Goal: Task Accomplishment & Management: Manage account settings

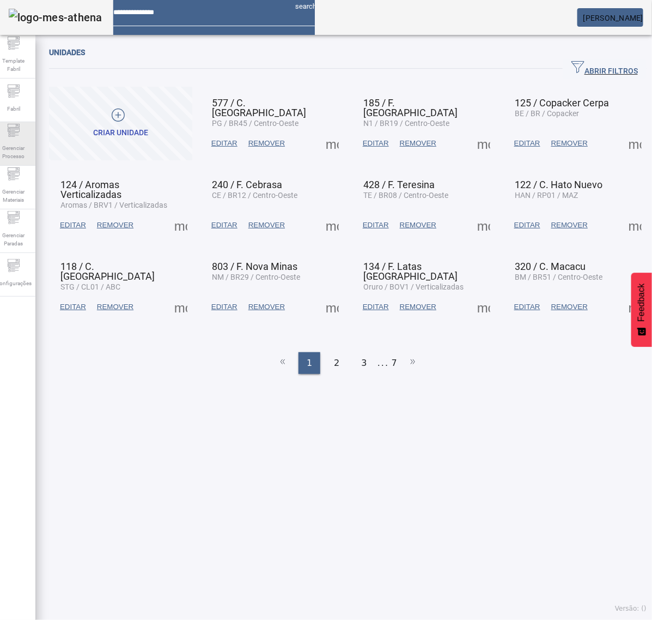
click at [15, 147] on span "Gerenciar Processo" at bounding box center [13, 152] width 33 height 23
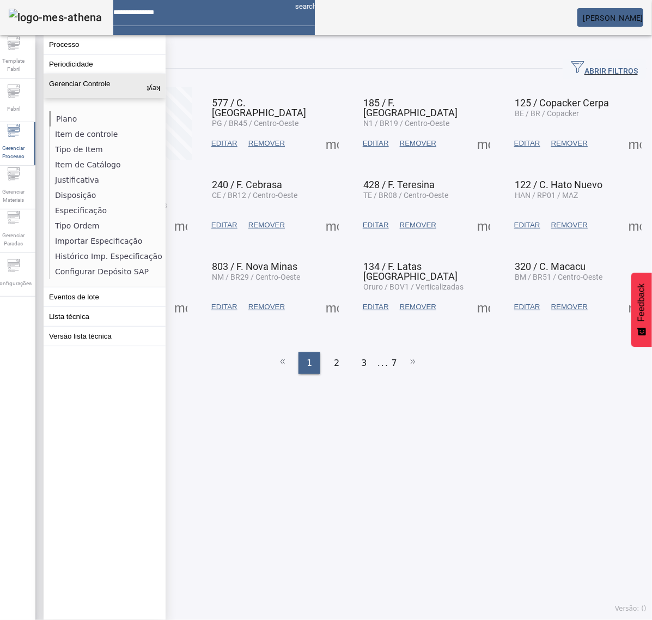
click at [83, 112] on li "Plano" at bounding box center [108, 118] width 116 height 15
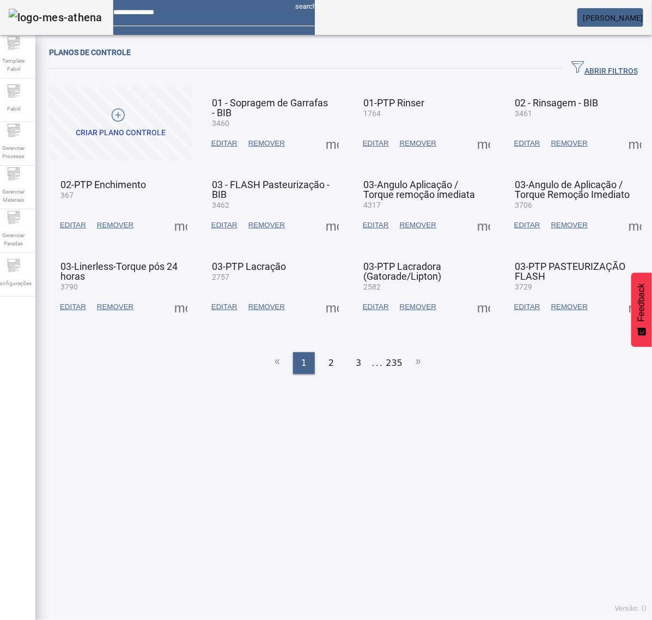
click at [608, 58] on span "button" at bounding box center [605, 69] width 84 height 26
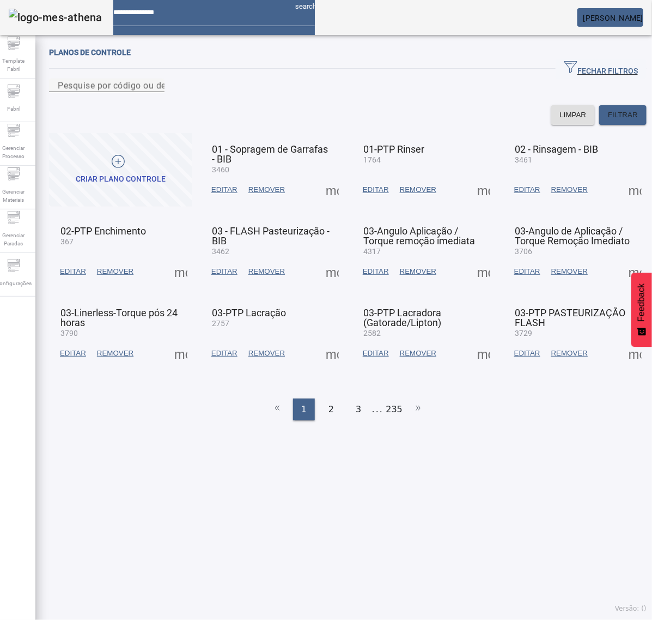
click at [156, 92] on input "Pesquise por código ou descrição" at bounding box center [107, 85] width 98 height 13
type input "****"
click at [609, 120] on span "FILTRAR" at bounding box center [623, 115] width 30 height 11
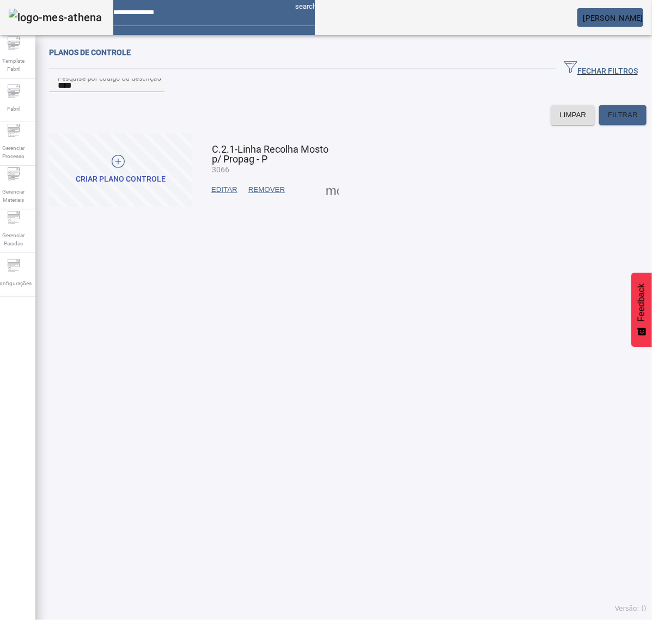
click at [325, 203] on span at bounding box center [332, 190] width 26 height 26
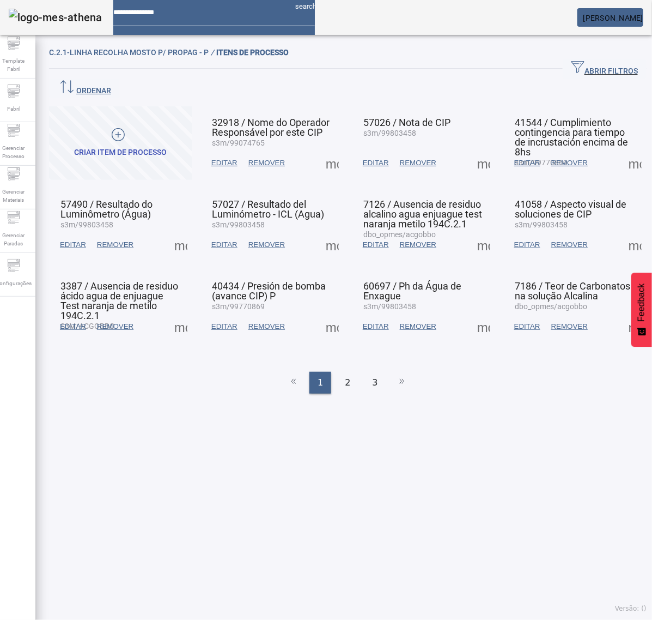
click at [330, 150] on span at bounding box center [332, 163] width 26 height 26
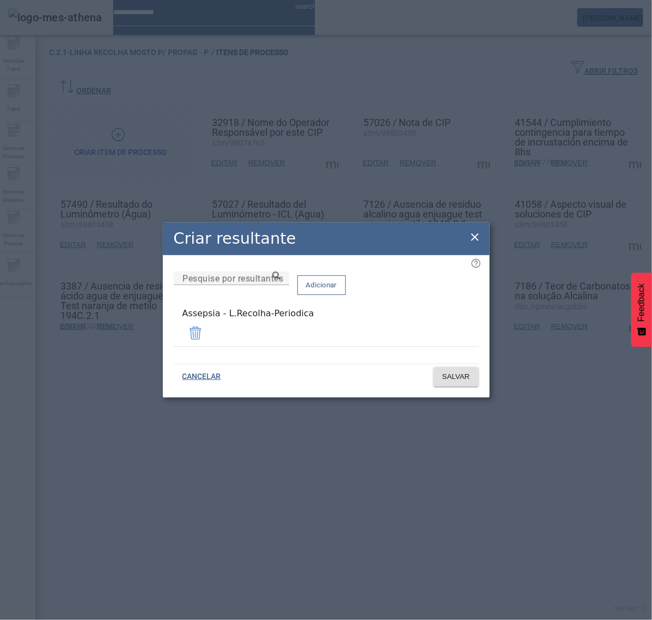
drag, startPoint x: 333, startPoint y: 331, endPoint x: 165, endPoint y: 333, distance: 167.9
click at [174, 331] on div "Pesquise por resultantes Adicionar Assepsia - L.Recolha-Periodica" at bounding box center [326, 313] width 305 height 84
copy div "Assepsia - L.Recolha-Periodica"
click at [478, 237] on icon at bounding box center [476, 237] width 8 height 8
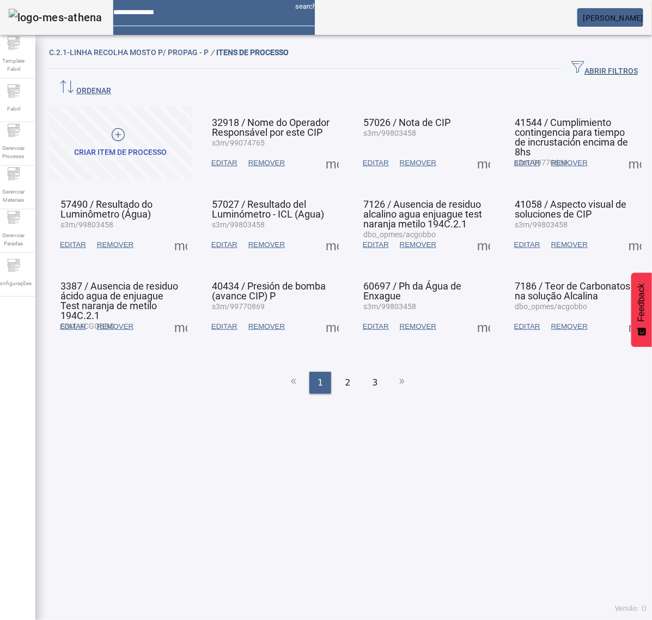
click at [473, 150] on span at bounding box center [484, 163] width 26 height 26
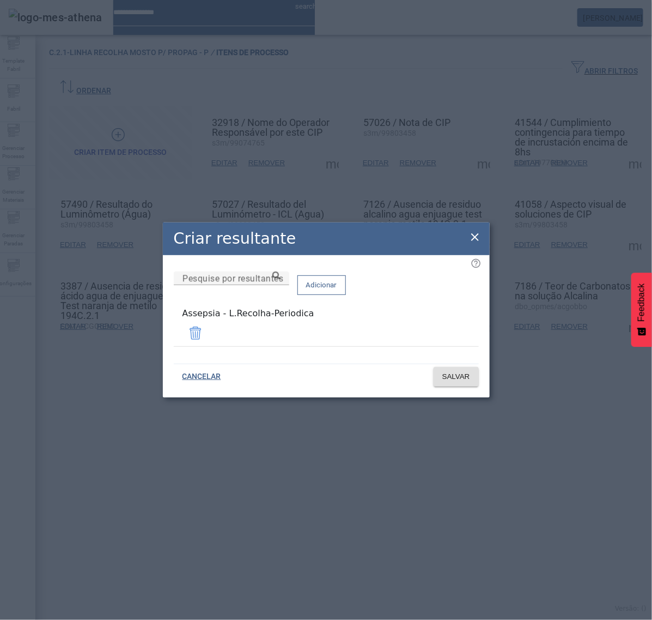
click at [476, 239] on icon at bounding box center [476, 237] width 8 height 8
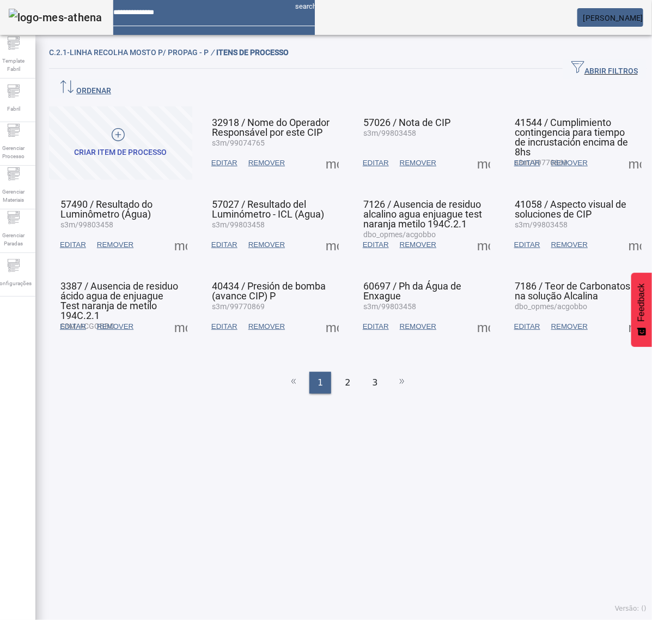
click at [623, 150] on span at bounding box center [636, 163] width 26 height 26
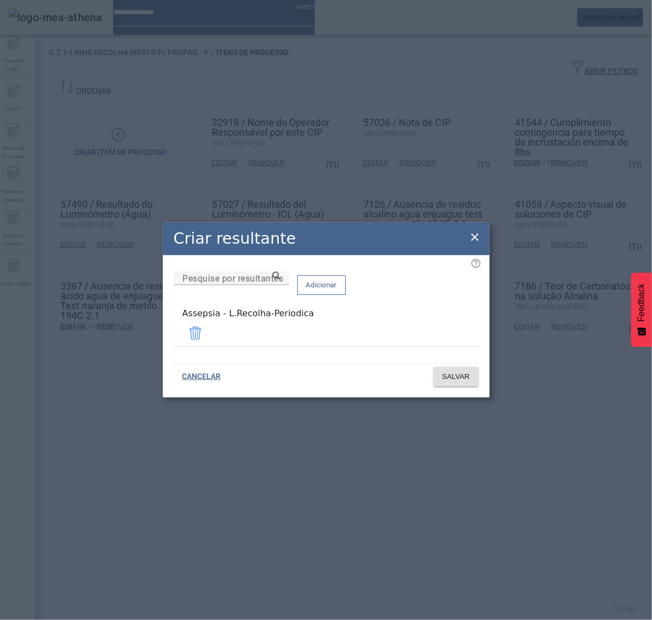
click at [475, 240] on icon at bounding box center [476, 237] width 8 height 8
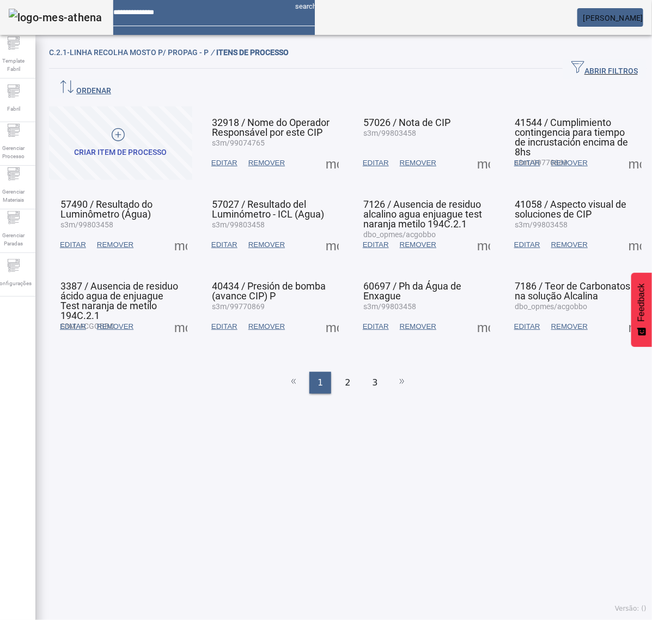
click at [183, 232] on span at bounding box center [181, 245] width 26 height 26
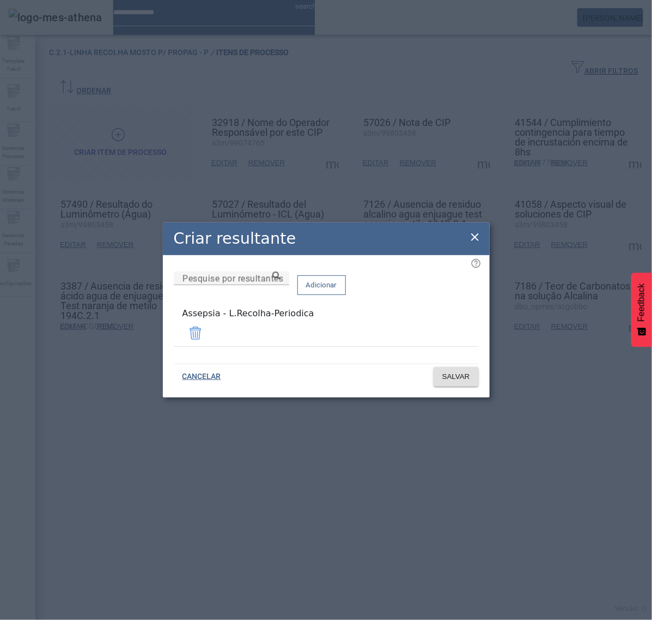
click at [473, 241] on icon at bounding box center [476, 237] width 8 height 8
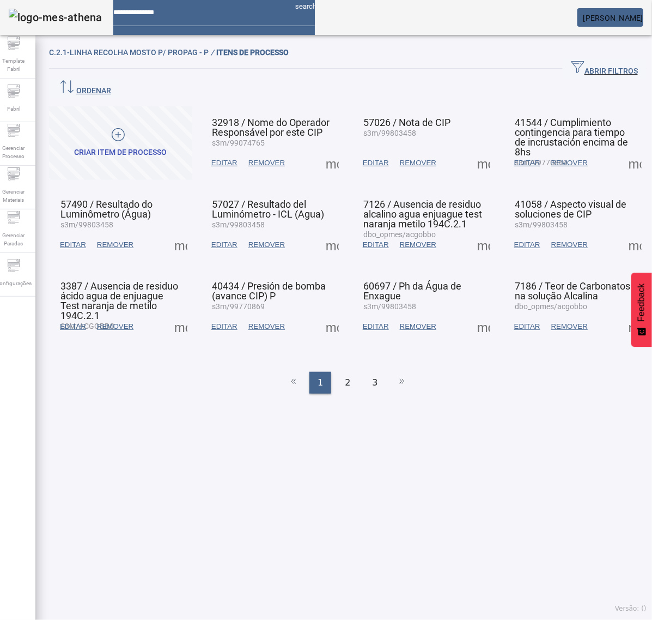
click at [322, 232] on span at bounding box center [332, 245] width 26 height 26
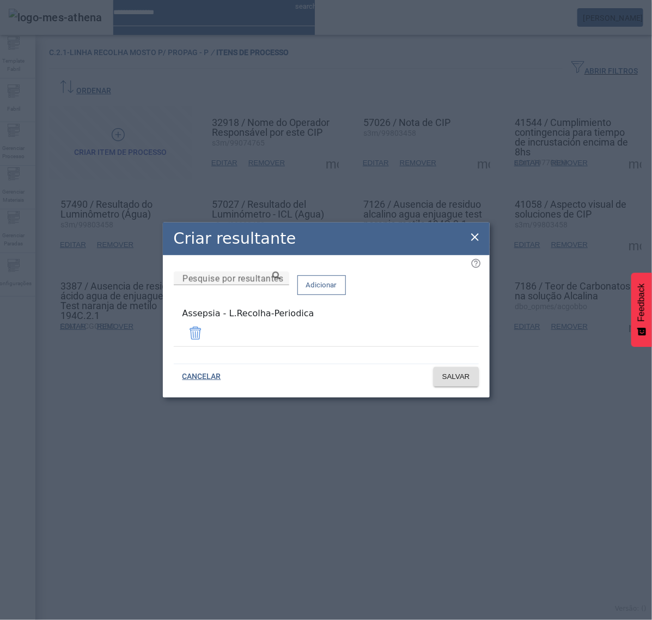
click at [473, 238] on icon at bounding box center [476, 237] width 8 height 8
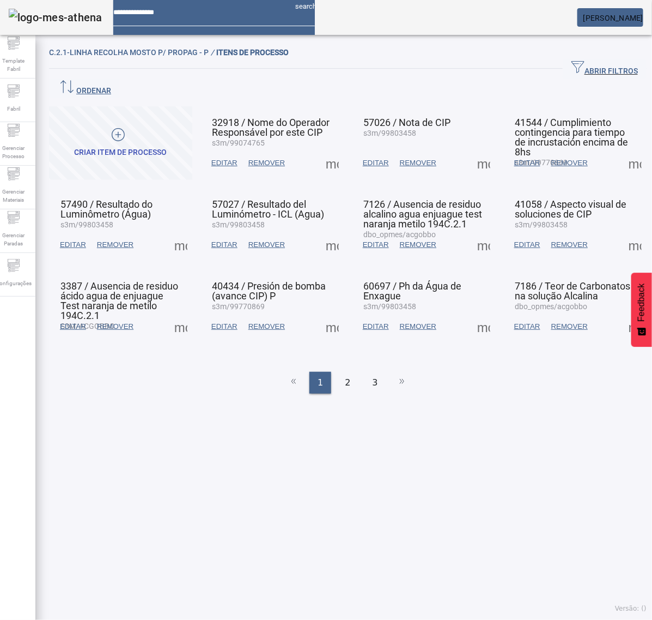
click at [474, 233] on span at bounding box center [484, 245] width 26 height 26
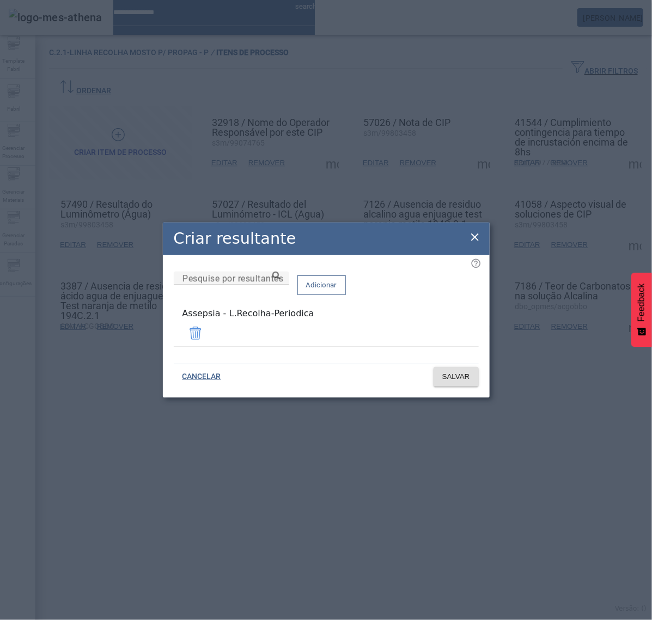
click at [477, 238] on icon at bounding box center [476, 237] width 8 height 8
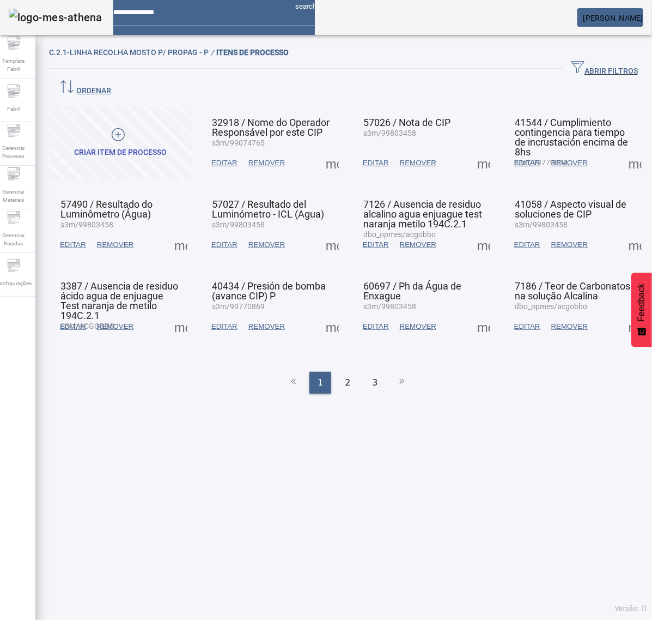
click at [623, 232] on span at bounding box center [636, 245] width 26 height 26
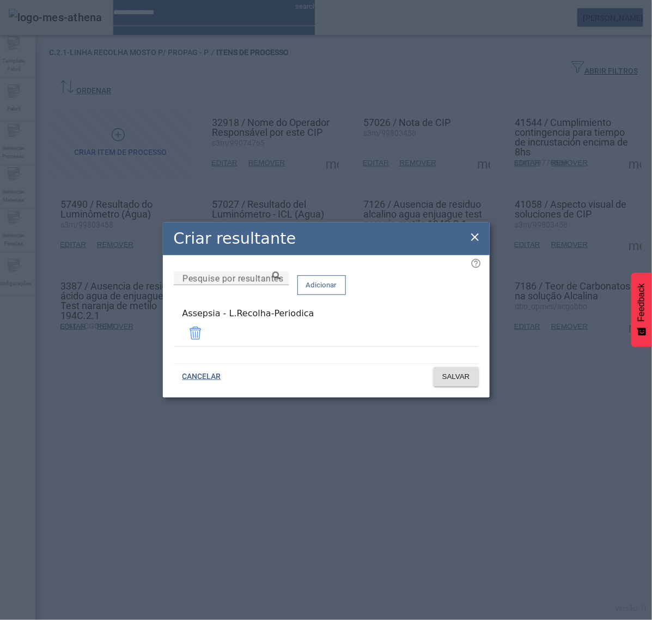
drag, startPoint x: 486, startPoint y: 235, endPoint x: 478, endPoint y: 241, distance: 10.6
click at [486, 236] on div "Criar resultante" at bounding box center [326, 238] width 327 height 33
click at [477, 241] on icon at bounding box center [476, 237] width 8 height 8
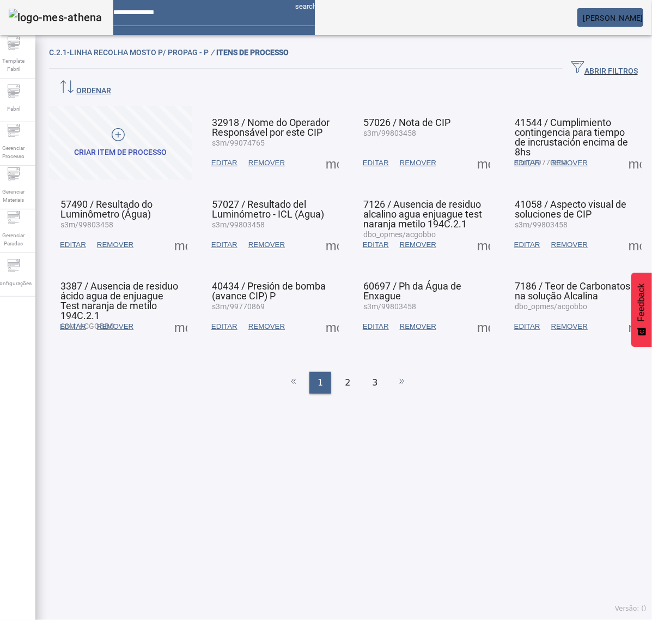
click at [186, 313] on span at bounding box center [181, 326] width 26 height 26
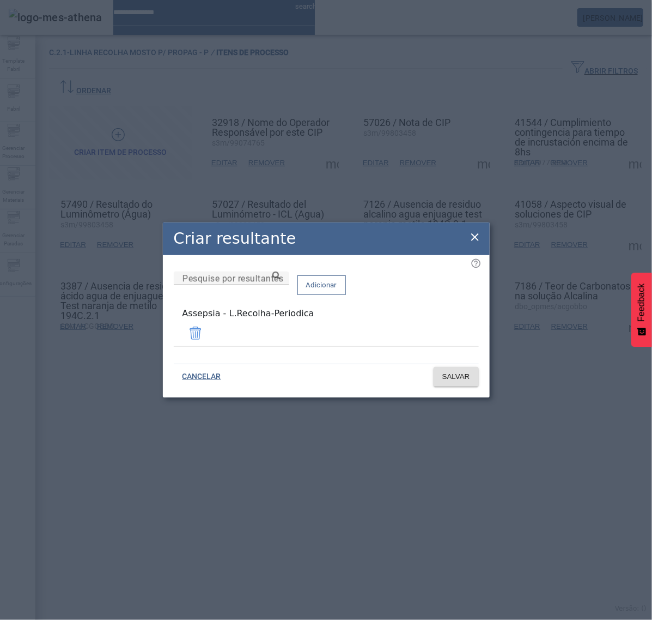
click at [469, 240] on icon at bounding box center [475, 237] width 13 height 13
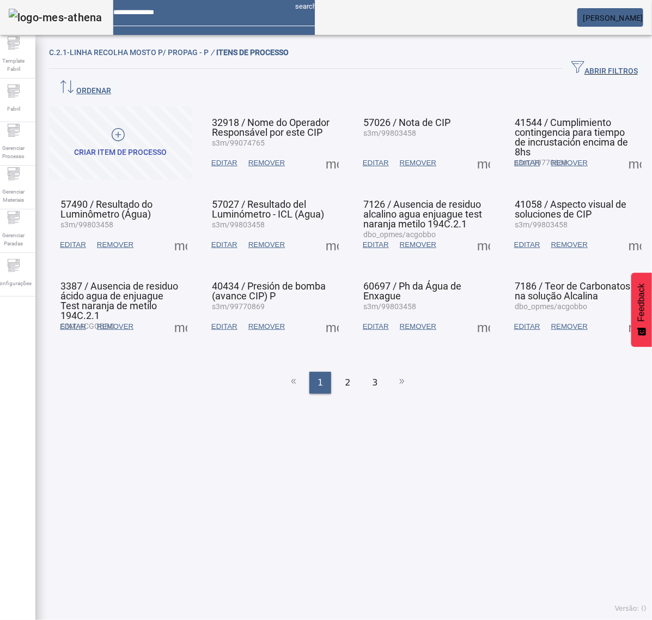
click at [328, 313] on span at bounding box center [332, 326] width 26 height 26
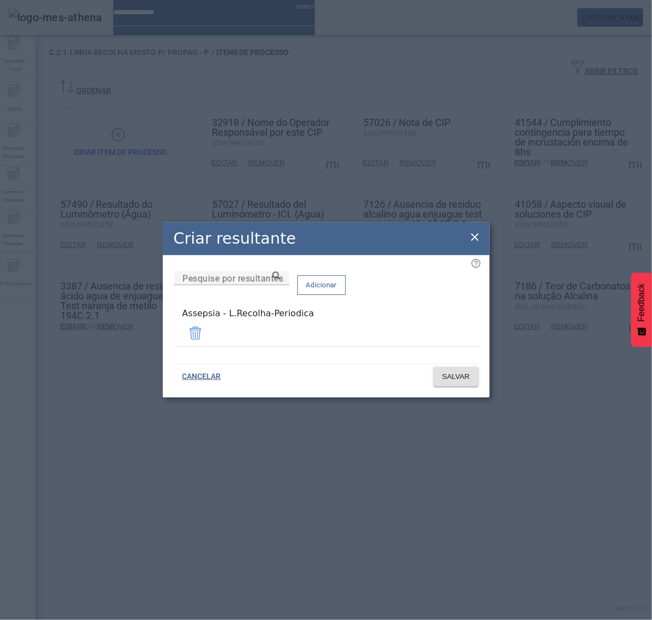
drag, startPoint x: 470, startPoint y: 241, endPoint x: 469, endPoint y: 249, distance: 7.2
click at [472, 241] on icon at bounding box center [475, 237] width 13 height 13
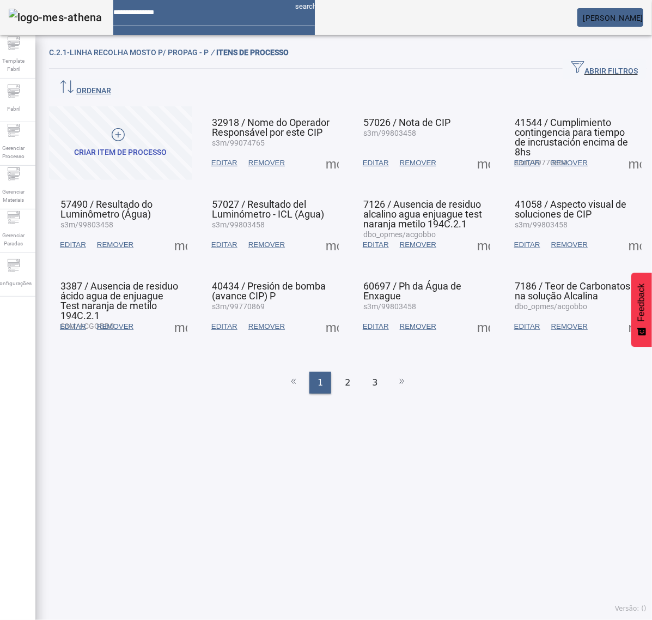
click at [471, 313] on span at bounding box center [484, 326] width 26 height 26
drag, startPoint x: 474, startPoint y: 320, endPoint x: 478, endPoint y: 331, distance: 11.6
click at [480, 333] on div "CRIAR ITEM DE PROCESSO 32918 / Nome do Operador Responsável por este CIP s3m/99…" at bounding box center [348, 230] width 598 height 265
click at [472, 313] on span at bounding box center [484, 326] width 26 height 26
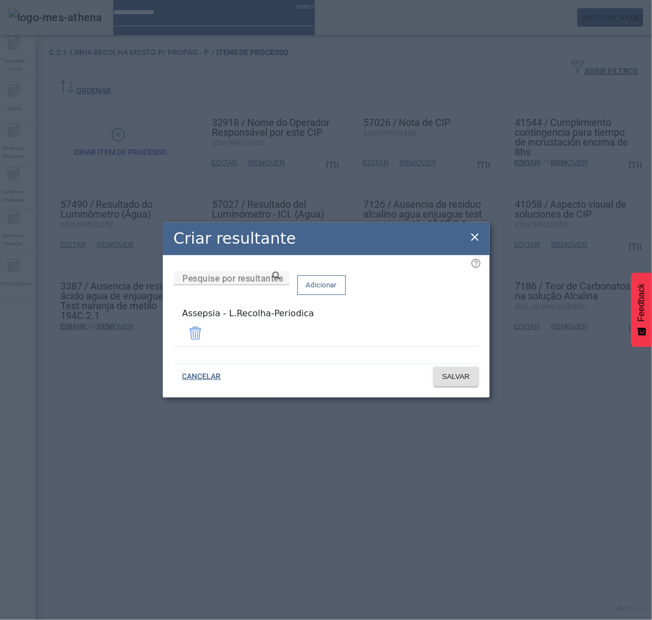
click at [475, 240] on icon at bounding box center [476, 237] width 8 height 8
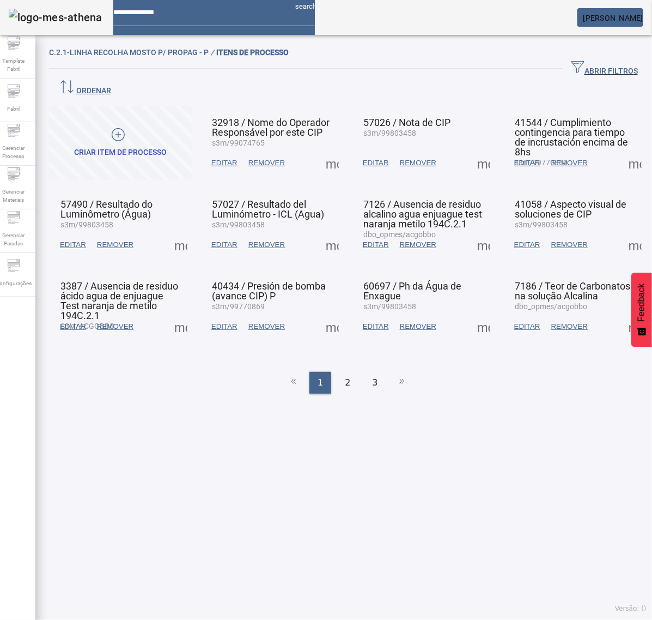
click at [623, 313] on span at bounding box center [636, 326] width 26 height 26
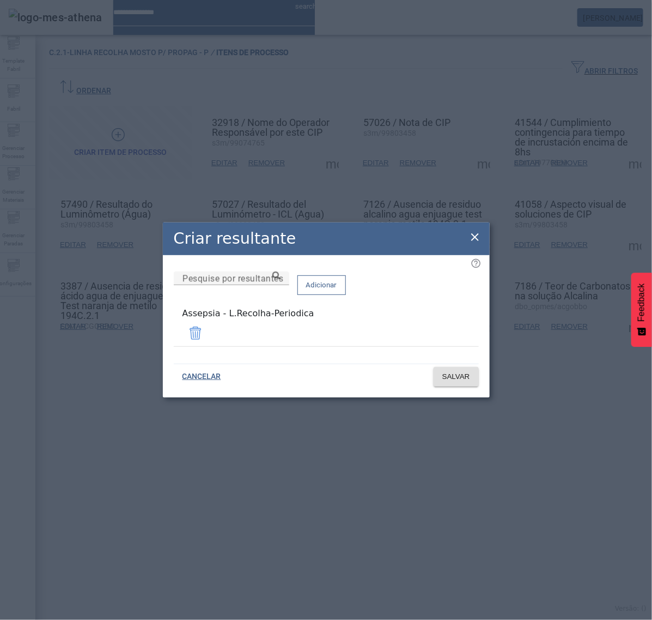
drag, startPoint x: 473, startPoint y: 238, endPoint x: 437, endPoint y: 270, distance: 47.9
click at [473, 238] on icon at bounding box center [476, 237] width 8 height 8
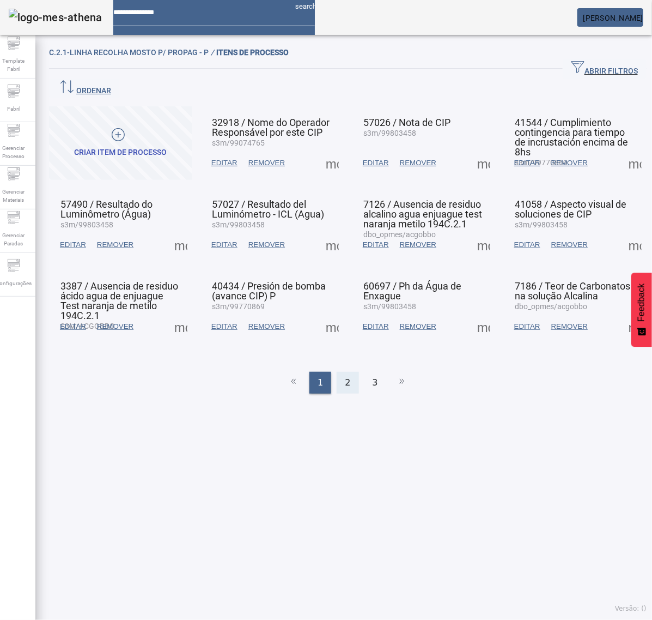
click at [345, 376] on span "2" at bounding box center [347, 382] width 5 height 13
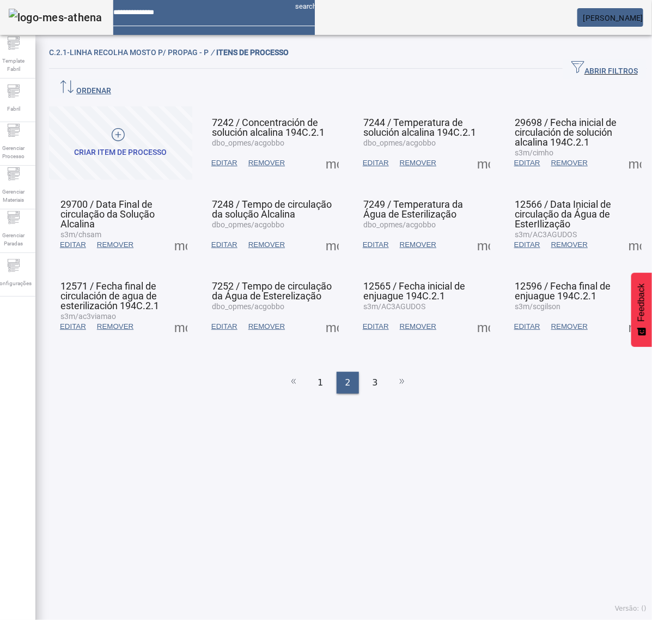
click at [323, 150] on span at bounding box center [332, 163] width 26 height 26
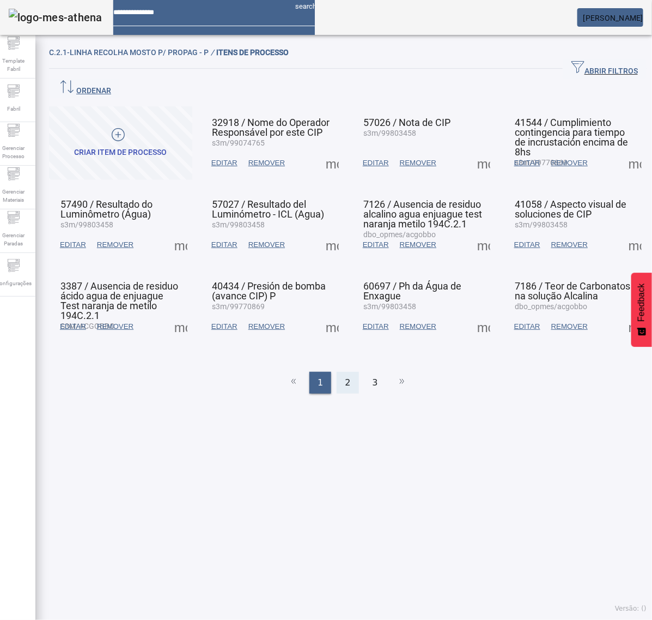
click at [343, 372] on div "2" at bounding box center [348, 383] width 22 height 22
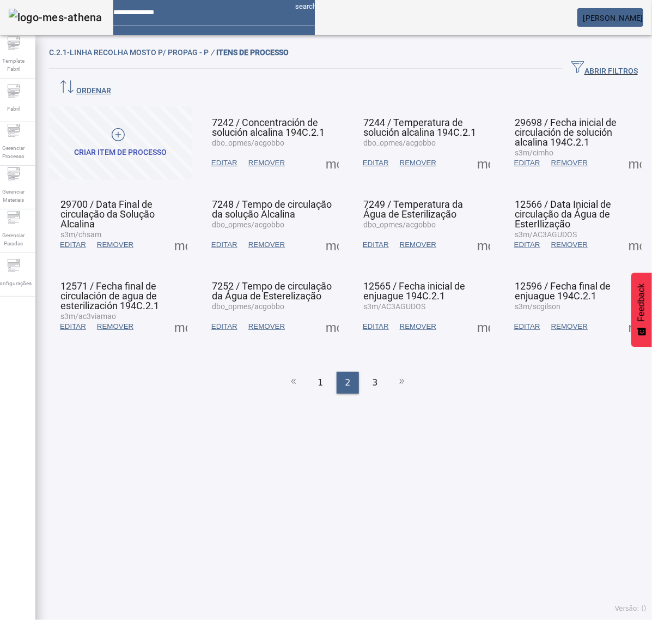
click at [329, 150] on span at bounding box center [332, 163] width 26 height 26
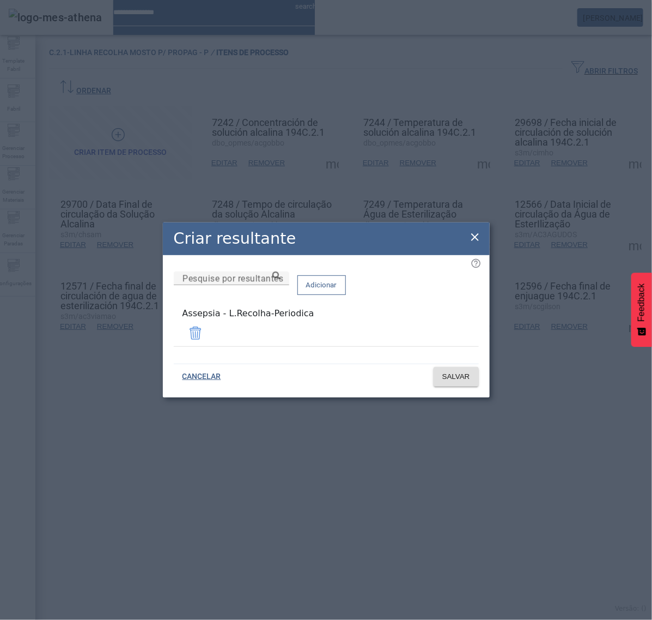
drag, startPoint x: 473, startPoint y: 237, endPoint x: 472, endPoint y: 200, distance: 37.1
click at [473, 235] on icon at bounding box center [475, 237] width 13 height 13
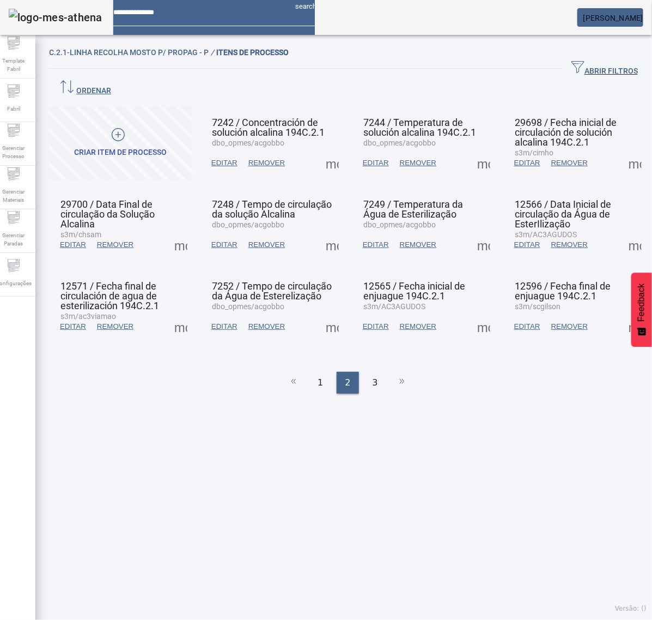
drag, startPoint x: 469, startPoint y: 150, endPoint x: 474, endPoint y: 150, distance: 5.5
click at [471, 150] on span at bounding box center [484, 163] width 26 height 26
drag, startPoint x: 474, startPoint y: 150, endPoint x: 486, endPoint y: 172, distance: 24.9
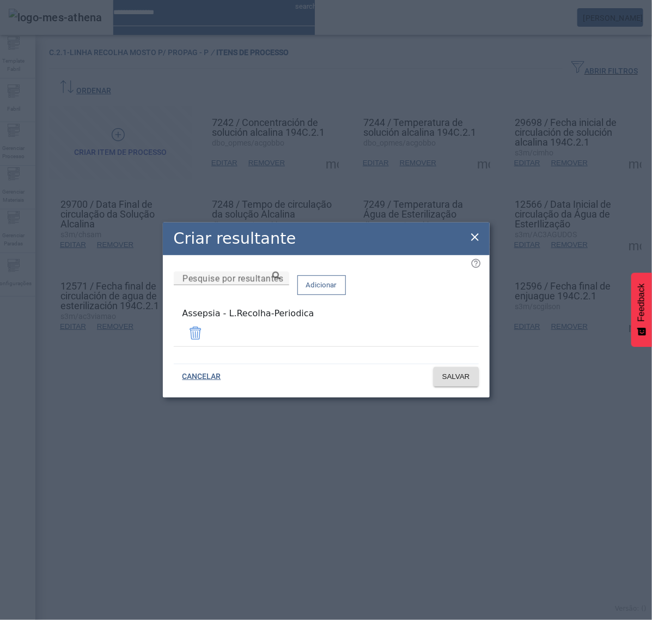
click at [475, 243] on icon at bounding box center [475, 237] width 13 height 13
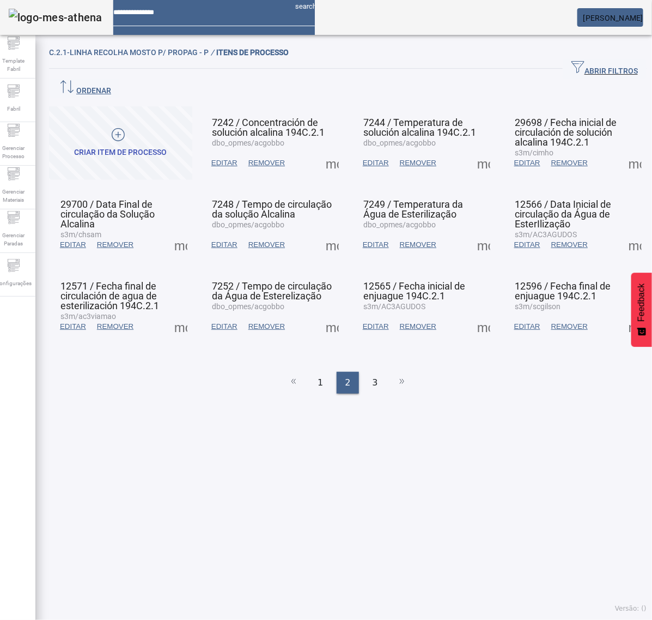
click at [623, 150] on span at bounding box center [636, 163] width 26 height 26
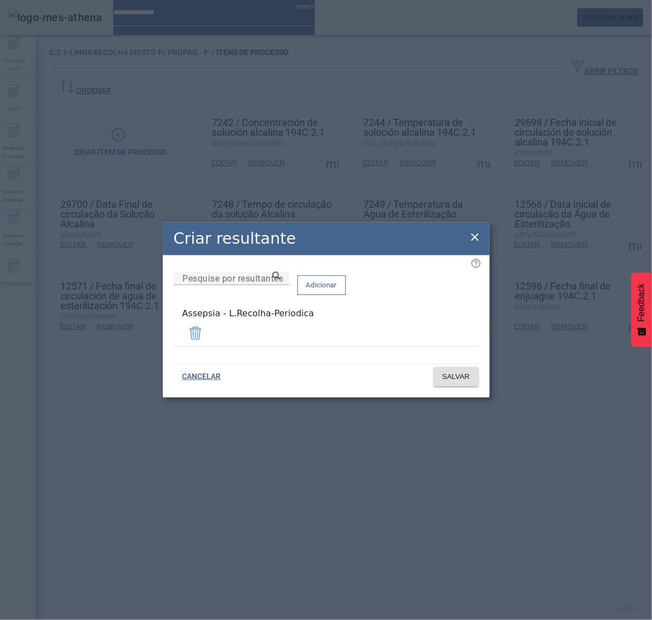
click at [476, 244] on icon at bounding box center [475, 237] width 13 height 13
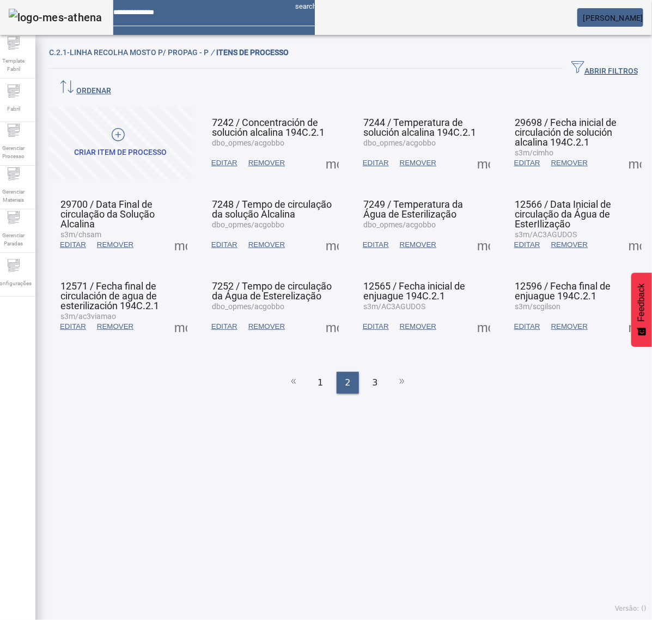
click at [173, 232] on span at bounding box center [181, 245] width 26 height 26
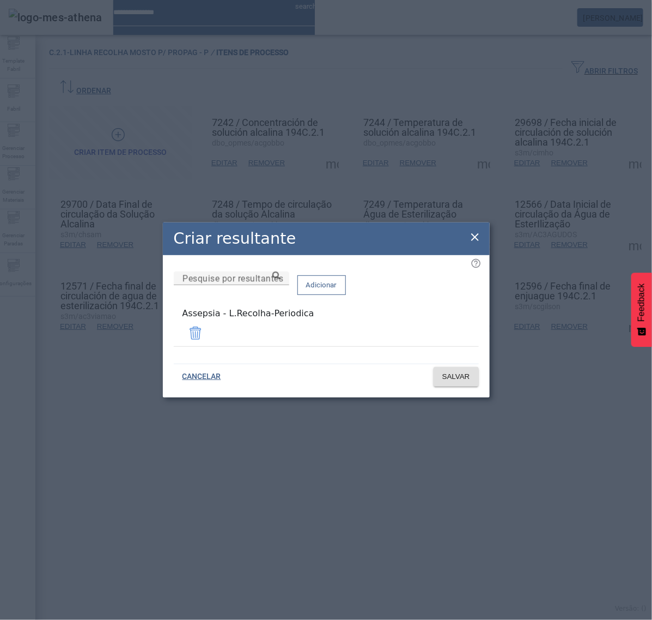
click at [475, 243] on icon at bounding box center [475, 237] width 13 height 13
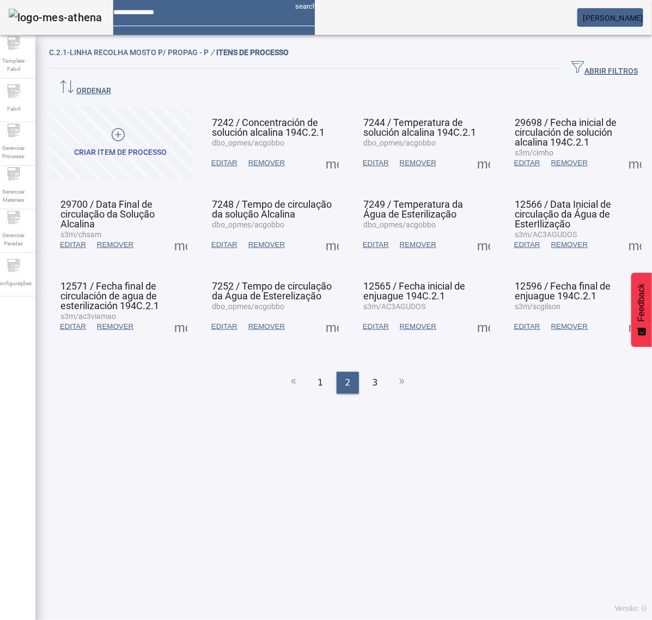
click at [331, 232] on span at bounding box center [332, 245] width 26 height 26
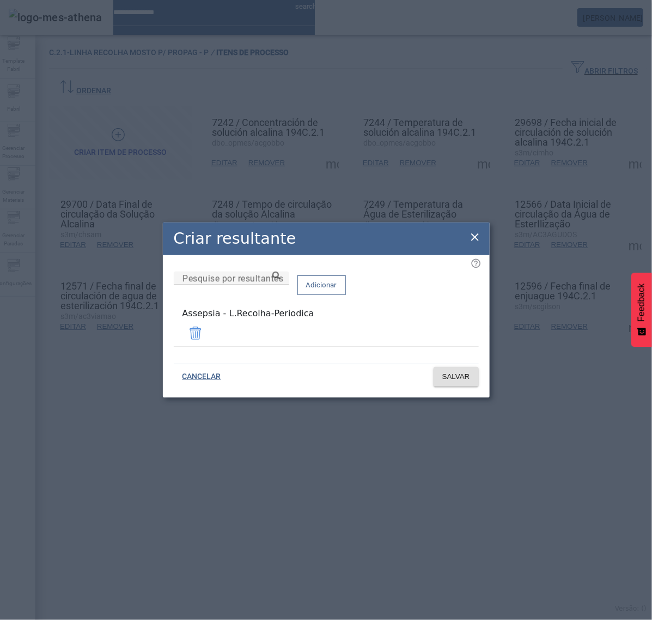
drag, startPoint x: 470, startPoint y: 240, endPoint x: 473, endPoint y: 233, distance: 8.3
click at [470, 240] on icon at bounding box center [475, 237] width 13 height 13
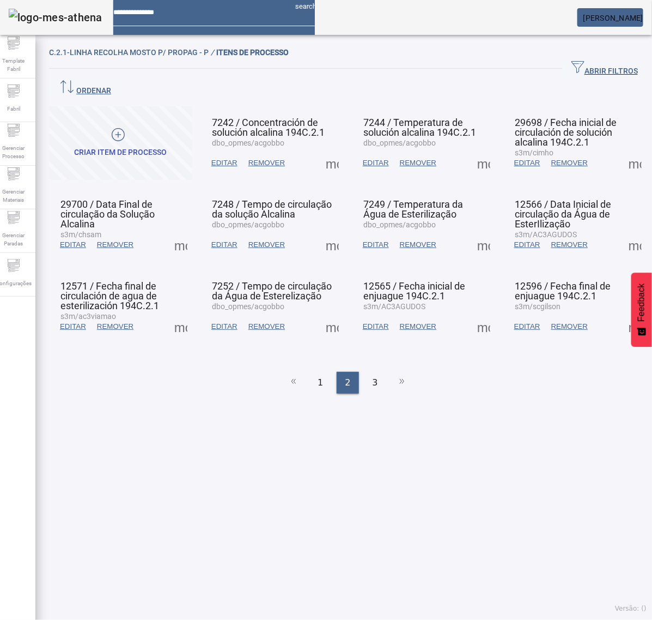
click at [474, 232] on span at bounding box center [484, 245] width 26 height 26
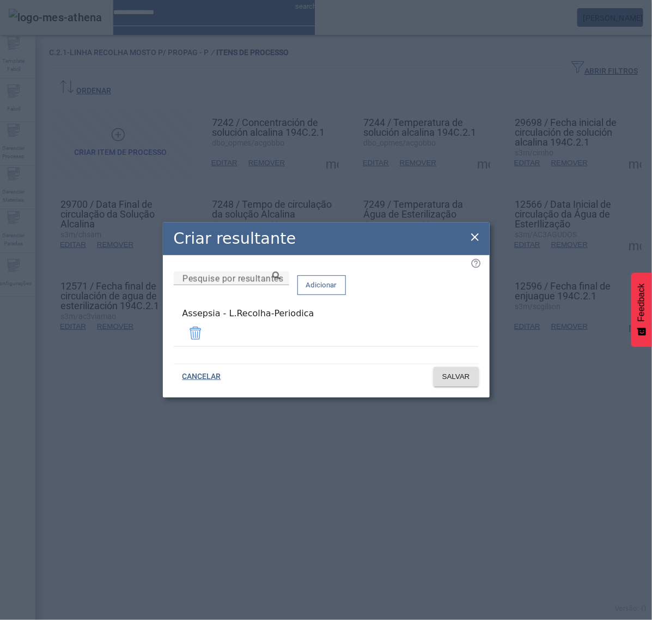
drag, startPoint x: 472, startPoint y: 244, endPoint x: 499, endPoint y: 239, distance: 27.7
click at [470, 244] on icon at bounding box center [475, 237] width 13 height 13
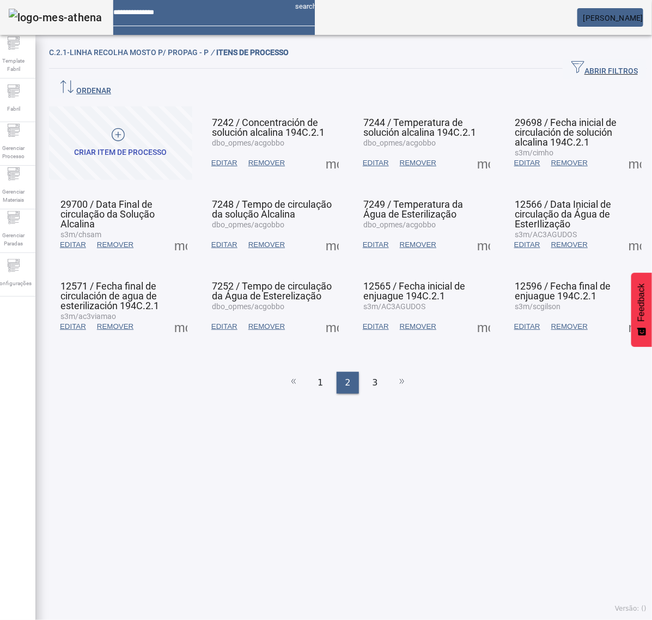
click at [623, 232] on span at bounding box center [636, 245] width 26 height 26
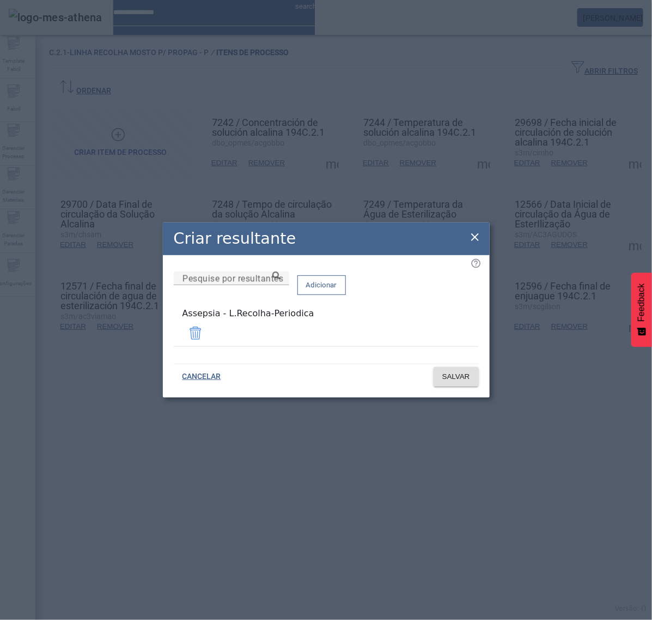
click at [475, 240] on icon at bounding box center [476, 237] width 8 height 8
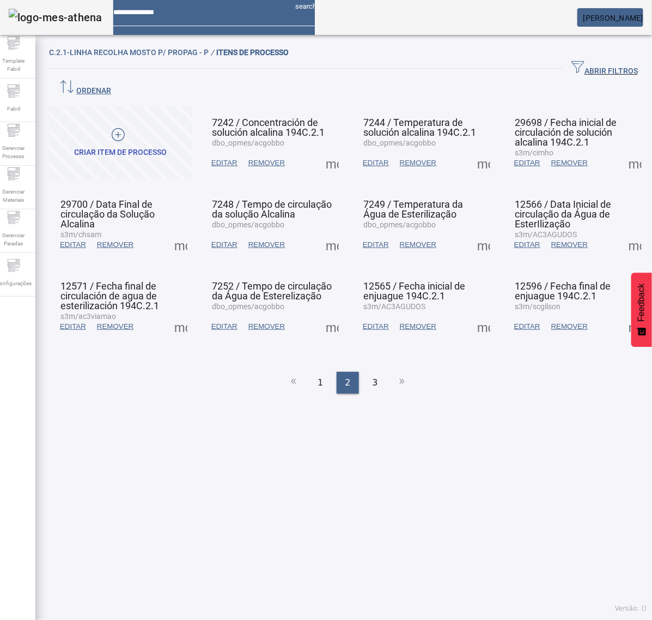
click at [181, 313] on span at bounding box center [181, 326] width 26 height 26
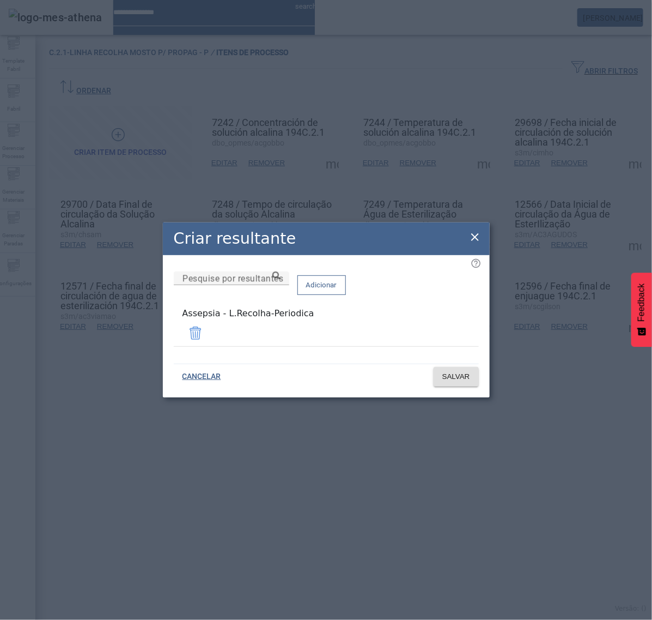
click at [478, 237] on icon at bounding box center [476, 237] width 8 height 8
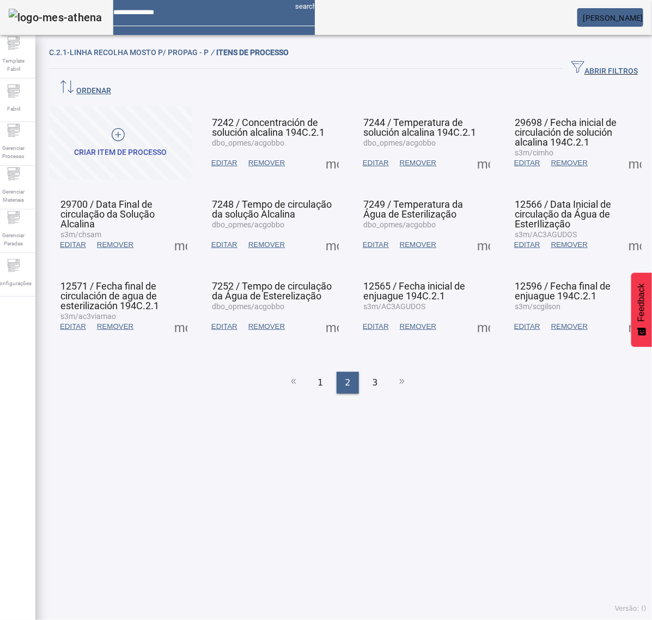
click at [327, 313] on span at bounding box center [332, 326] width 26 height 26
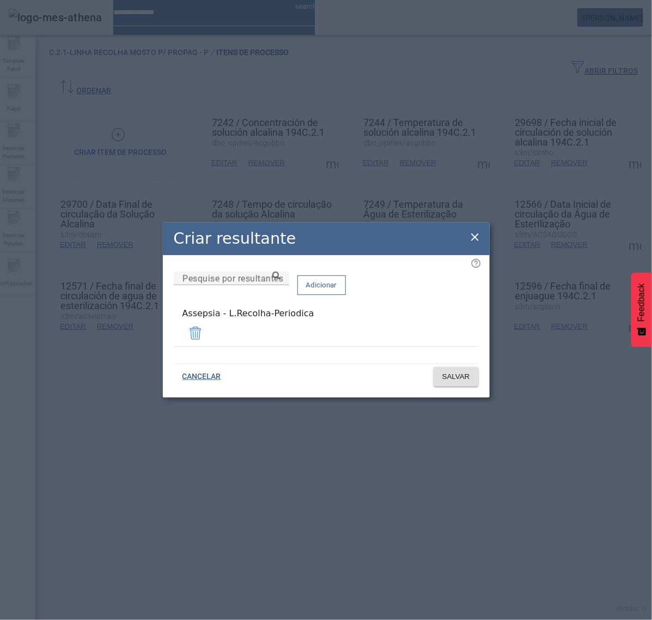
click at [478, 236] on icon at bounding box center [475, 237] width 13 height 13
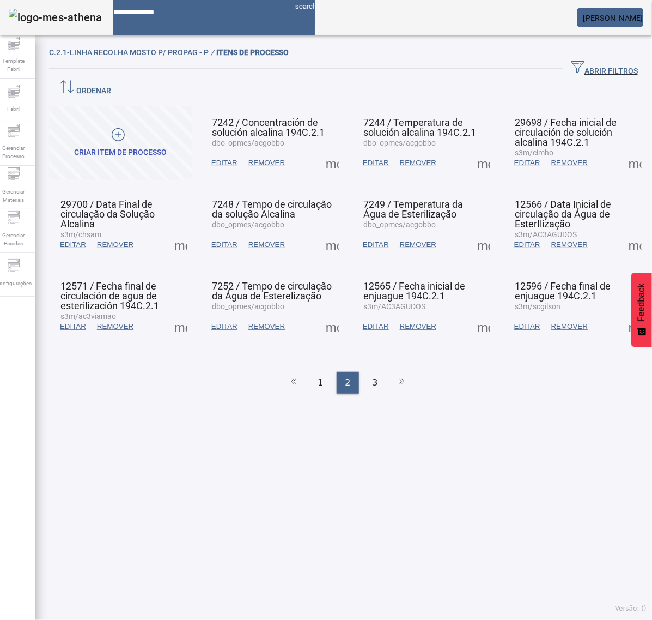
click at [471, 313] on span at bounding box center [484, 326] width 26 height 26
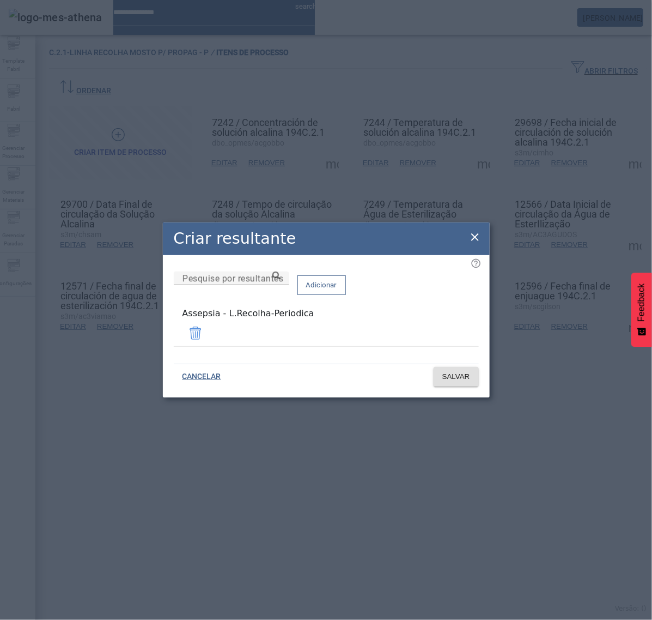
click at [475, 238] on icon at bounding box center [475, 237] width 13 height 13
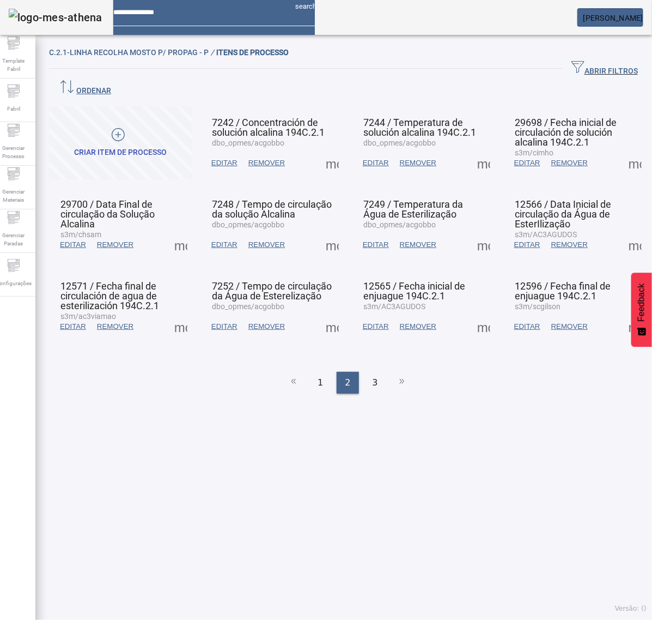
click at [623, 313] on span at bounding box center [636, 326] width 26 height 26
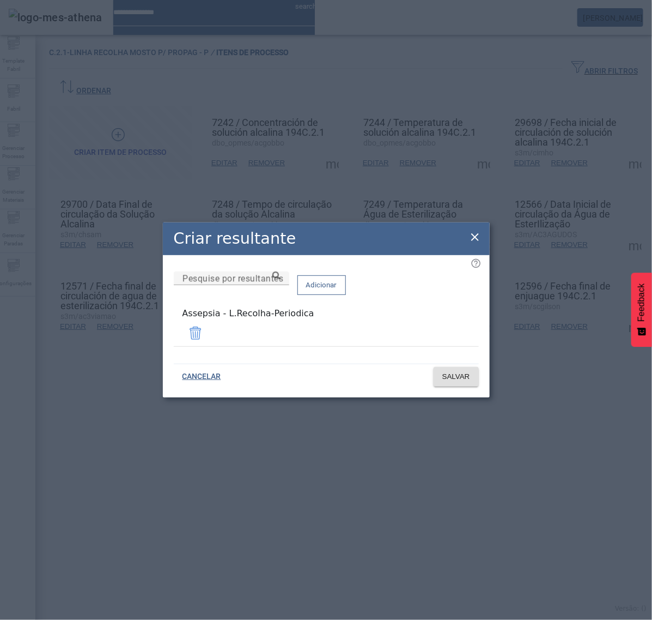
click at [475, 238] on icon at bounding box center [475, 237] width 13 height 13
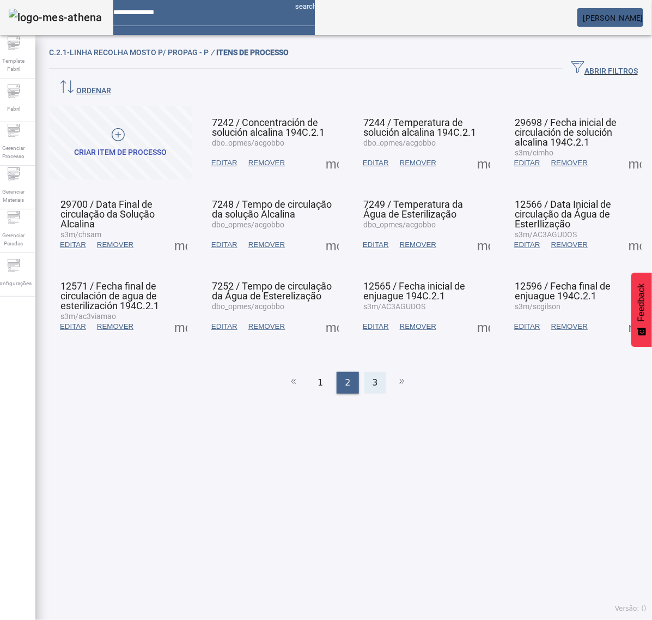
click at [372, 372] on div "3" at bounding box center [376, 383] width 22 height 22
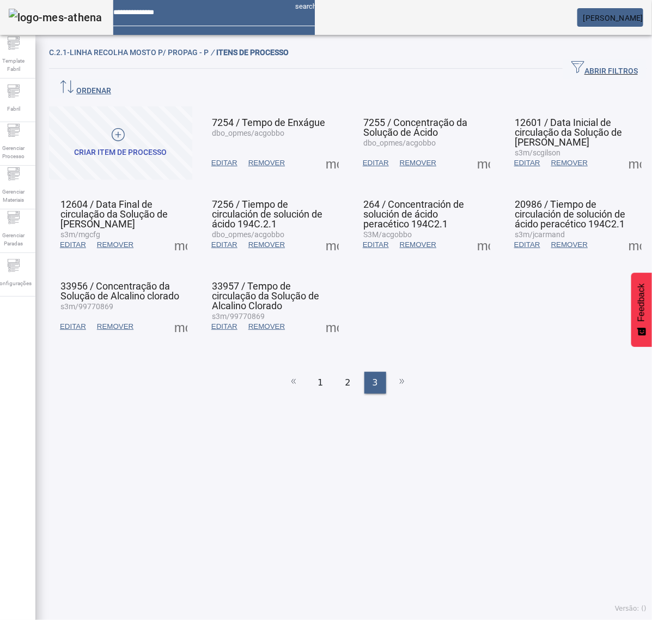
click at [330, 150] on span at bounding box center [332, 163] width 26 height 26
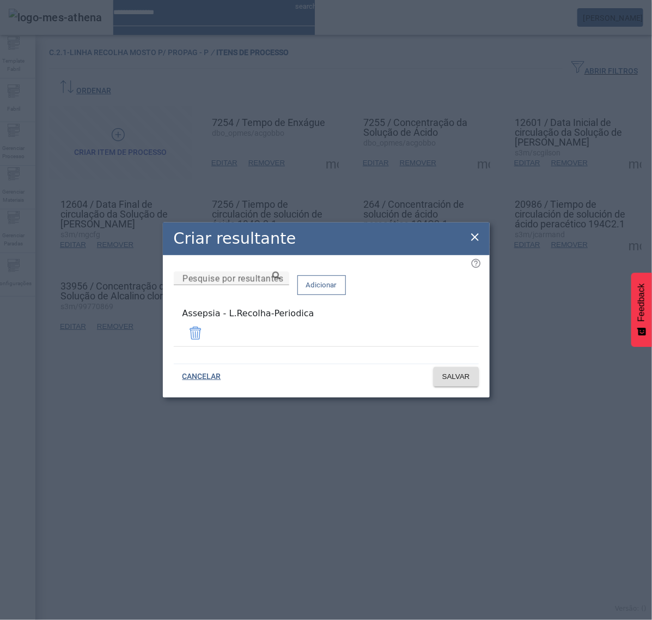
drag, startPoint x: 472, startPoint y: 235, endPoint x: 467, endPoint y: 212, distance: 23.9
click at [472, 232] on div "Criar resultante Pesquise por resultantes Adicionar Assepsia - L.Recolha-Period…" at bounding box center [326, 309] width 327 height 175
click at [479, 243] on icon at bounding box center [475, 237] width 13 height 13
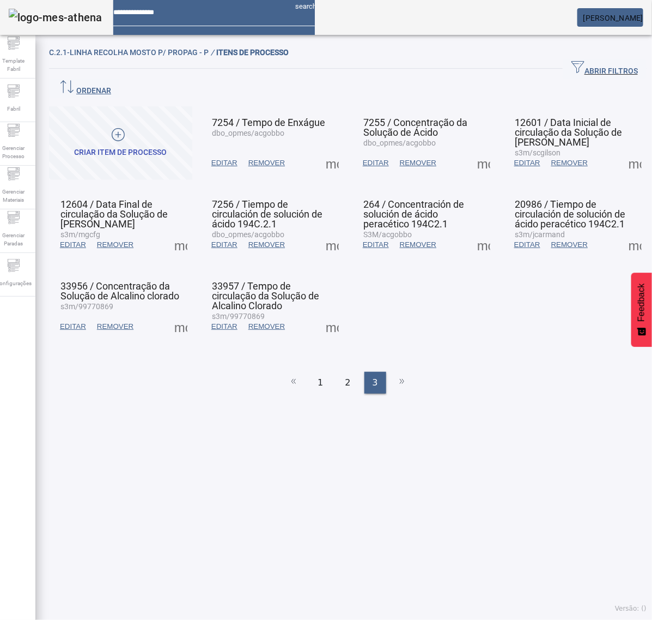
click at [471, 150] on span at bounding box center [484, 163] width 26 height 26
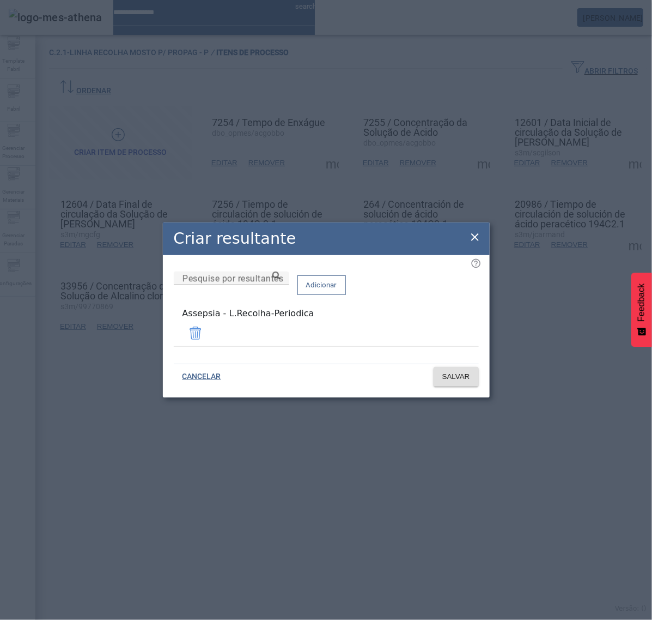
click at [473, 234] on icon at bounding box center [475, 237] width 13 height 13
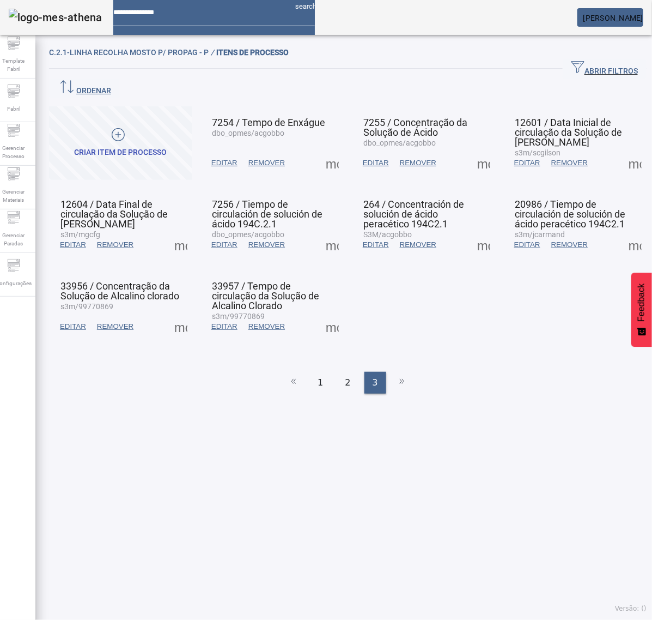
click at [623, 150] on span at bounding box center [636, 163] width 26 height 26
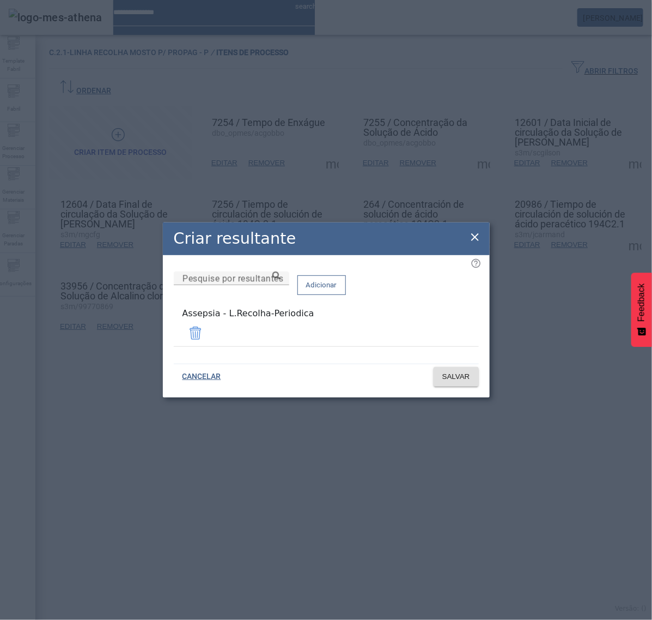
click at [473, 240] on icon at bounding box center [475, 237] width 13 height 13
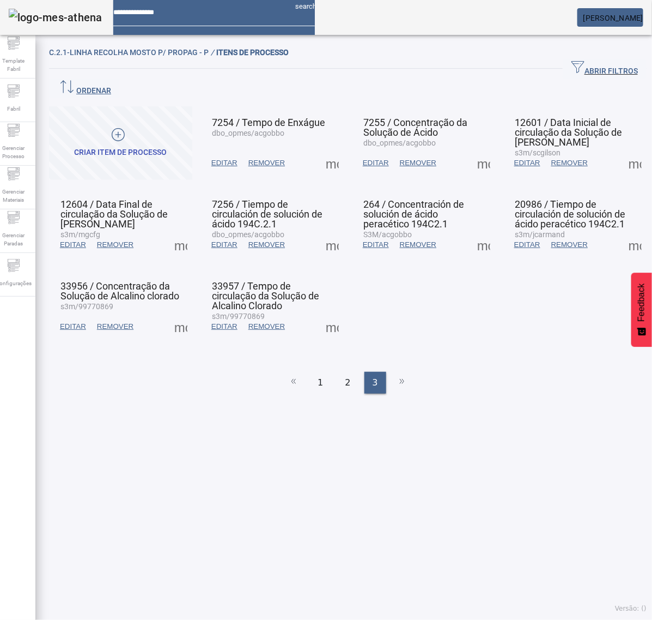
click at [184, 232] on span at bounding box center [181, 245] width 26 height 26
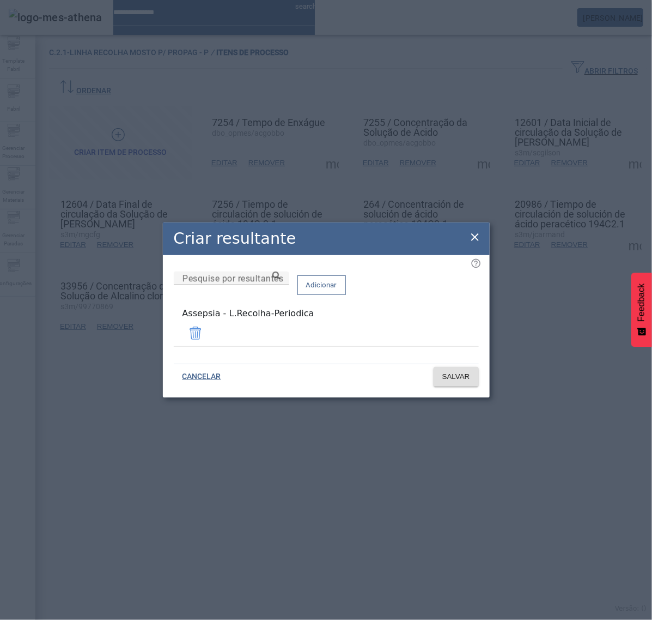
click at [474, 240] on icon at bounding box center [476, 237] width 8 height 8
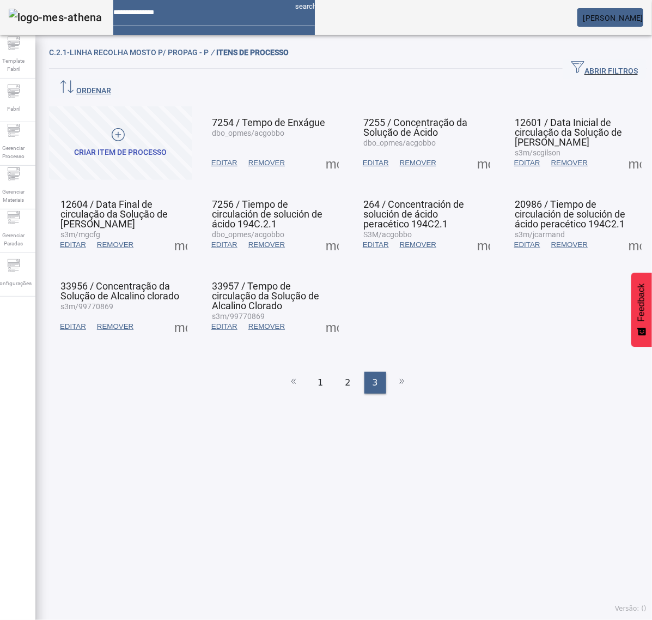
click at [328, 232] on span at bounding box center [332, 245] width 26 height 26
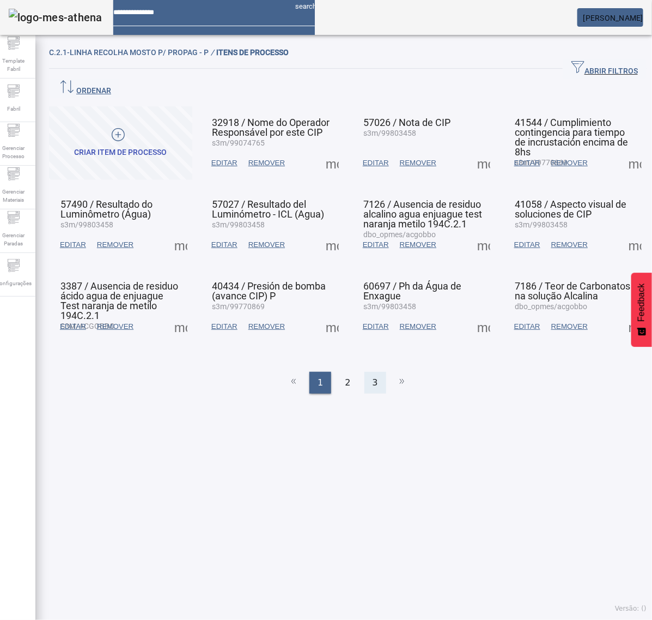
click at [373, 376] on span "3" at bounding box center [375, 382] width 5 height 13
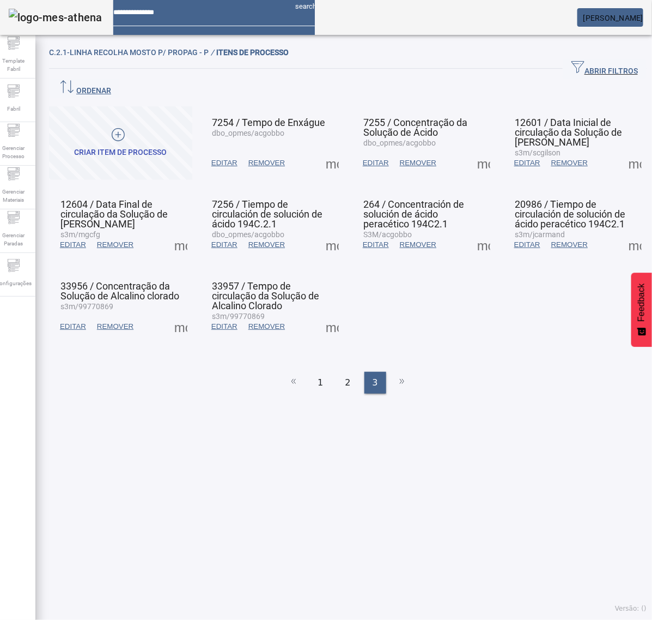
click at [325, 233] on span at bounding box center [332, 245] width 26 height 26
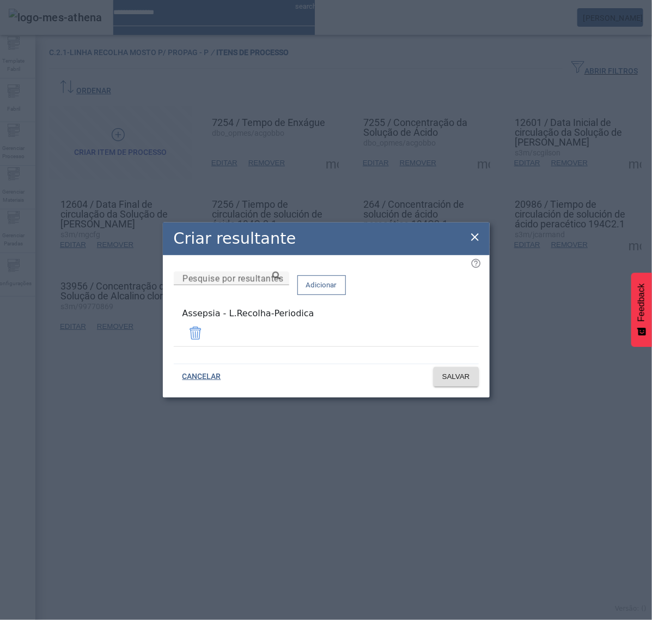
click at [476, 235] on icon at bounding box center [475, 237] width 13 height 13
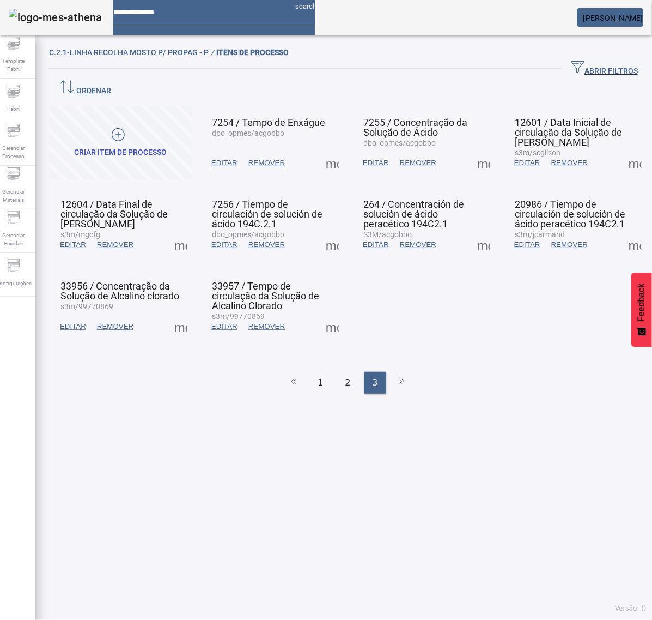
click at [486, 222] on mat-grid-list "CRIAR ITEM DE PROCESSO 7254 / Tempo de Enxágue dbo_opmes/acgobbo EDITAR REMOVER…" at bounding box center [348, 224] width 598 height 237
click at [473, 232] on span at bounding box center [484, 245] width 26 height 26
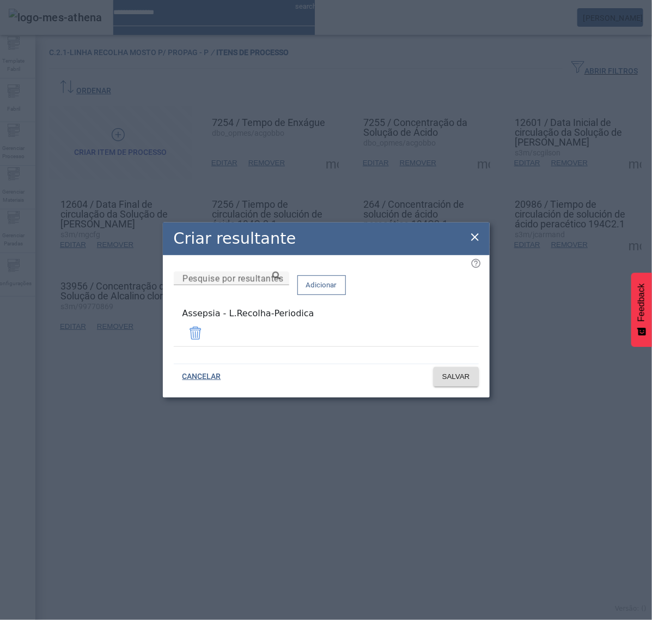
drag, startPoint x: 473, startPoint y: 236, endPoint x: 530, endPoint y: 238, distance: 57.3
click at [475, 236] on icon at bounding box center [475, 237] width 13 height 13
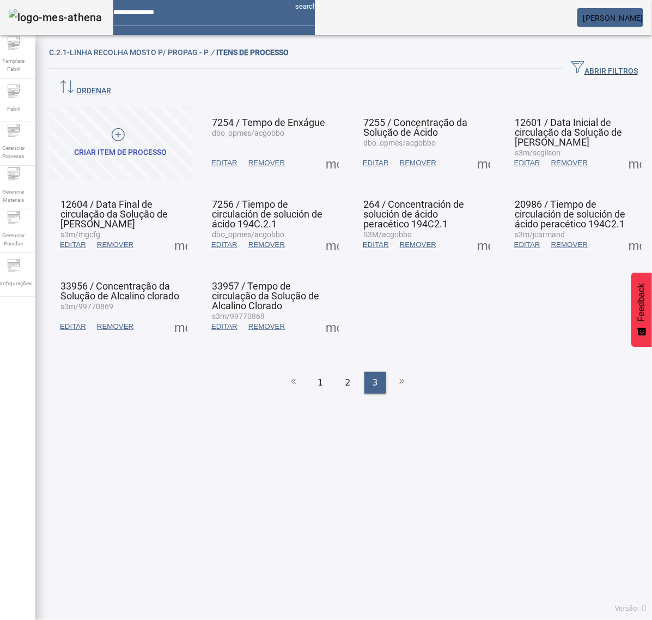
click at [623, 232] on span at bounding box center [636, 245] width 26 height 26
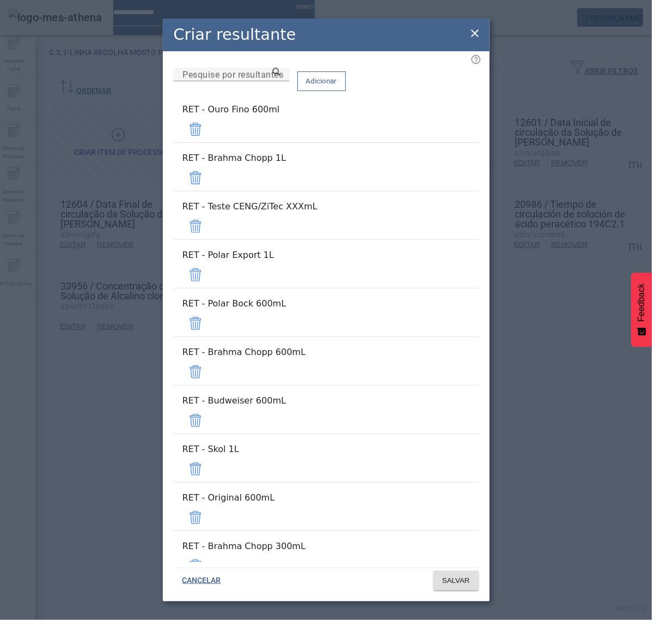
click at [209, 123] on span at bounding box center [196, 129] width 26 height 26
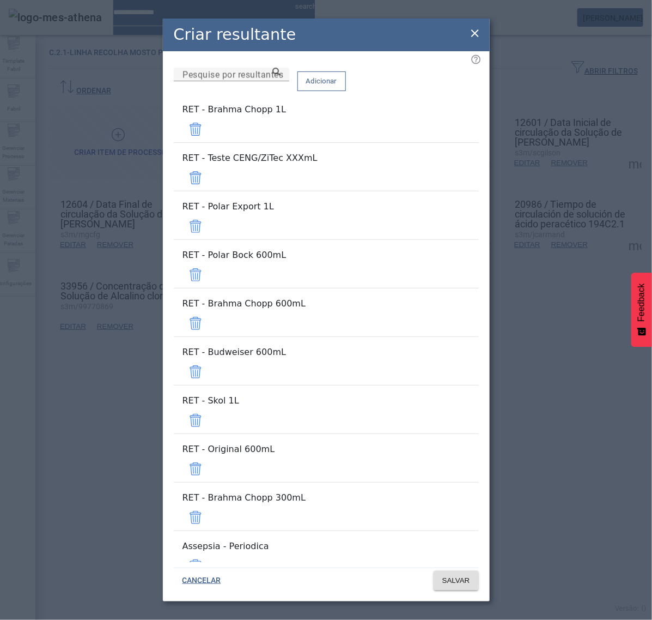
click at [209, 129] on span at bounding box center [196, 129] width 26 height 26
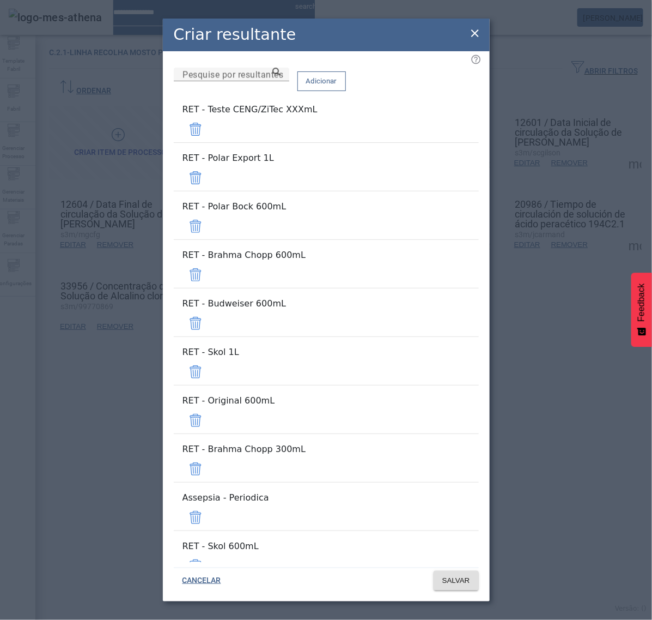
click at [209, 129] on span at bounding box center [196, 129] width 26 height 26
click at [209, 165] on span at bounding box center [196, 178] width 26 height 26
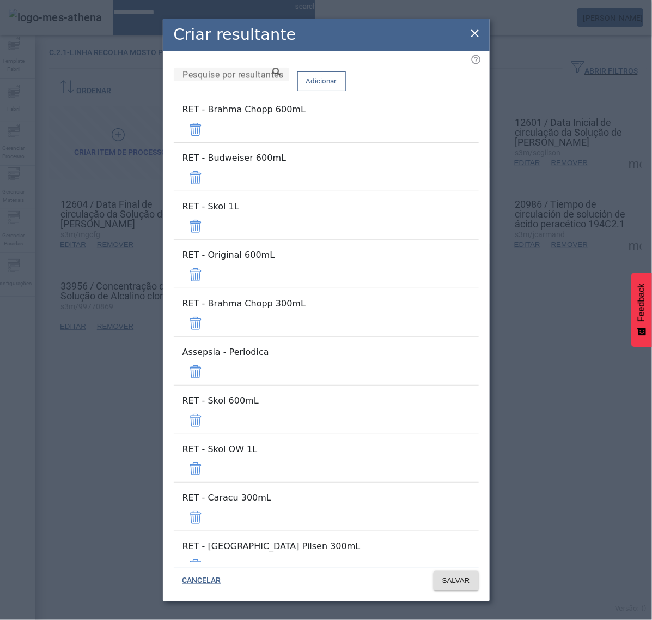
click at [209, 129] on span at bounding box center [196, 129] width 26 height 26
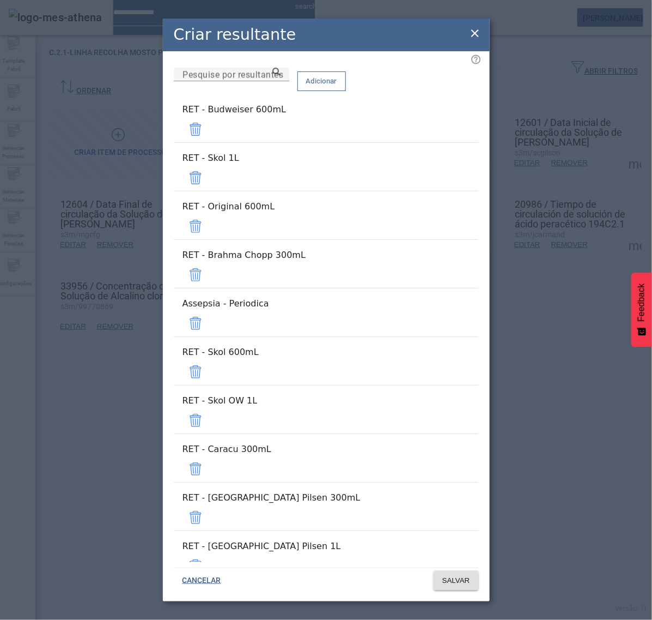
click at [209, 129] on span at bounding box center [196, 129] width 26 height 26
click at [209, 165] on span at bounding box center [196, 178] width 26 height 26
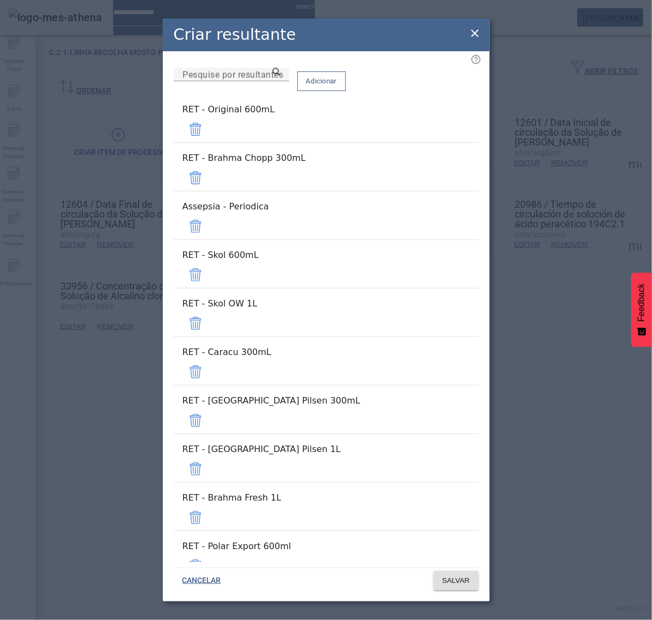
click at [209, 129] on span at bounding box center [196, 129] width 26 height 26
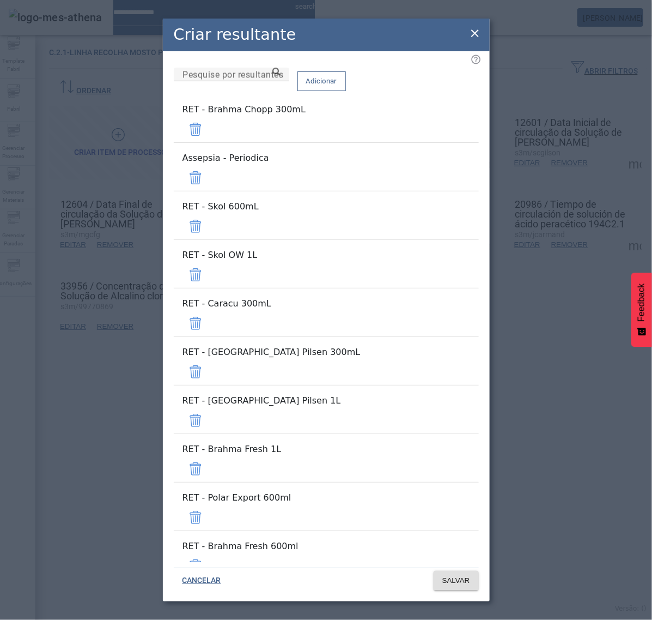
click at [209, 129] on span at bounding box center [196, 129] width 26 height 26
click at [209, 165] on span at bounding box center [196, 178] width 26 height 26
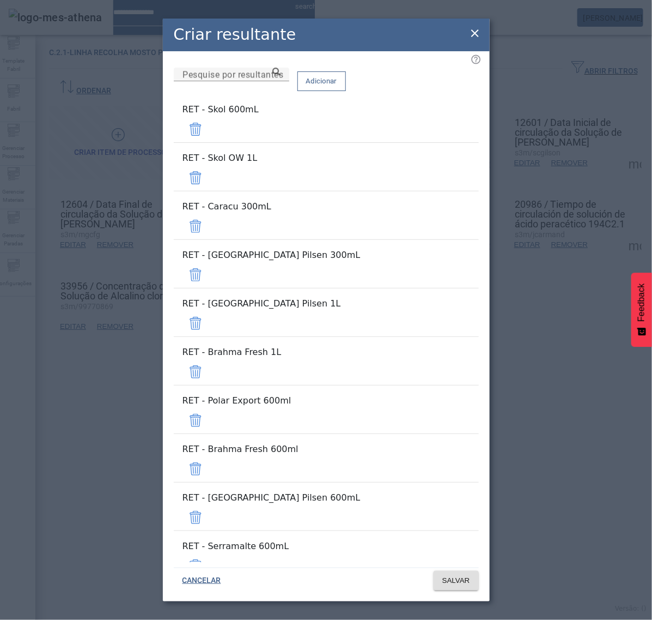
click at [209, 142] on span at bounding box center [196, 129] width 26 height 26
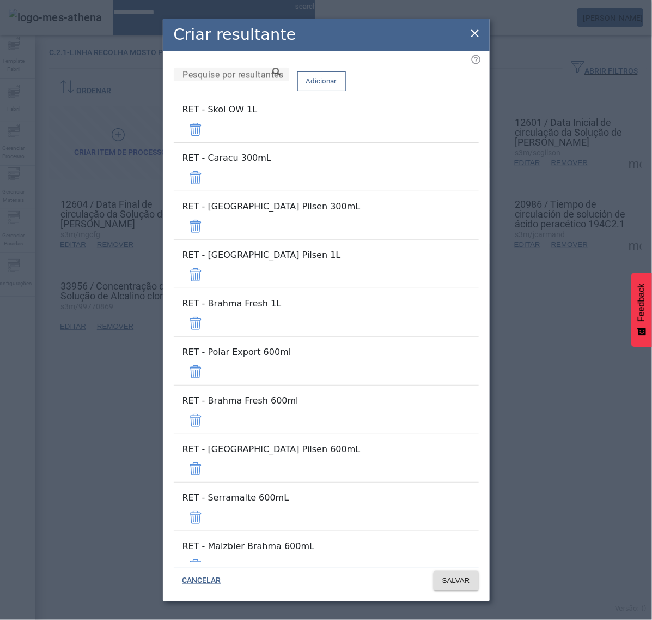
click at [209, 142] on span at bounding box center [196, 129] width 26 height 26
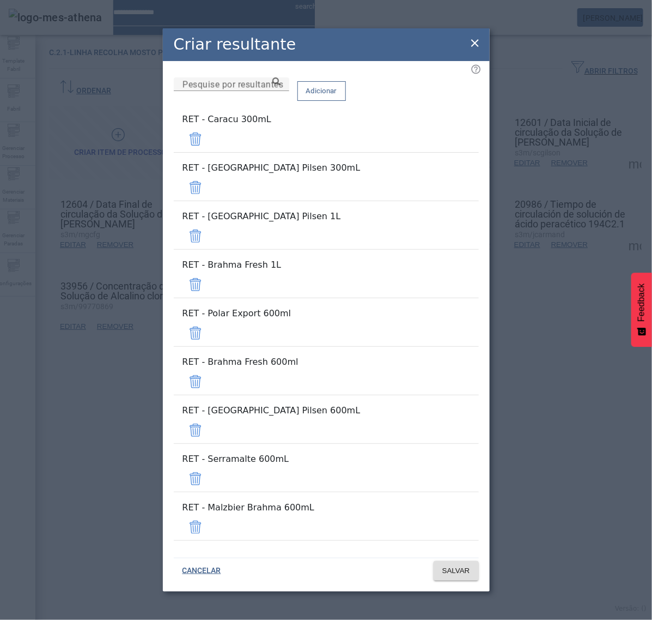
click at [209, 152] on span at bounding box center [196, 139] width 26 height 26
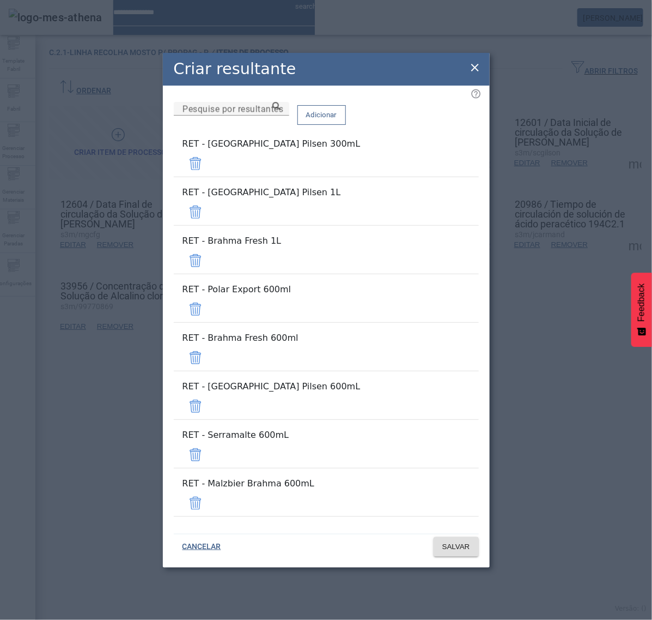
click at [209, 177] on span at bounding box center [196, 163] width 26 height 26
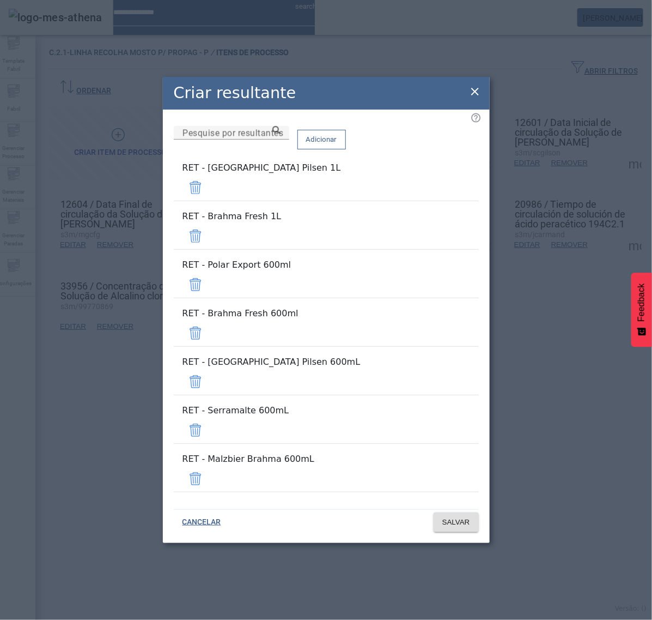
click at [209, 201] on span at bounding box center [196, 187] width 26 height 26
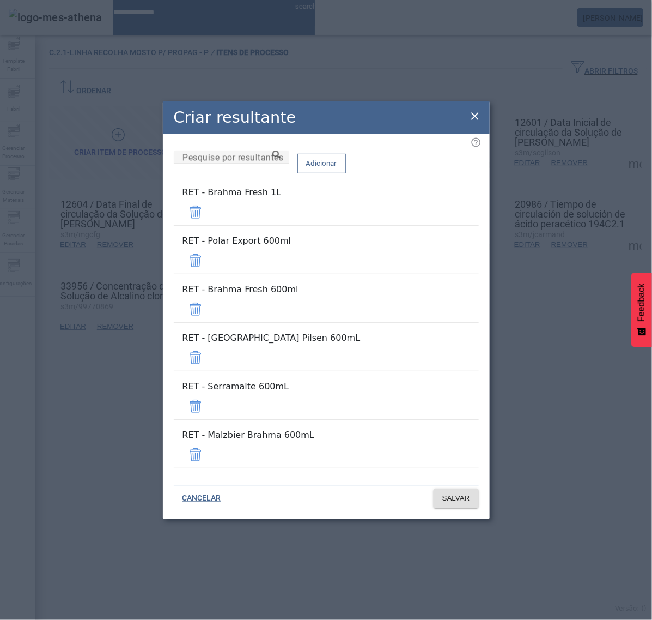
click at [209, 225] on span at bounding box center [196, 212] width 26 height 26
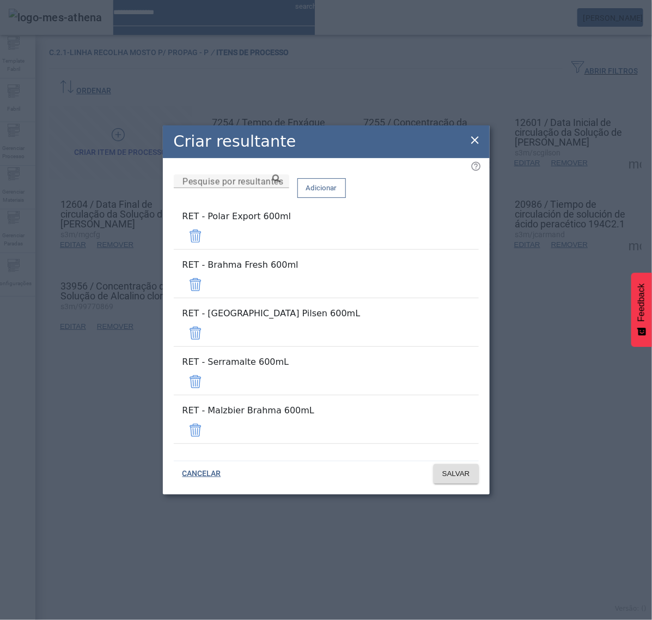
click at [209, 249] on span at bounding box center [196, 236] width 26 height 26
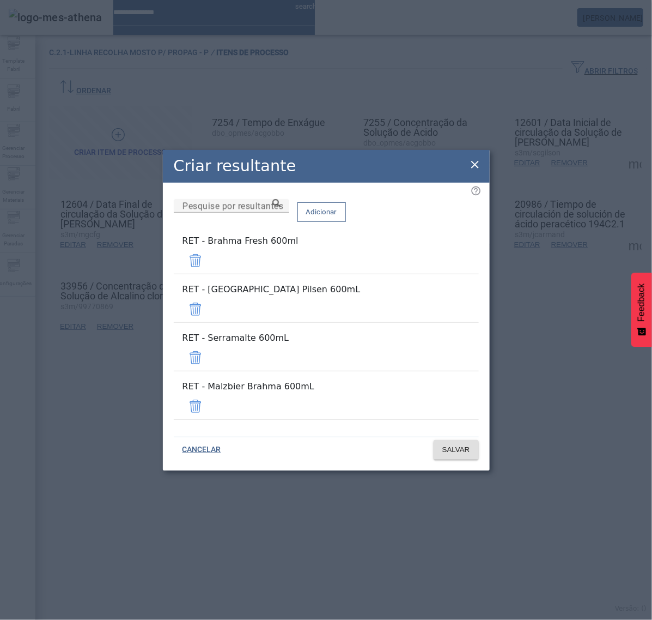
drag, startPoint x: 445, startPoint y: 276, endPoint x: 444, endPoint y: 288, distance: 11.5
click at [209, 274] on span at bounding box center [196, 260] width 26 height 26
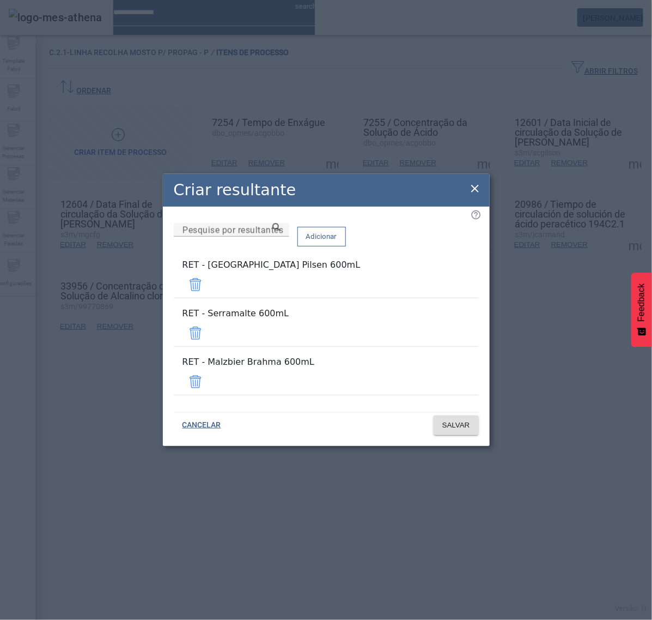
click at [209, 292] on span at bounding box center [196, 284] width 26 height 26
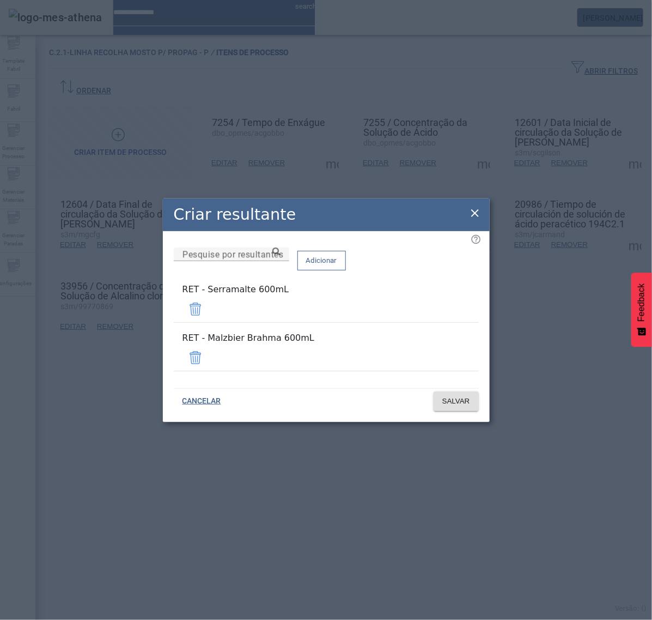
drag, startPoint x: 444, startPoint y: 311, endPoint x: 445, endPoint y: 325, distance: 14.7
click at [209, 312] on span at bounding box center [196, 309] width 26 height 26
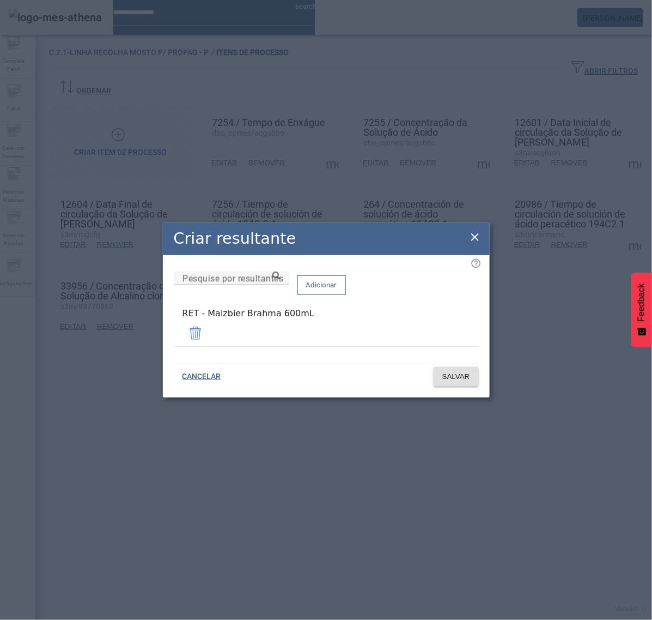
click at [209, 338] on span at bounding box center [196, 333] width 26 height 26
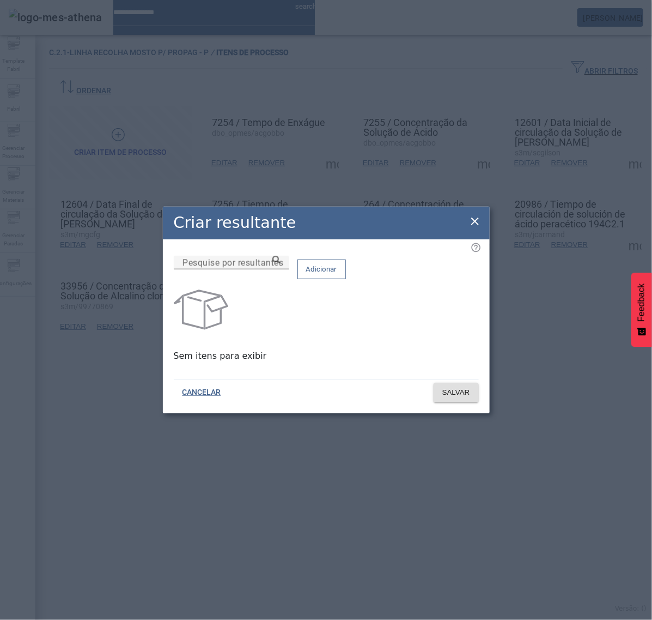
click at [281, 269] on input "Pesquise por resultantes" at bounding box center [232, 262] width 98 height 13
paste input "**********"
click at [281, 264] on icon at bounding box center [277, 260] width 8 height 8
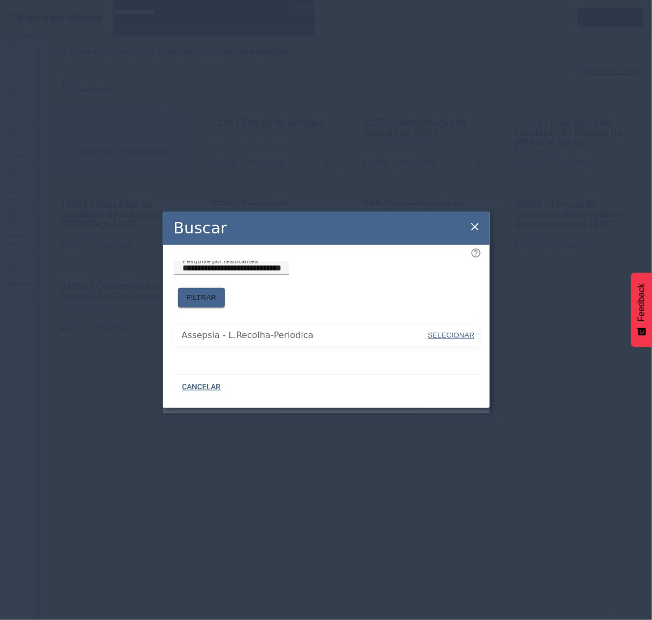
click at [434, 330] on span "SELECIONAR" at bounding box center [451, 335] width 47 height 11
type input "**********"
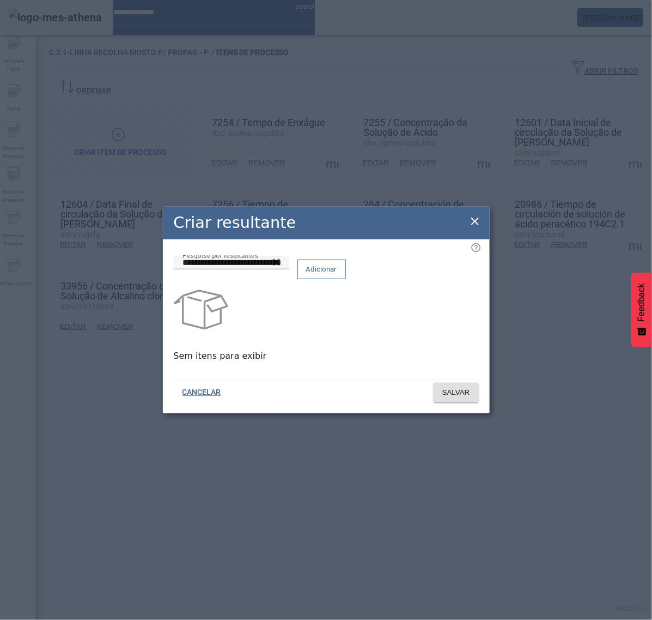
click at [337, 271] on span "Adicionar" at bounding box center [321, 269] width 31 height 11
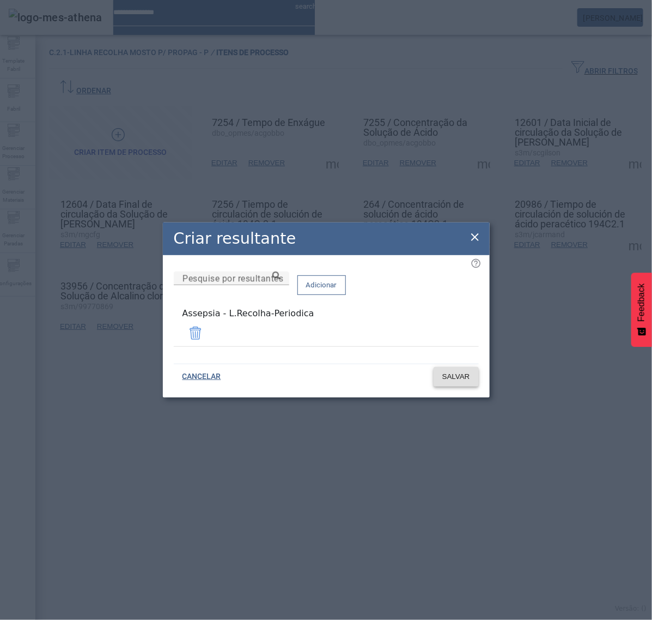
click at [451, 364] on span at bounding box center [456, 377] width 45 height 26
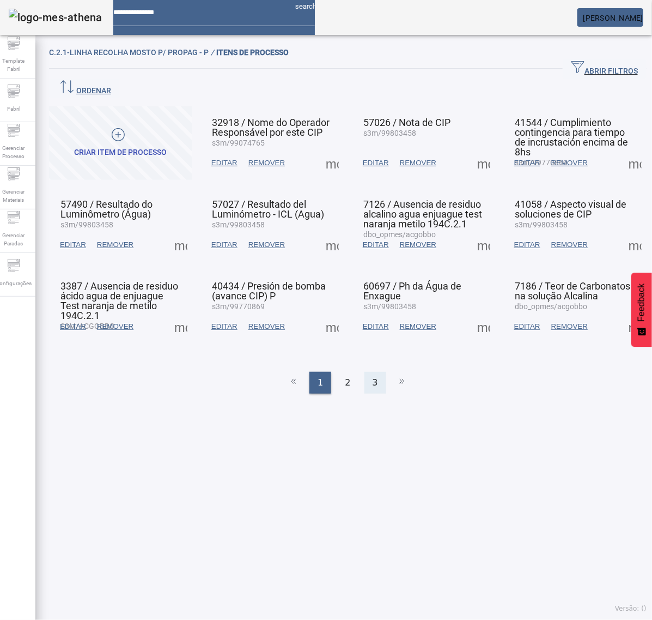
click at [376, 372] on div "3" at bounding box center [376, 383] width 22 height 22
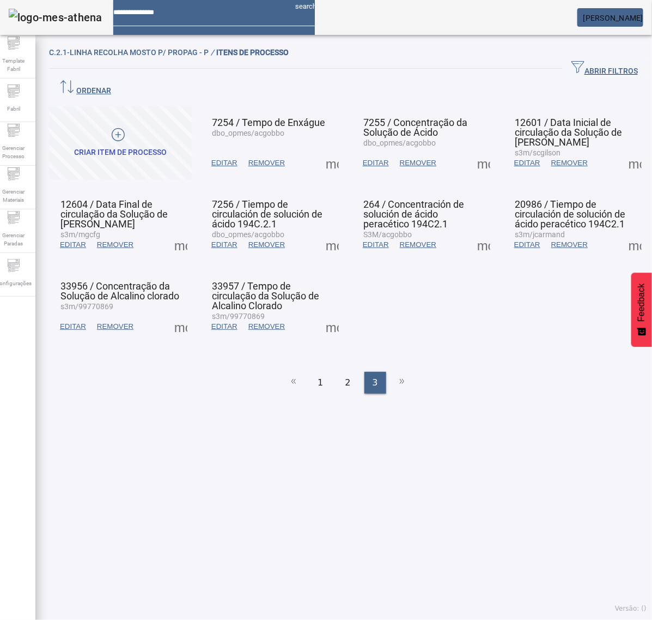
click at [623, 232] on span at bounding box center [636, 245] width 26 height 26
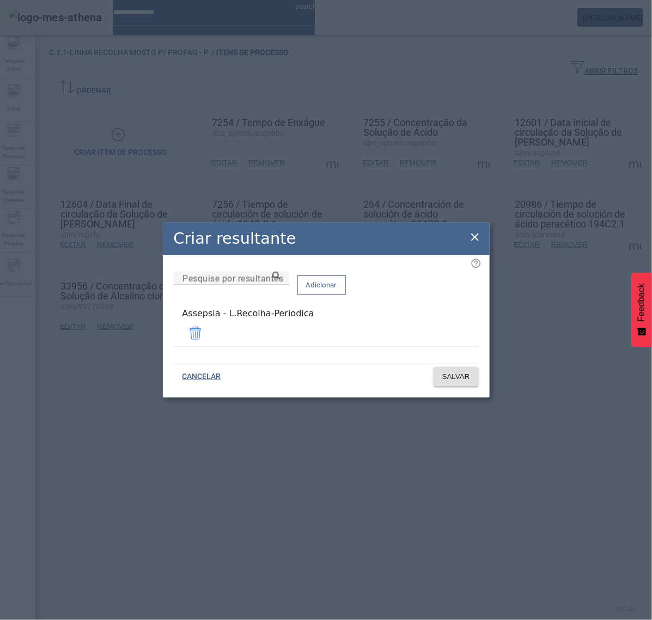
click at [478, 239] on icon at bounding box center [475, 237] width 13 height 13
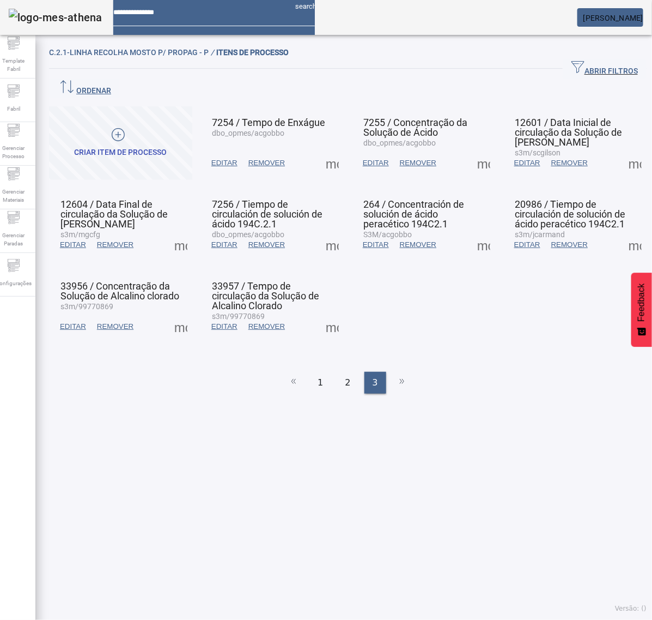
click at [180, 313] on span at bounding box center [181, 326] width 26 height 26
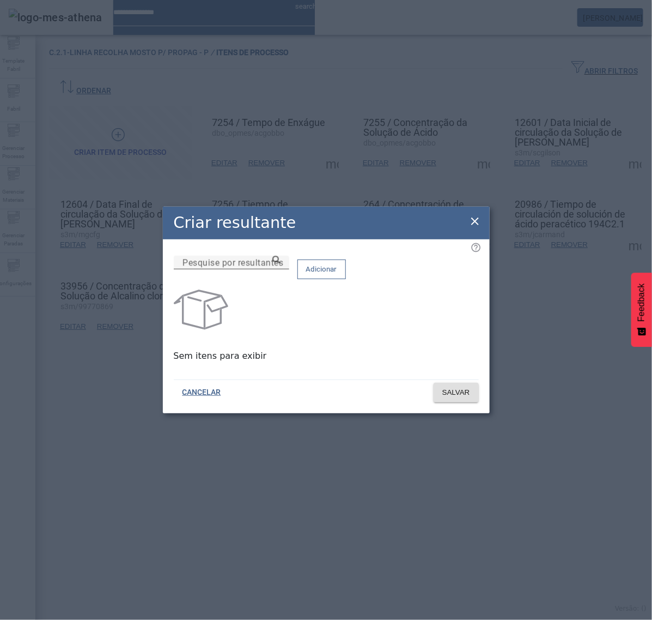
click at [276, 269] on input "Pesquise por resultantes" at bounding box center [232, 262] width 98 height 13
paste input "**********"
click at [281, 264] on icon at bounding box center [277, 260] width 8 height 8
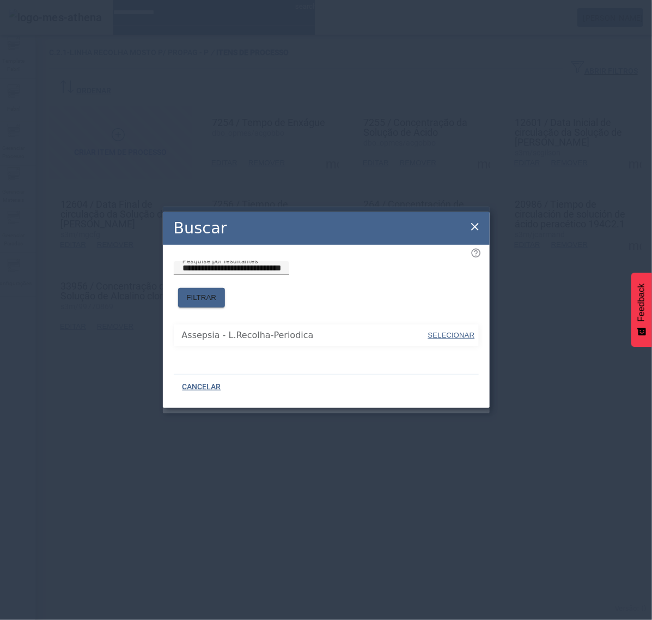
click at [444, 331] on span "SELECIONAR" at bounding box center [451, 335] width 47 height 8
type input "**********"
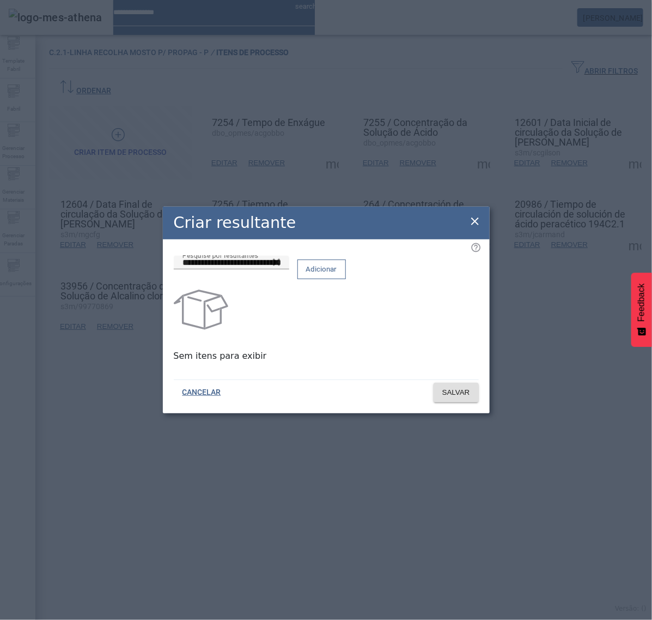
click at [346, 282] on span at bounding box center [321, 269] width 47 height 26
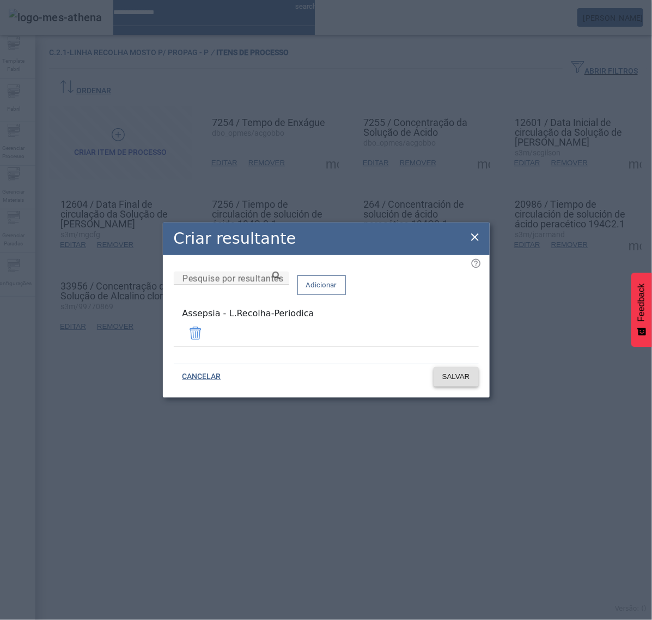
click at [445, 380] on span at bounding box center [456, 377] width 45 height 26
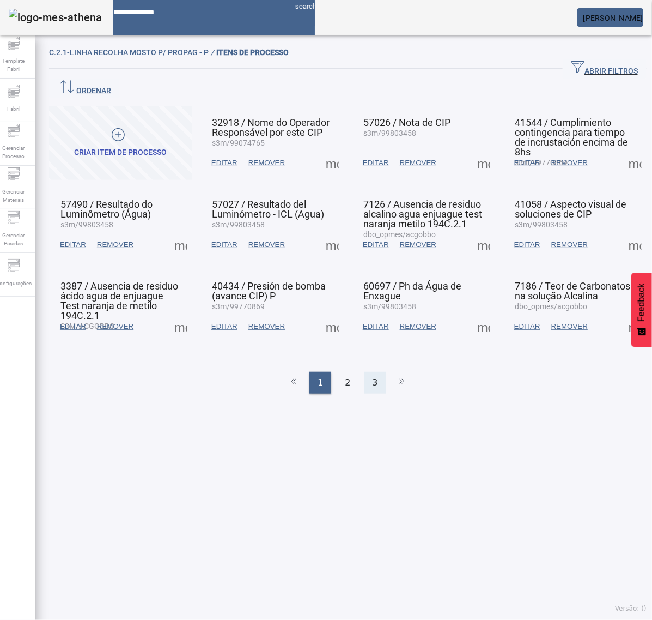
click at [372, 372] on div "3" at bounding box center [376, 383] width 22 height 22
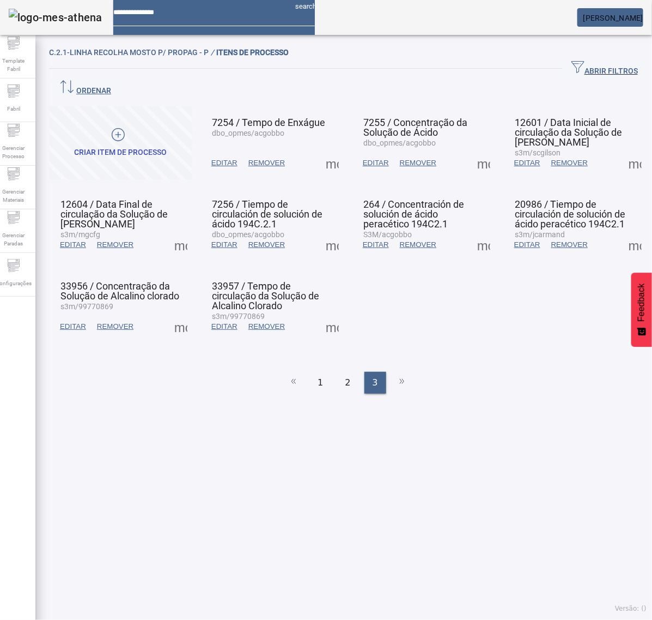
click at [328, 313] on span at bounding box center [332, 326] width 26 height 26
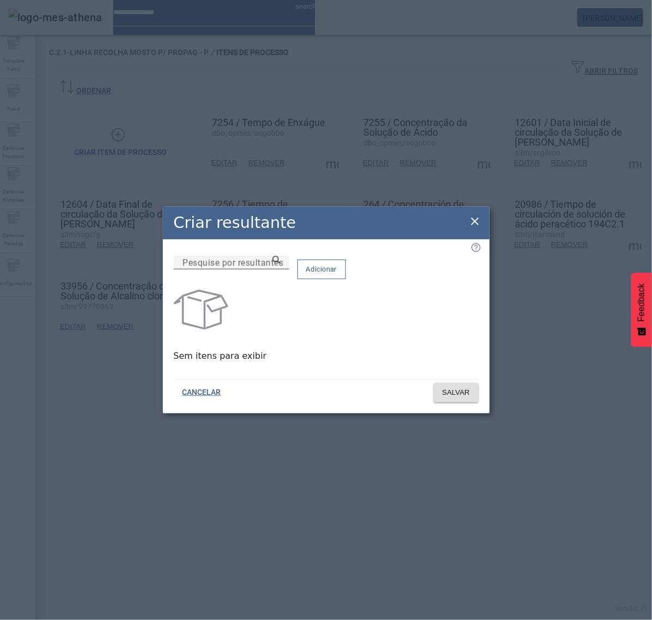
click at [281, 269] on input "Pesquise por resultantes" at bounding box center [232, 262] width 98 height 13
paste input "**********"
click at [281, 264] on icon at bounding box center [277, 260] width 8 height 8
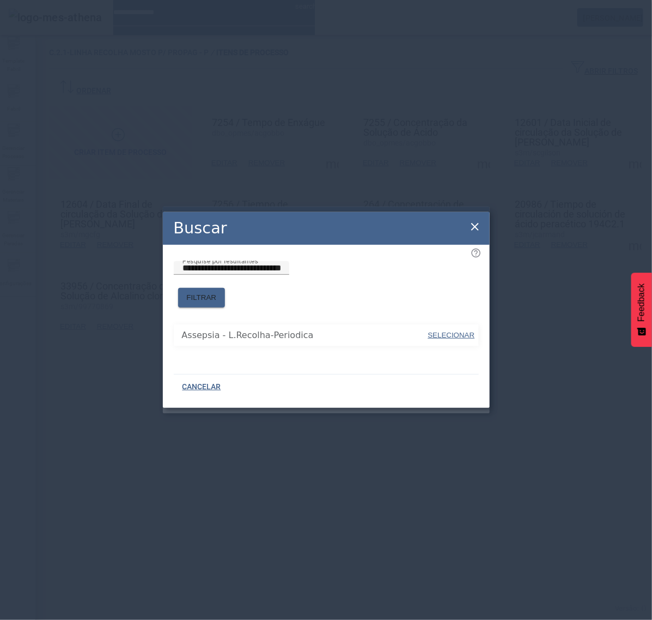
click at [437, 330] on span "SELECIONAR" at bounding box center [451, 335] width 47 height 11
type input "**********"
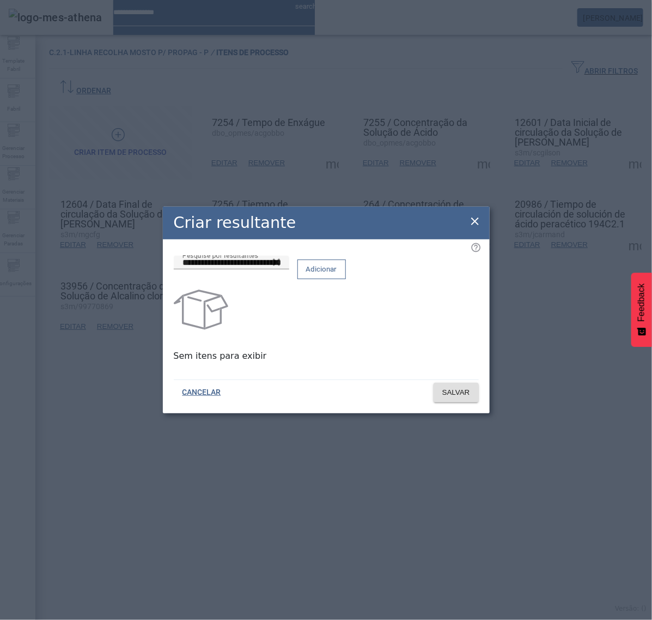
click at [337, 275] on span "Adicionar" at bounding box center [321, 269] width 31 height 11
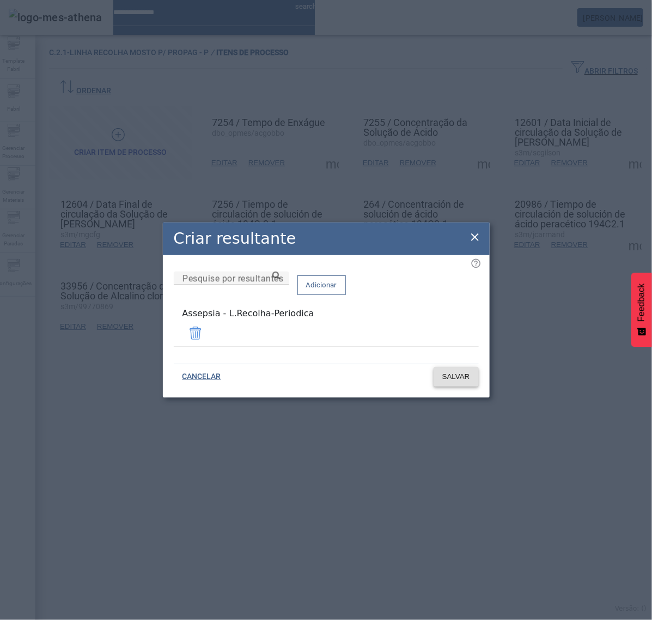
click at [445, 376] on span "SALVAR" at bounding box center [457, 376] width 28 height 11
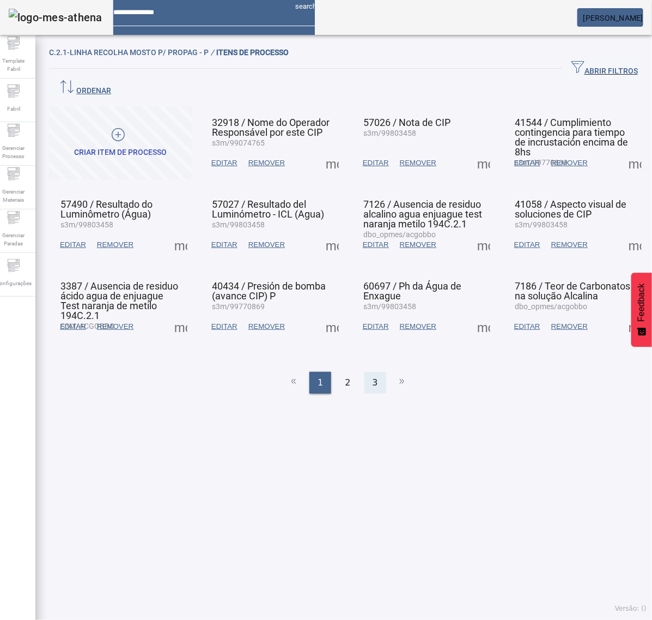
click at [373, 376] on span "3" at bounding box center [375, 382] width 5 height 13
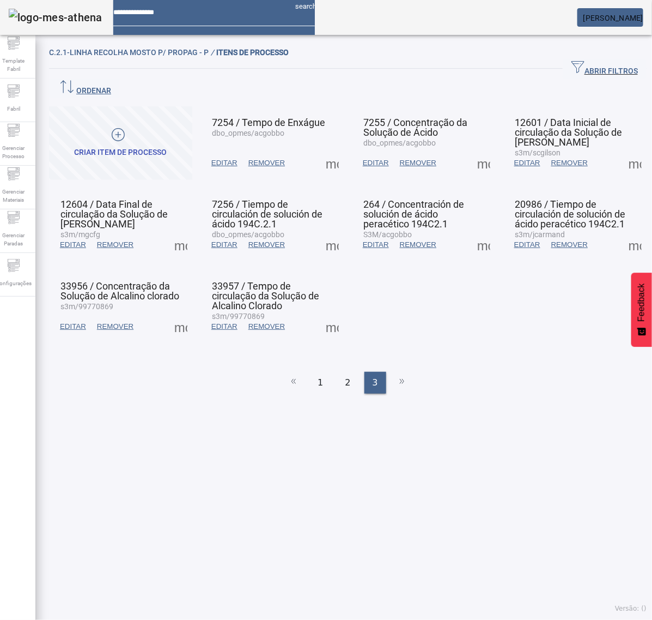
click at [186, 313] on span at bounding box center [181, 326] width 26 height 26
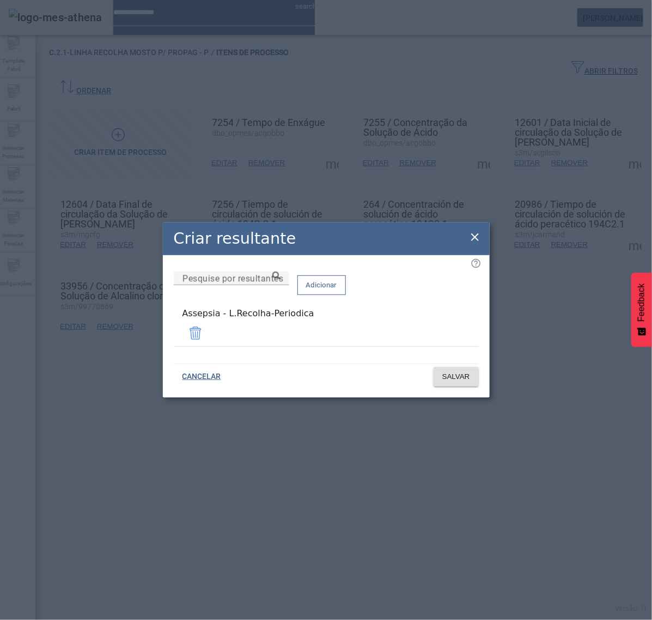
click at [476, 238] on icon at bounding box center [475, 237] width 13 height 13
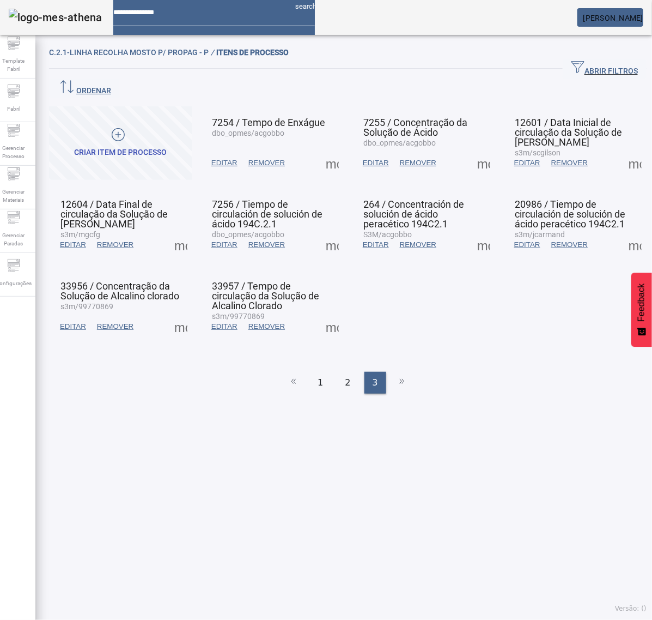
click at [500, 297] on mat-grid-list "CRIAR ITEM DE PROCESSO 7254 / Tempo de Enxágue dbo_opmes/acgobbo EDITAR REMOVER…" at bounding box center [348, 224] width 598 height 237
click at [18, 144] on span "Gerenciar Processo" at bounding box center [13, 152] width 33 height 23
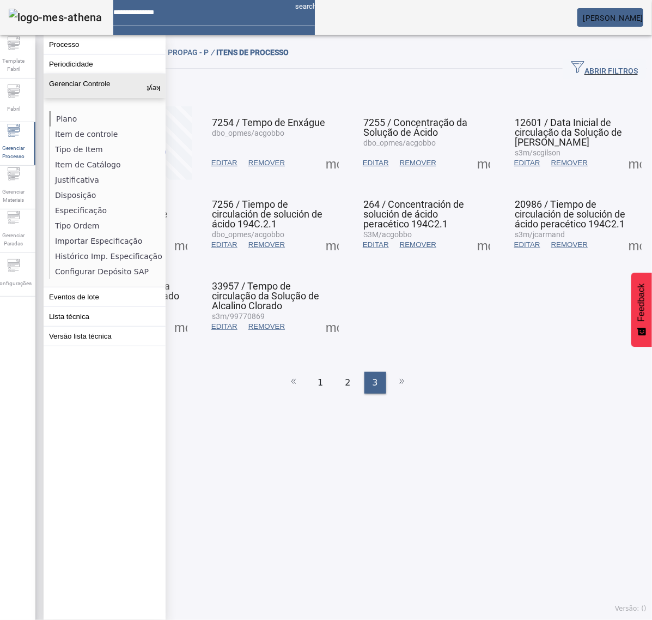
click at [71, 120] on li "Plano" at bounding box center [108, 118] width 116 height 15
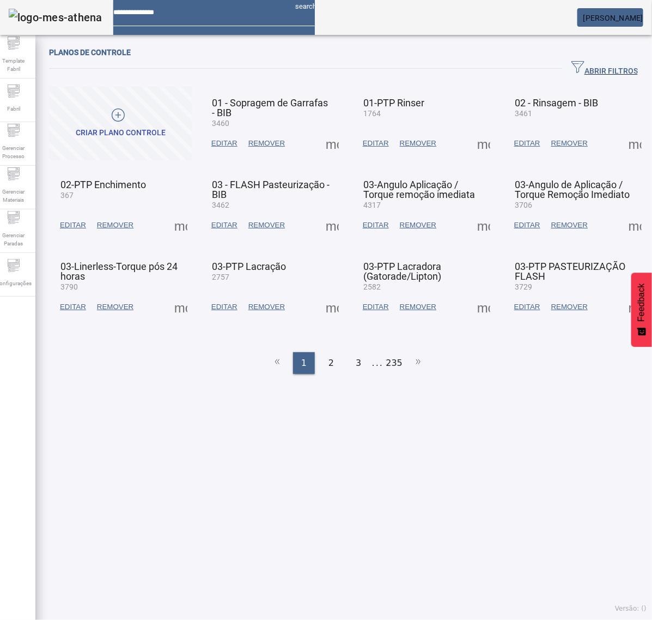
click at [572, 64] on span "ABRIR FILTROS" at bounding box center [605, 69] width 67 height 16
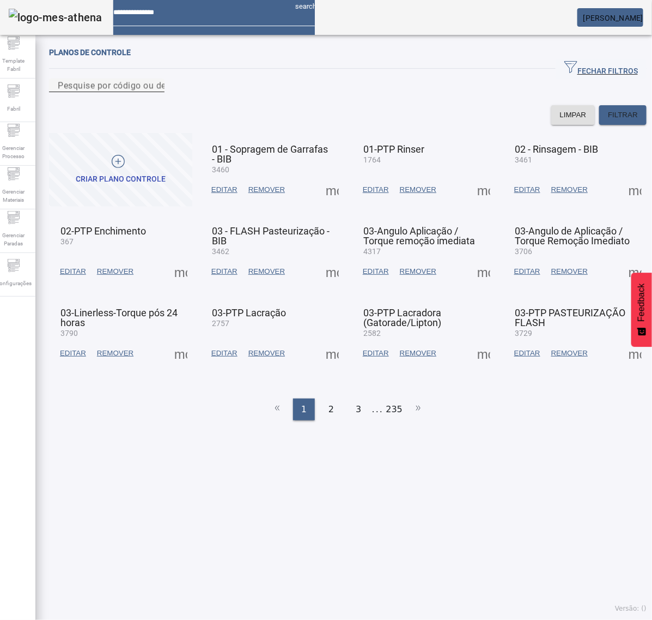
click at [156, 92] on input "Pesquise por código ou descrição" at bounding box center [107, 85] width 98 height 13
type input "****"
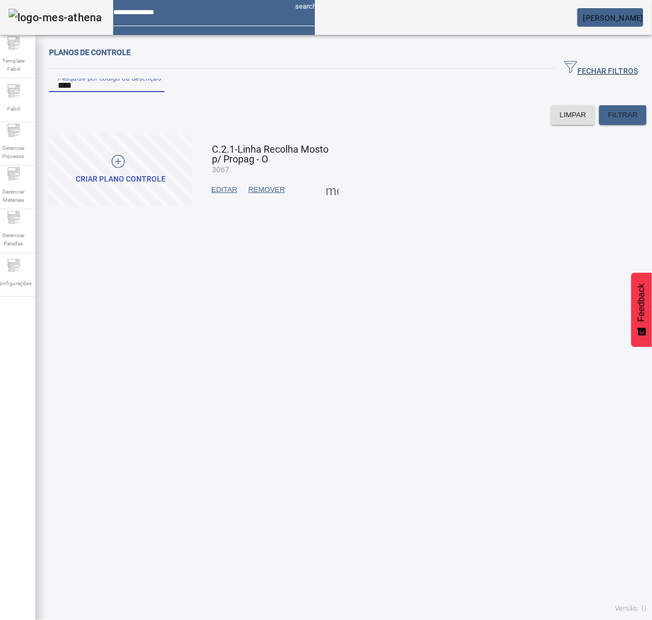
click at [323, 203] on span at bounding box center [332, 190] width 26 height 26
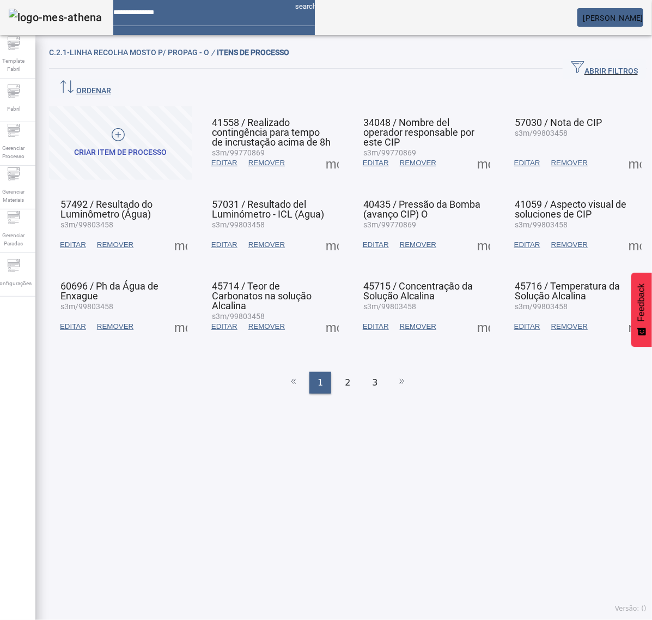
click at [326, 150] on span at bounding box center [332, 163] width 26 height 26
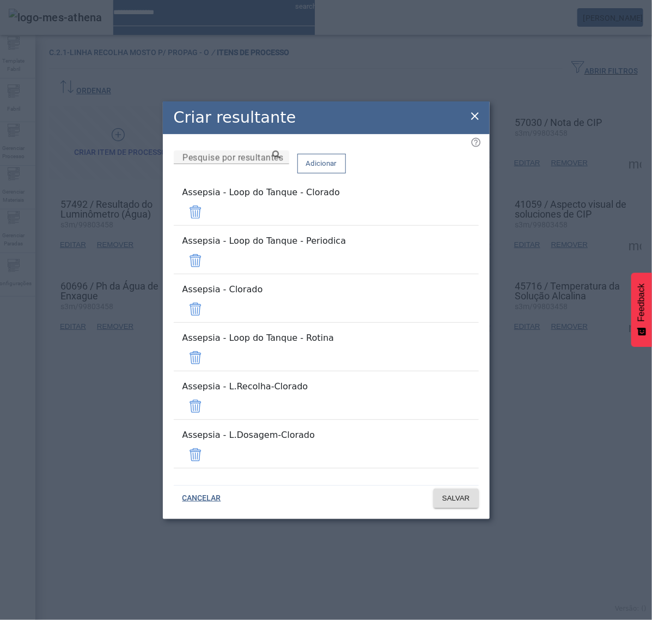
click at [209, 442] on span at bounding box center [196, 455] width 26 height 26
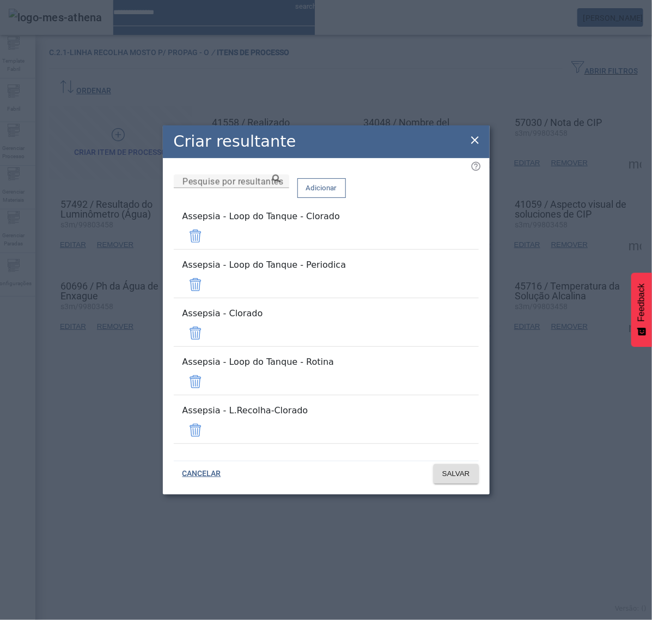
click at [209, 368] on span at bounding box center [196, 381] width 26 height 26
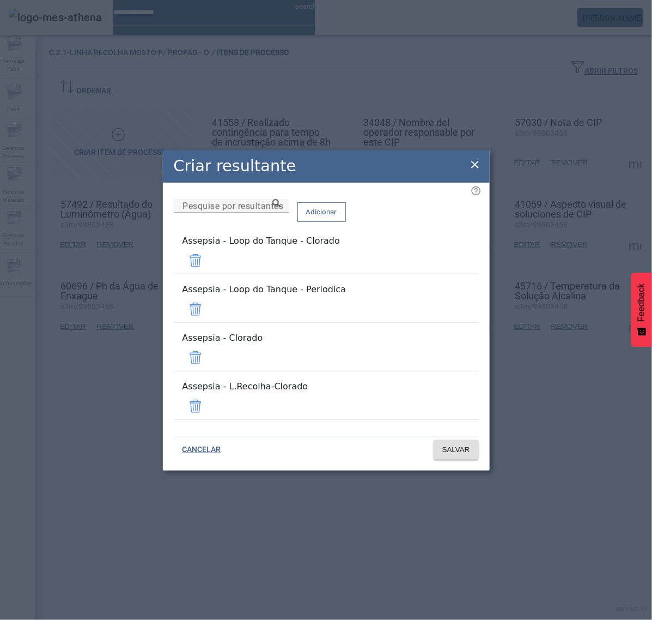
click at [209, 352] on span at bounding box center [196, 358] width 26 height 26
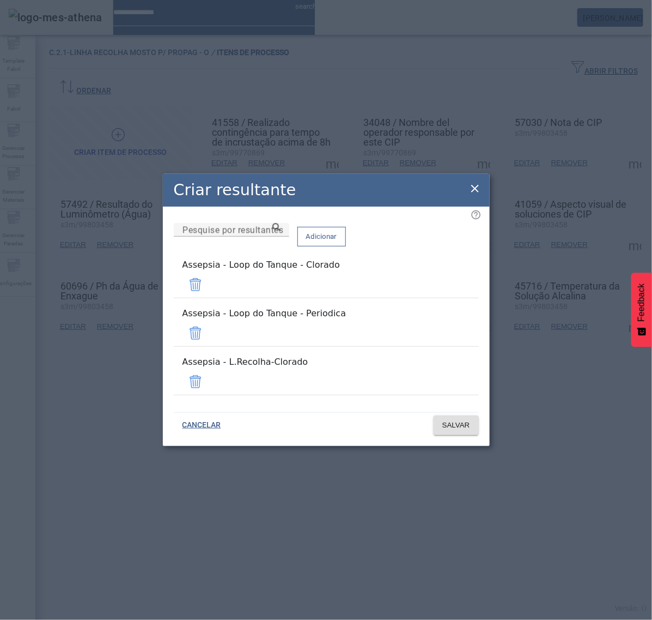
click at [209, 328] on span at bounding box center [196, 333] width 26 height 26
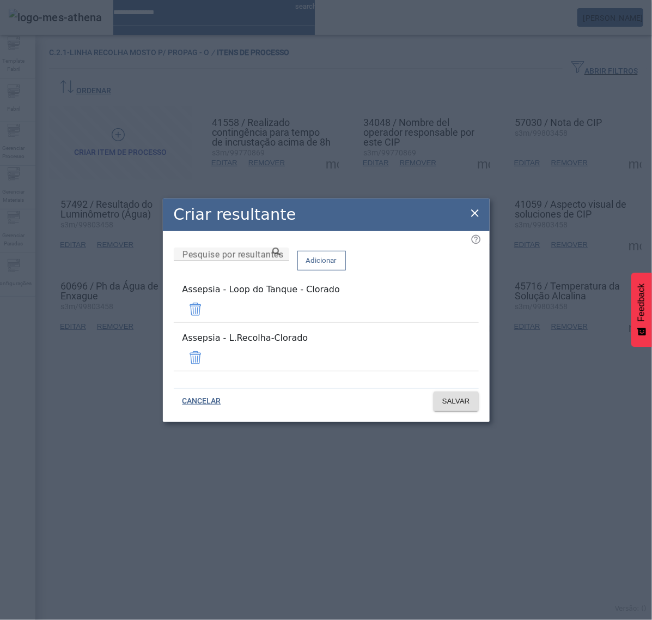
click at [209, 310] on span at bounding box center [196, 309] width 26 height 26
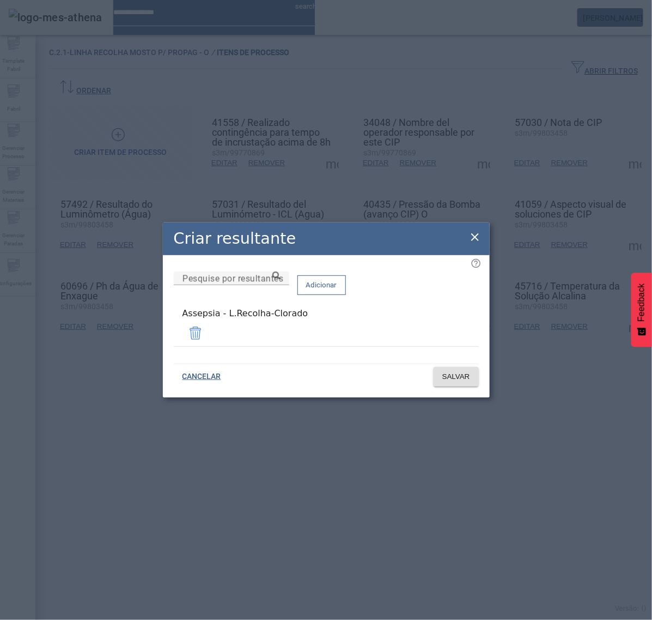
drag, startPoint x: 329, startPoint y: 327, endPoint x: 134, endPoint y: 323, distance: 195.2
click at [134, 323] on div "Criar resultante Pesquise por resultantes Adicionar Assepsia - L.Recolha-Clorad…" at bounding box center [326, 310] width 652 height 620
copy div "Assepsia - L.Recolha-Clorado"
click at [459, 371] on span "SALVAR" at bounding box center [457, 376] width 28 height 11
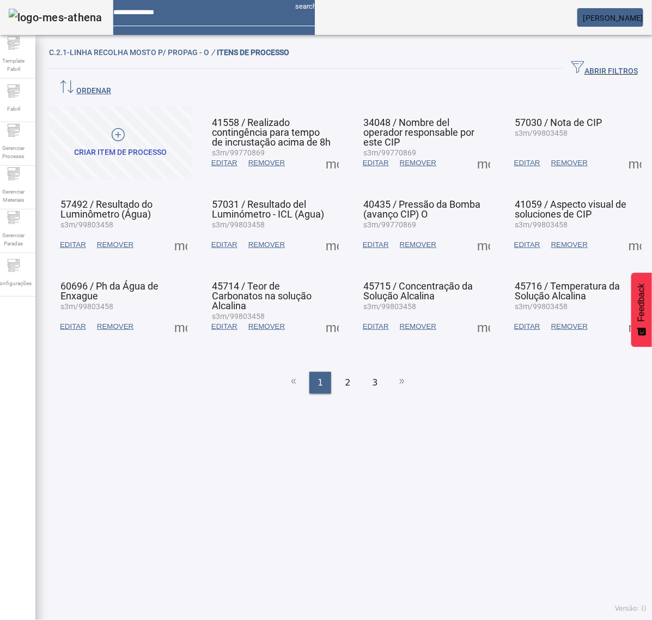
click at [327, 150] on span at bounding box center [332, 163] width 26 height 26
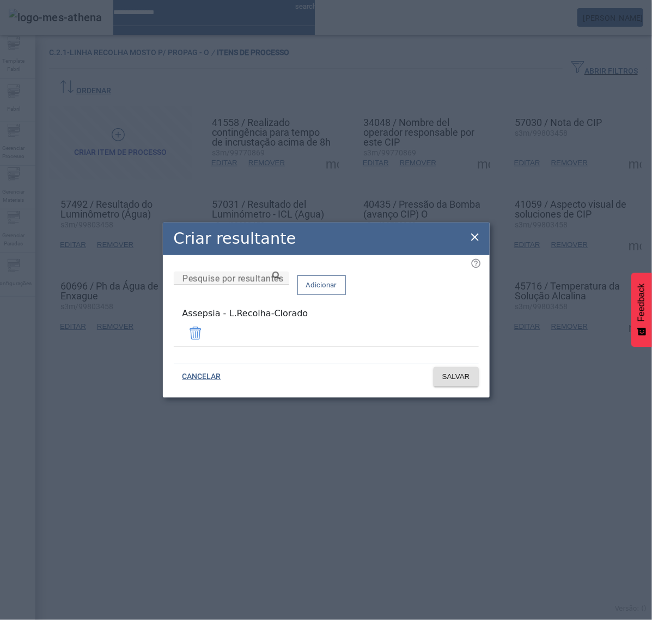
click at [480, 235] on icon at bounding box center [475, 237] width 13 height 13
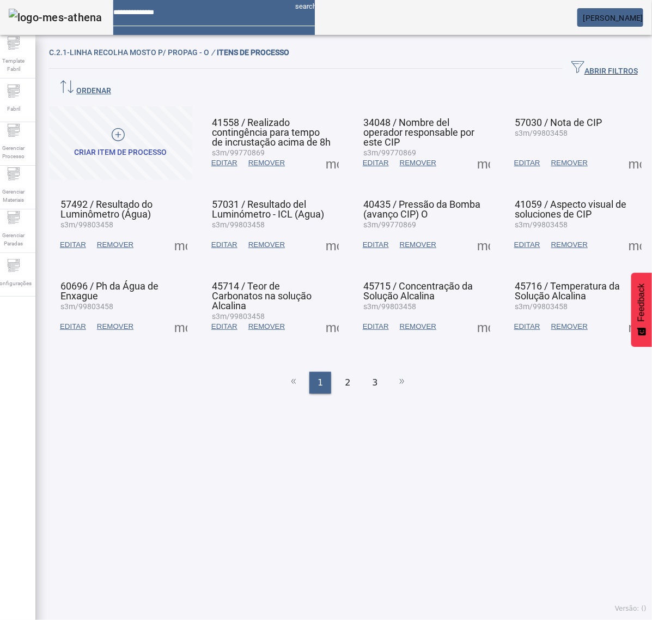
click at [472, 150] on span at bounding box center [484, 163] width 26 height 26
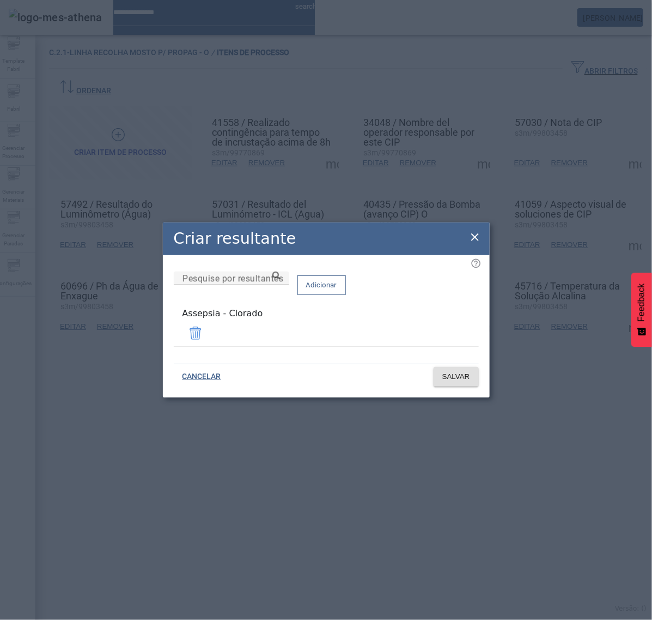
click at [209, 331] on span at bounding box center [196, 333] width 26 height 26
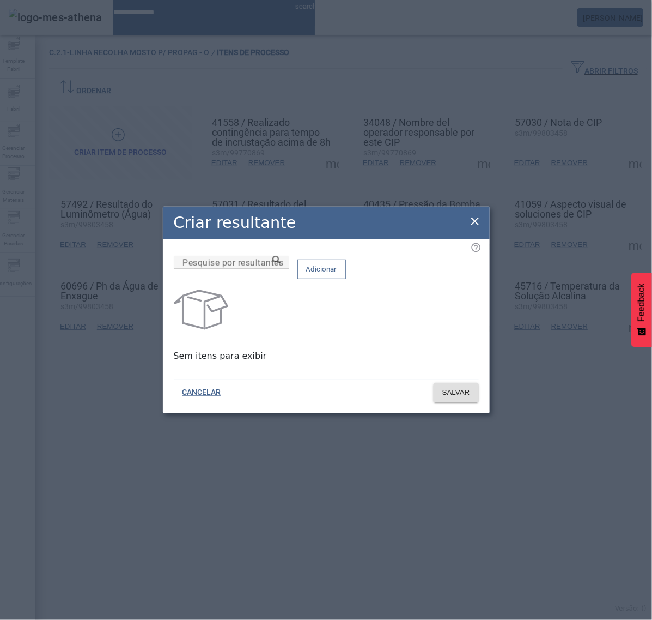
click at [281, 267] on input "Pesquise por resultantes" at bounding box center [232, 262] width 98 height 13
paste input "**********"
click at [281, 264] on icon at bounding box center [277, 260] width 8 height 8
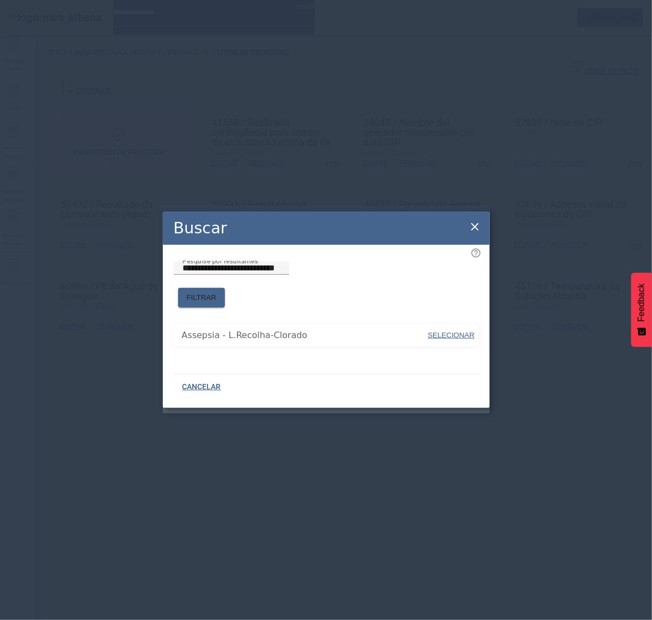
click at [443, 331] on span "SELECIONAR" at bounding box center [451, 335] width 47 height 8
type input "**********"
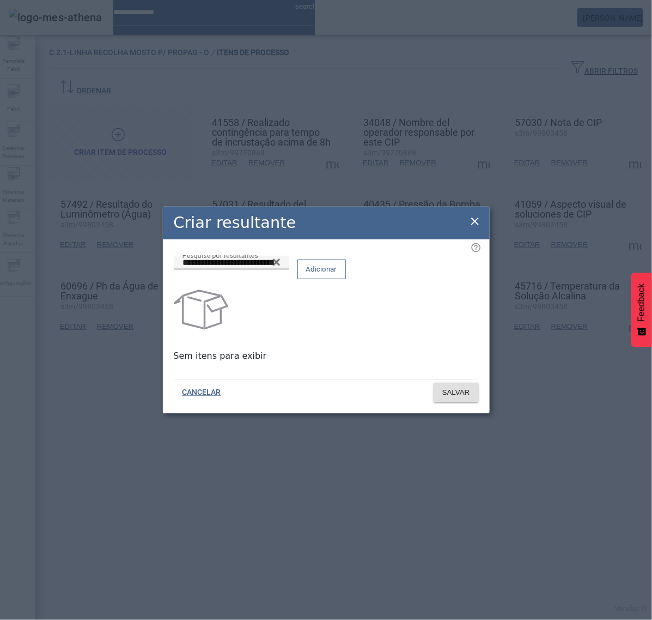
drag, startPoint x: 449, startPoint y: 273, endPoint x: 453, endPoint y: 279, distance: 7.4
click at [337, 273] on span "Adicionar" at bounding box center [321, 269] width 31 height 11
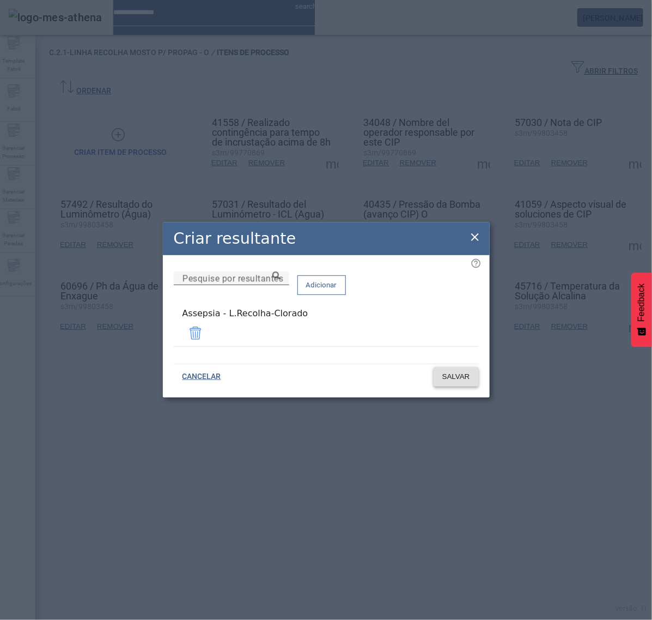
click at [465, 374] on span "SALVAR" at bounding box center [457, 376] width 28 height 11
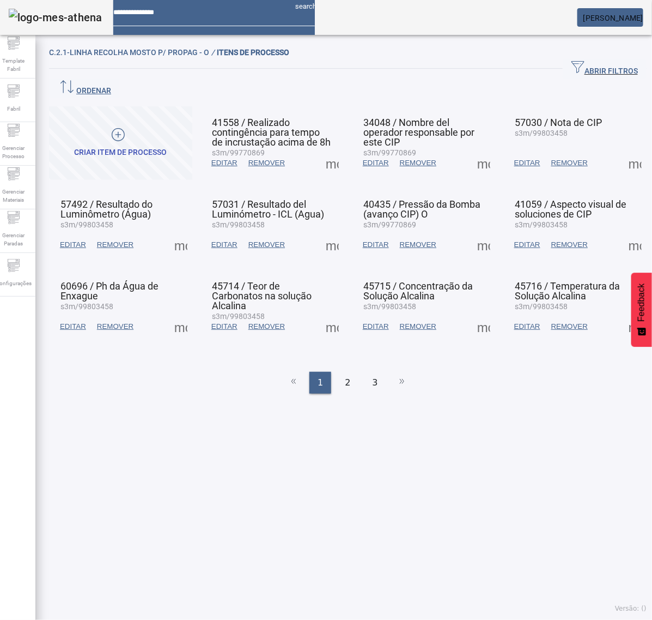
click at [623, 150] on span at bounding box center [636, 163] width 26 height 26
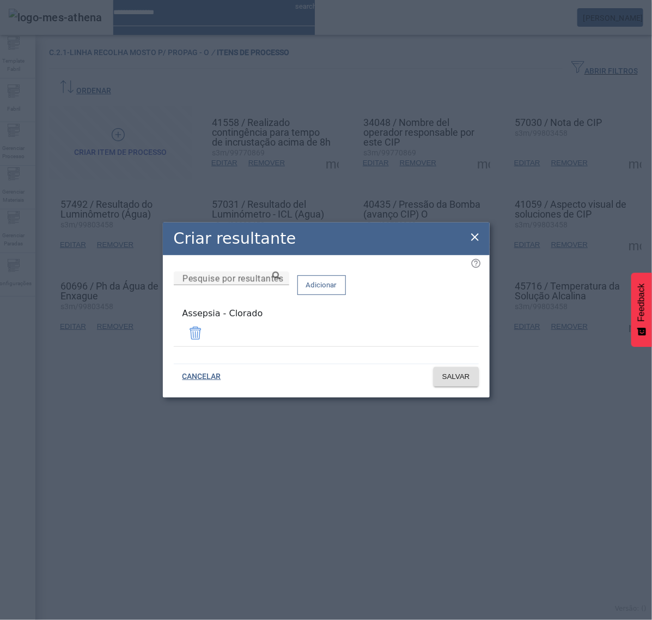
click at [209, 334] on span at bounding box center [196, 333] width 26 height 26
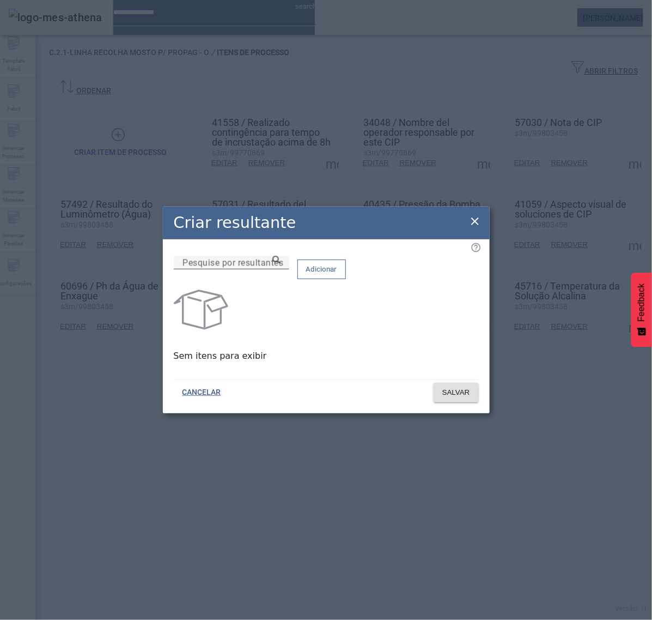
click at [281, 269] on input "Pesquise por resultantes" at bounding box center [232, 262] width 98 height 13
paste input "**********"
click at [281, 264] on icon at bounding box center [277, 260] width 8 height 8
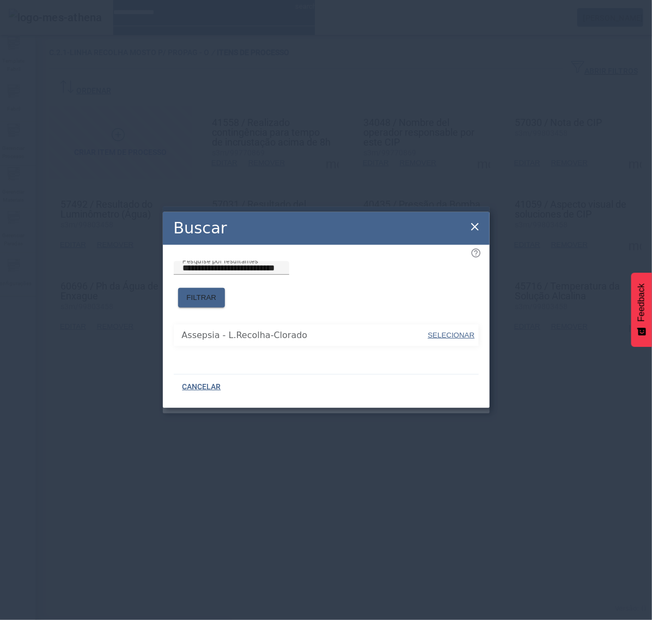
drag, startPoint x: 336, startPoint y: 300, endPoint x: 355, endPoint y: 306, distance: 20.0
drag, startPoint x: 461, startPoint y: 330, endPoint x: 458, endPoint y: 324, distance: 6.1
click at [461, 331] on span "SELECIONAR" at bounding box center [451, 335] width 47 height 8
type input "**********"
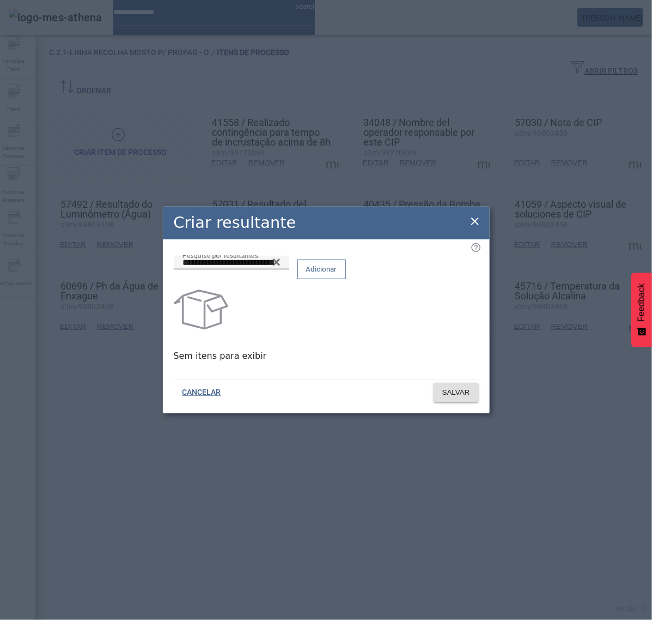
click at [346, 281] on span at bounding box center [321, 269] width 47 height 26
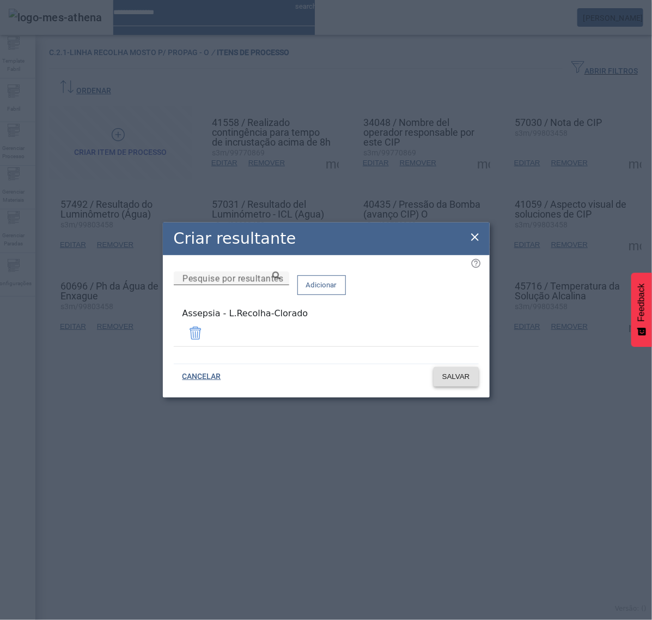
click at [468, 378] on button "SALVAR" at bounding box center [456, 377] width 45 height 20
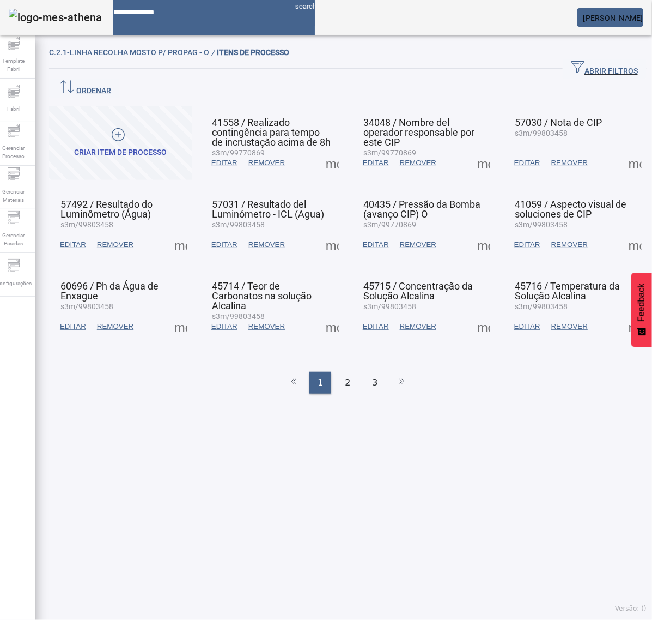
click at [184, 232] on span at bounding box center [181, 245] width 26 height 26
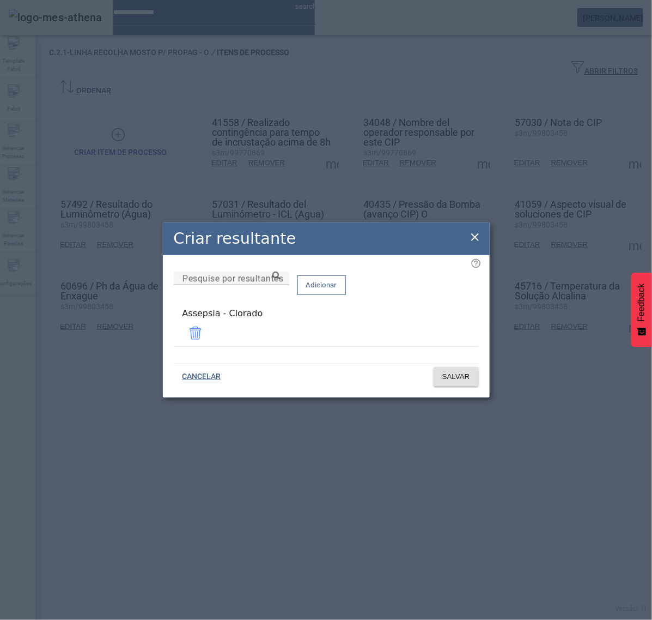
click at [209, 334] on span at bounding box center [196, 333] width 26 height 26
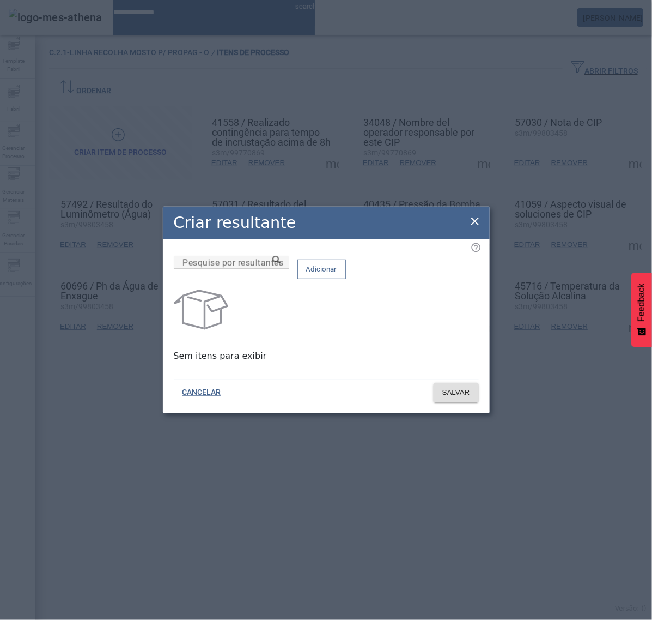
click at [281, 269] on input "Pesquise por resultantes" at bounding box center [232, 262] width 98 height 13
paste input "**********"
click at [281, 264] on icon at bounding box center [277, 260] width 8 height 8
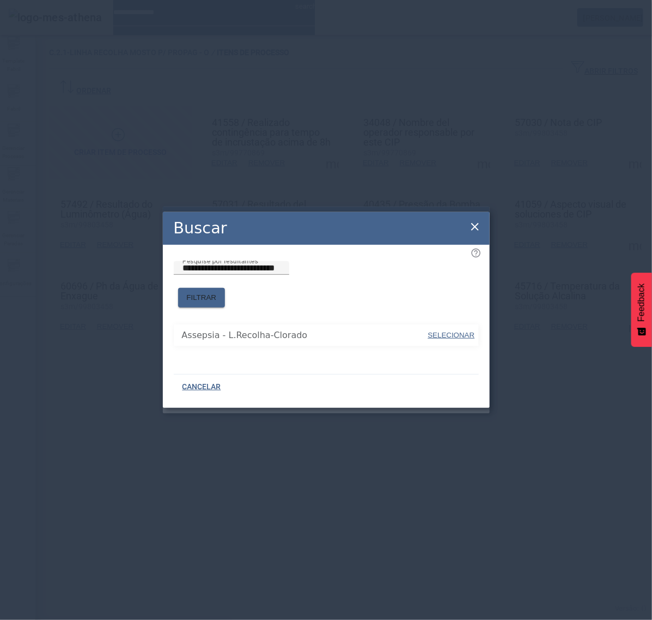
click at [459, 331] on span "SELECIONAR" at bounding box center [451, 335] width 47 height 8
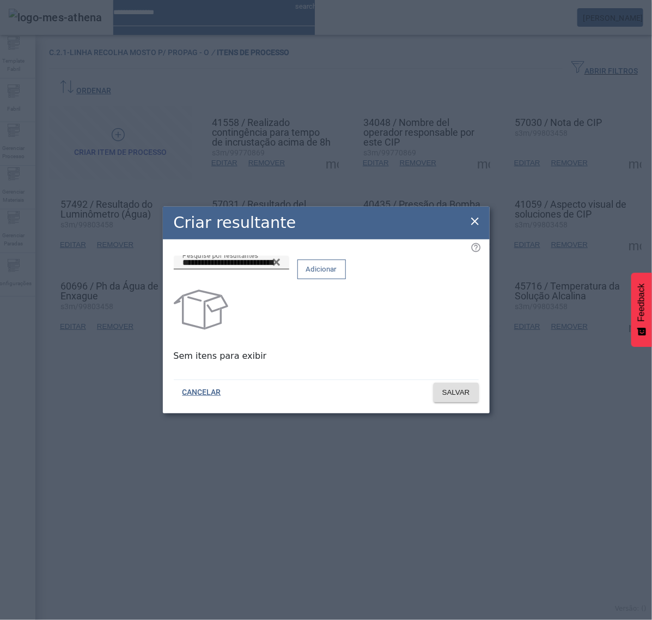
type input "**********"
drag, startPoint x: 440, startPoint y: 274, endPoint x: 447, endPoint y: 304, distance: 30.3
click at [337, 274] on span "Adicionar" at bounding box center [321, 269] width 31 height 11
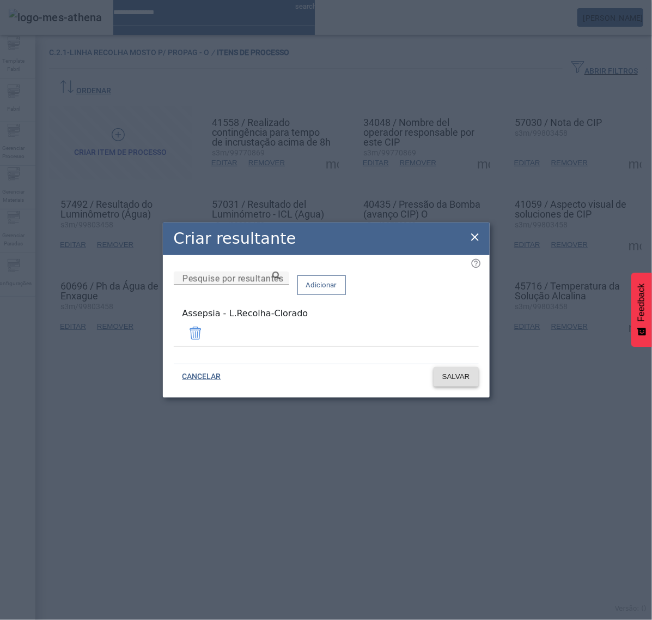
click at [461, 375] on span "SALVAR" at bounding box center [457, 376] width 28 height 11
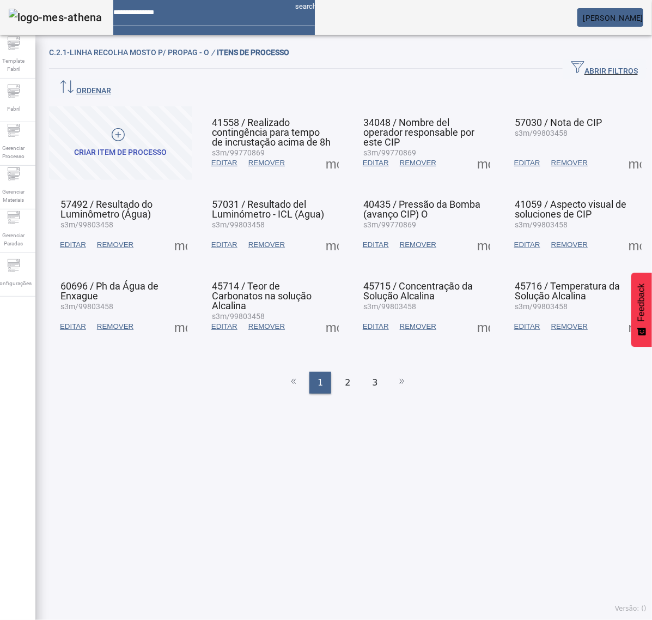
click at [325, 232] on span at bounding box center [332, 245] width 26 height 26
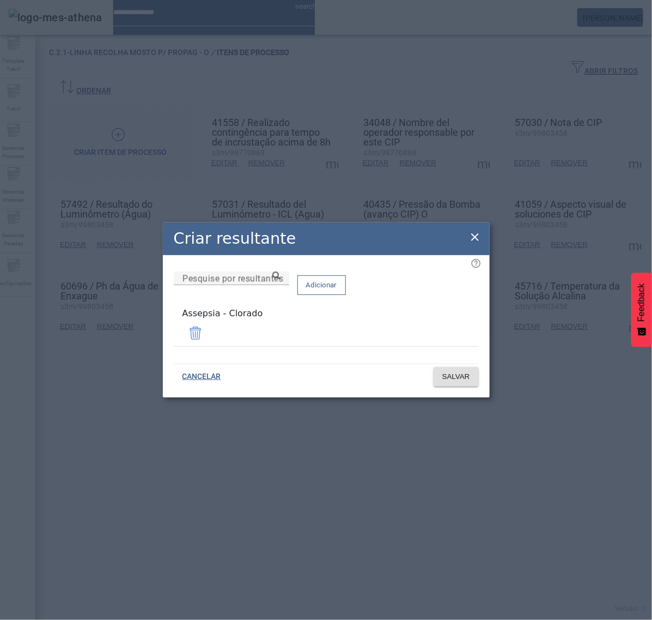
click at [209, 334] on span at bounding box center [196, 333] width 26 height 26
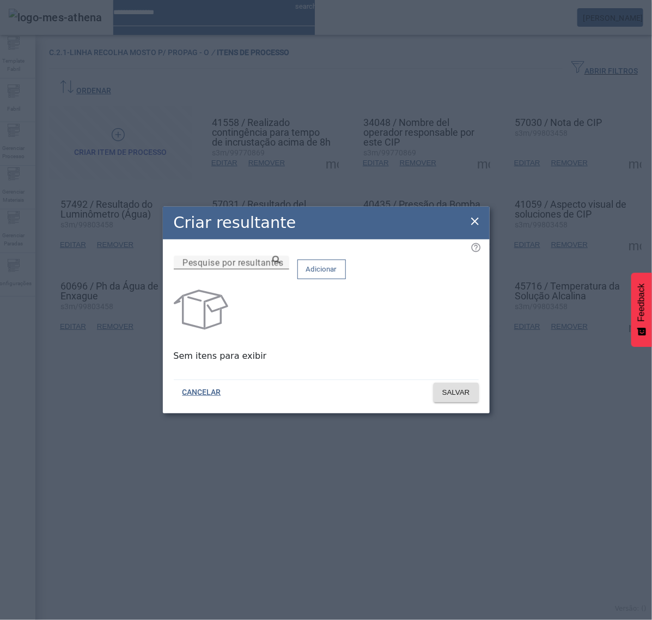
drag, startPoint x: 284, startPoint y: 260, endPoint x: 290, endPoint y: 265, distance: 7.7
click at [281, 261] on div "Pesquise por resultantes" at bounding box center [232, 263] width 98 height 14
click at [281, 266] on div "Pesquise por resultantes" at bounding box center [232, 263] width 98 height 14
paste input "**********"
click at [281, 264] on icon at bounding box center [277, 260] width 8 height 8
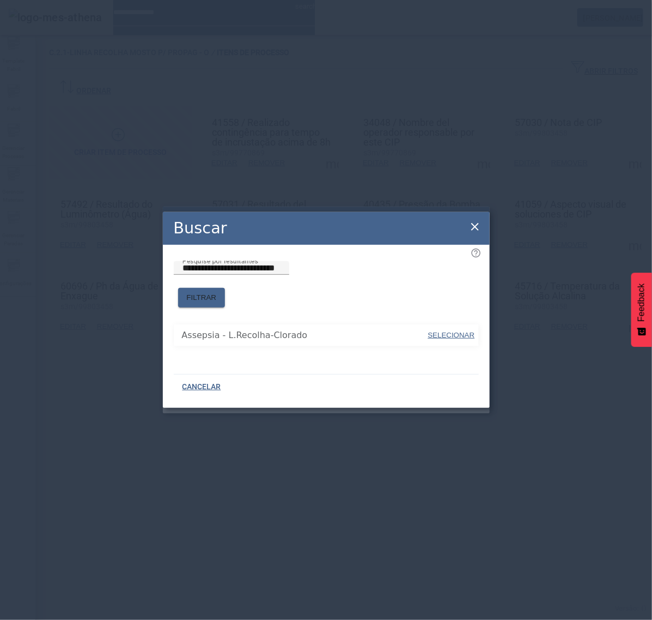
click at [442, 331] on span "SELECIONAR" at bounding box center [451, 335] width 47 height 8
type input "**********"
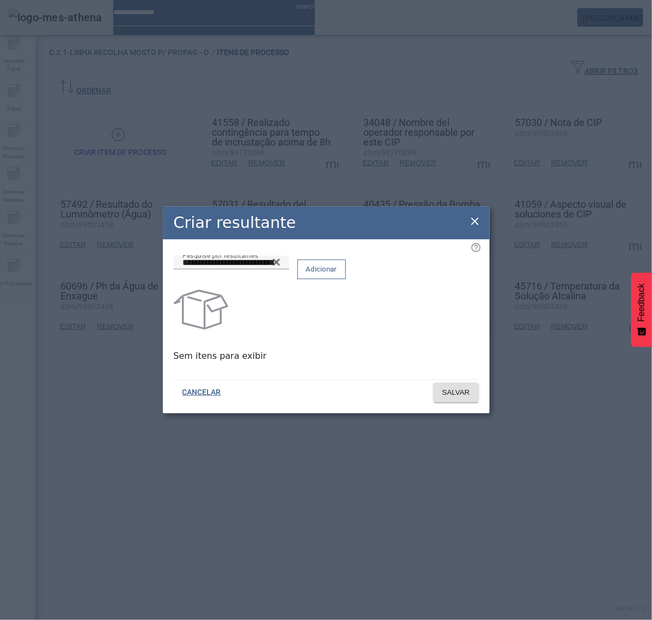
click at [337, 275] on span "Adicionar" at bounding box center [321, 269] width 31 height 11
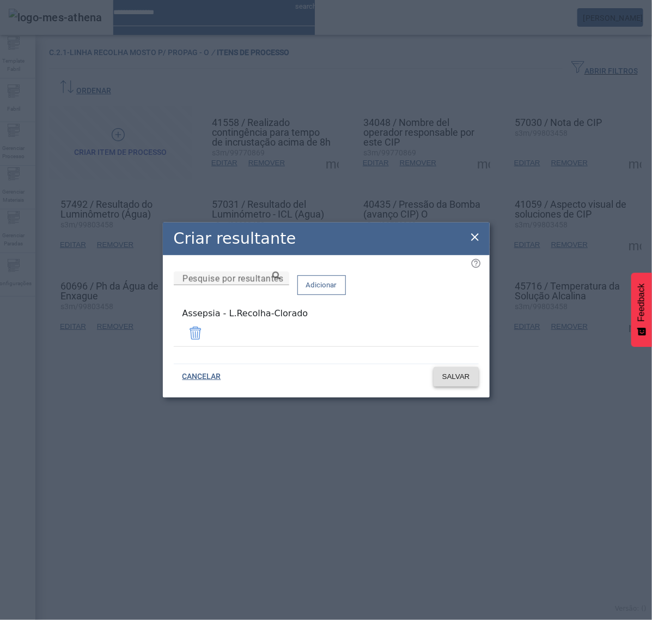
click at [454, 371] on span "SALVAR" at bounding box center [457, 376] width 28 height 11
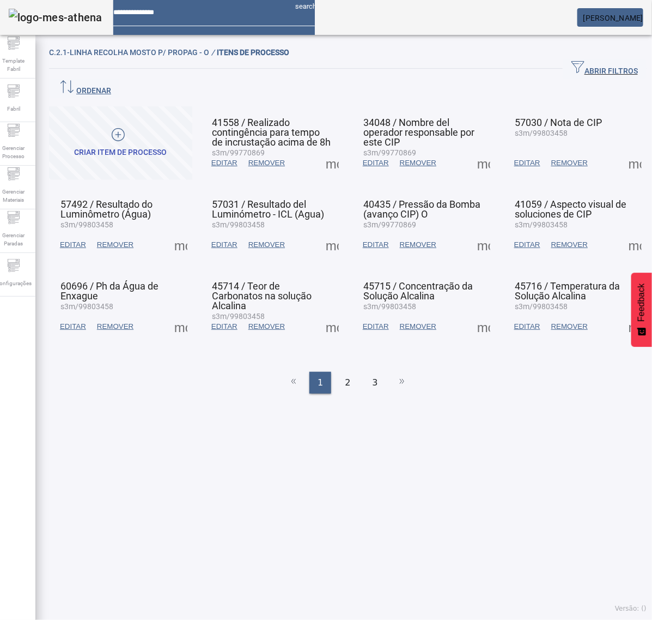
click at [475, 232] on span at bounding box center [484, 245] width 26 height 26
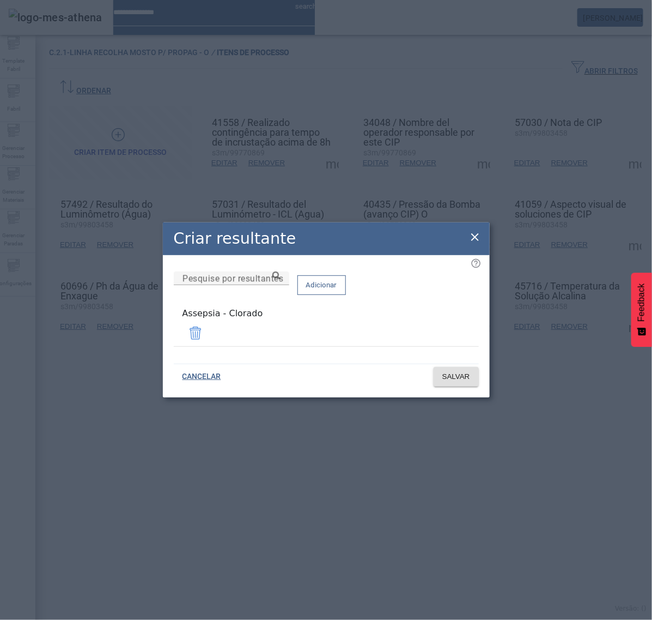
click at [209, 333] on span at bounding box center [196, 333] width 26 height 26
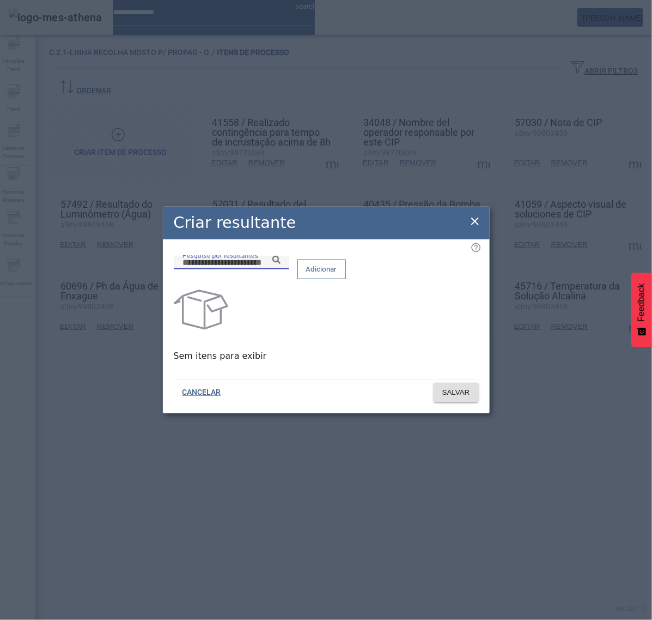
click at [281, 269] on input "Pesquise por resultantes" at bounding box center [232, 262] width 98 height 13
paste input "**********"
click at [281, 264] on icon at bounding box center [277, 260] width 8 height 8
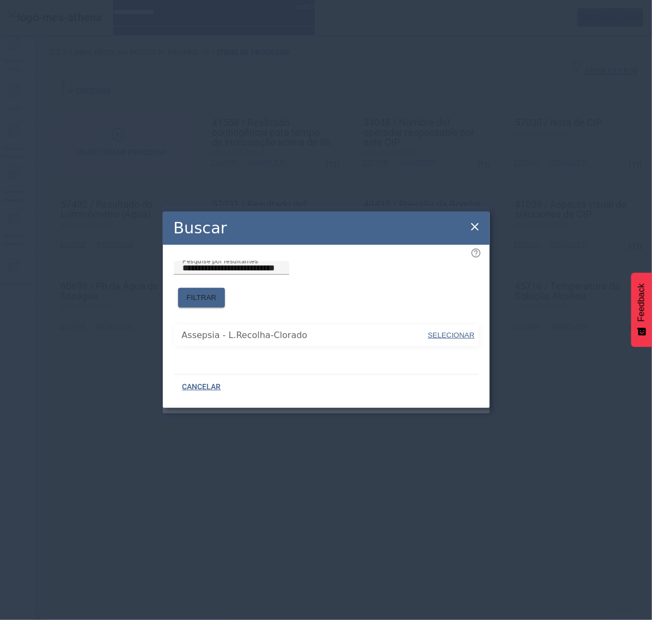
drag, startPoint x: 353, startPoint y: 304, endPoint x: 401, endPoint y: 323, distance: 51.9
drag, startPoint x: 445, startPoint y: 328, endPoint x: 440, endPoint y: 311, distance: 18.0
click at [446, 331] on span "SELECIONAR" at bounding box center [451, 335] width 47 height 8
type input "**********"
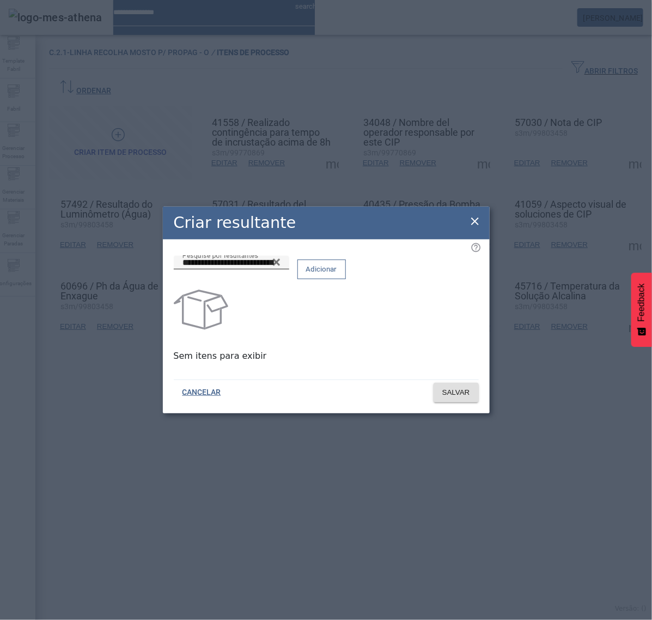
click at [346, 279] on button "Adicionar" at bounding box center [322, 269] width 49 height 20
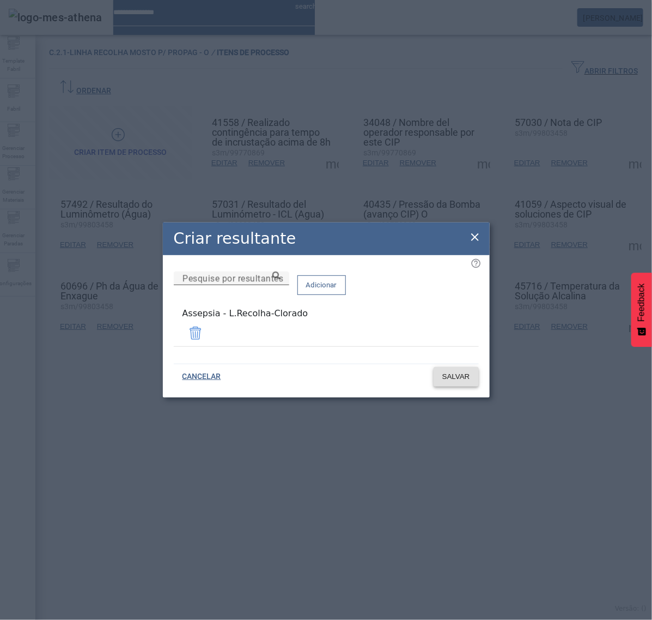
click at [465, 373] on span "SALVAR" at bounding box center [457, 376] width 28 height 11
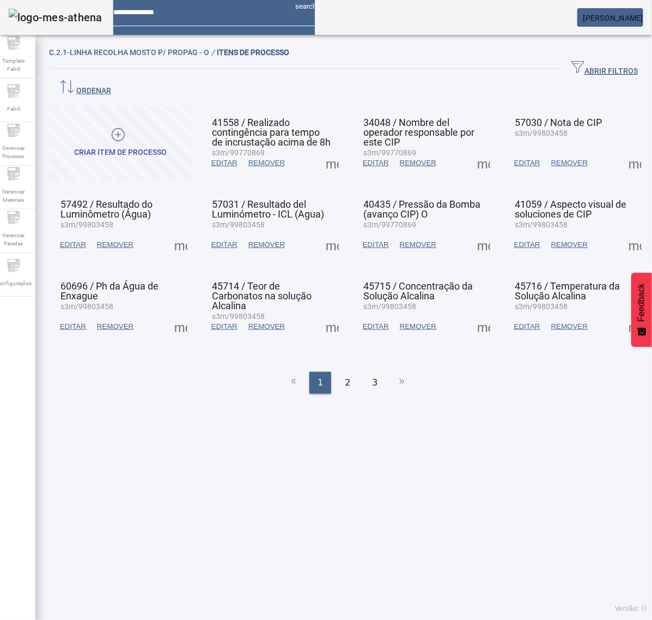
click at [623, 232] on span at bounding box center [636, 245] width 26 height 26
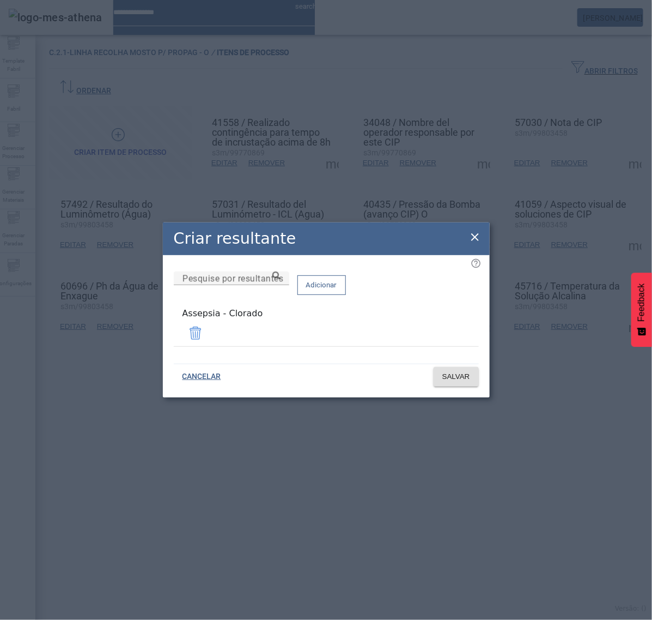
drag, startPoint x: 446, startPoint y: 331, endPoint x: 309, endPoint y: 289, distance: 143.5
click at [209, 331] on span at bounding box center [196, 333] width 26 height 26
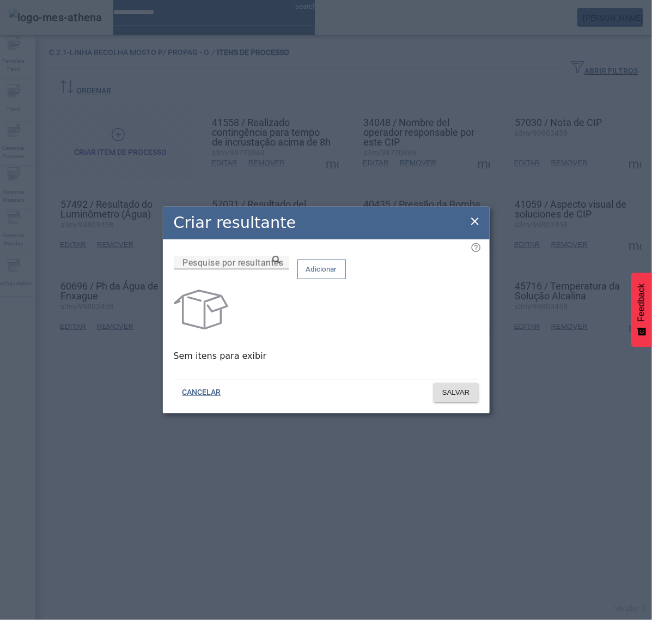
click at [281, 269] on input "Pesquise por resultantes" at bounding box center [232, 262] width 98 height 13
paste input "**********"
click at [281, 264] on icon at bounding box center [277, 260] width 8 height 8
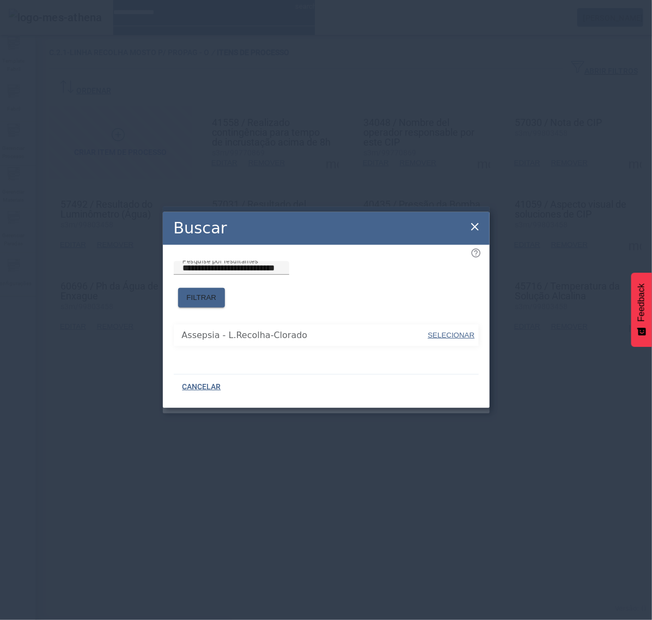
drag, startPoint x: 355, startPoint y: 300, endPoint x: 404, endPoint y: 311, distance: 49.8
drag, startPoint x: 450, startPoint y: 326, endPoint x: 446, endPoint y: 301, distance: 25.5
click at [449, 331] on span "SELECIONAR" at bounding box center [451, 335] width 47 height 8
type input "**********"
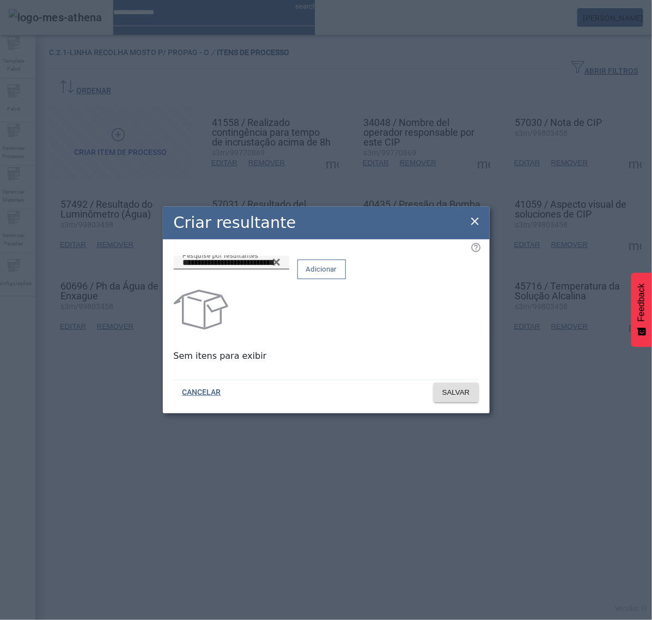
click at [337, 275] on span "Adicionar" at bounding box center [321, 269] width 31 height 11
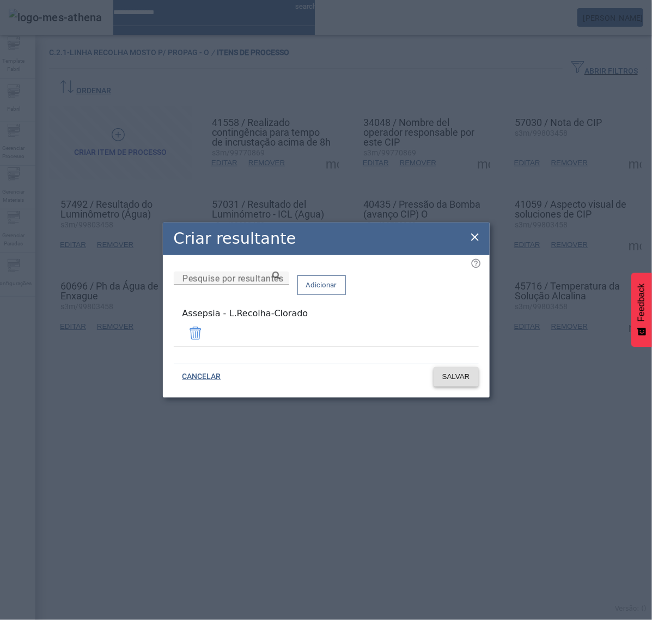
click at [458, 374] on span "SALVAR" at bounding box center [457, 376] width 28 height 11
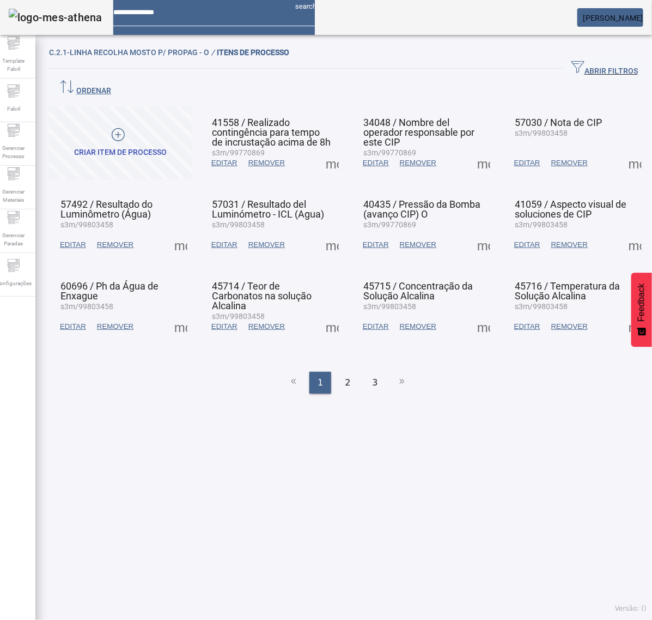
click at [623, 232] on span at bounding box center [636, 245] width 26 height 26
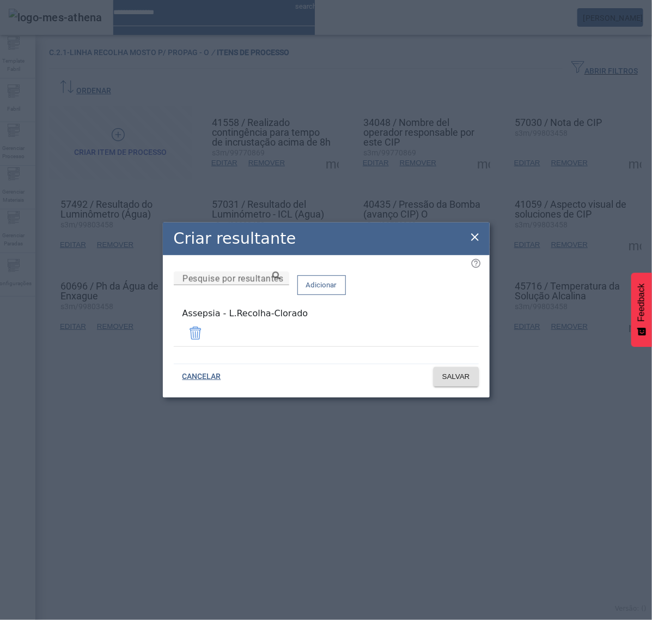
click at [474, 241] on icon at bounding box center [476, 237] width 8 height 8
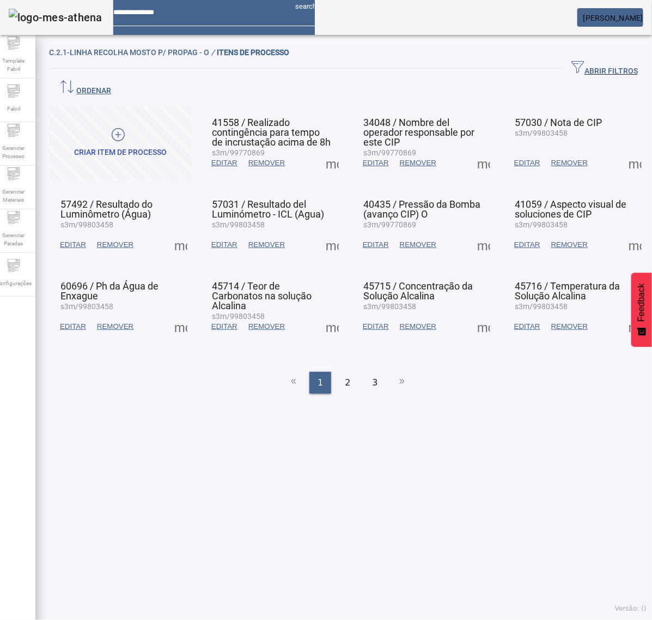
click at [183, 313] on span at bounding box center [181, 326] width 26 height 26
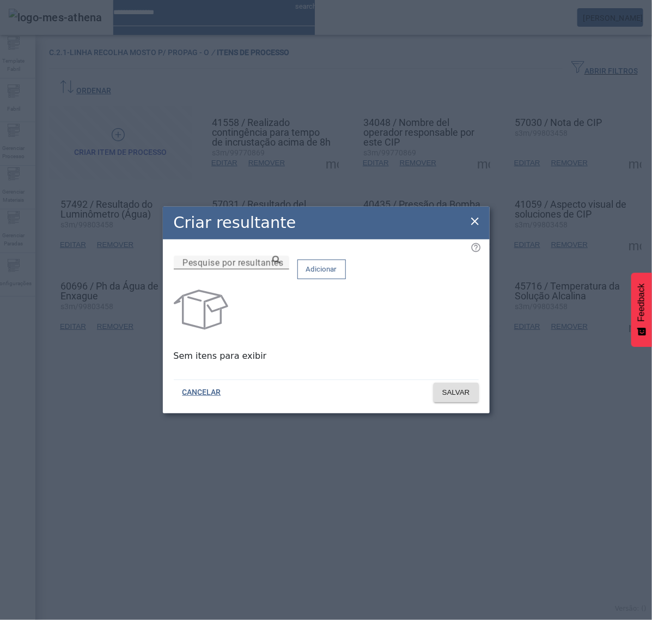
click at [281, 269] on input "Pesquise por resultantes" at bounding box center [232, 262] width 98 height 13
paste input "**********"
click at [281, 264] on icon at bounding box center [277, 260] width 8 height 8
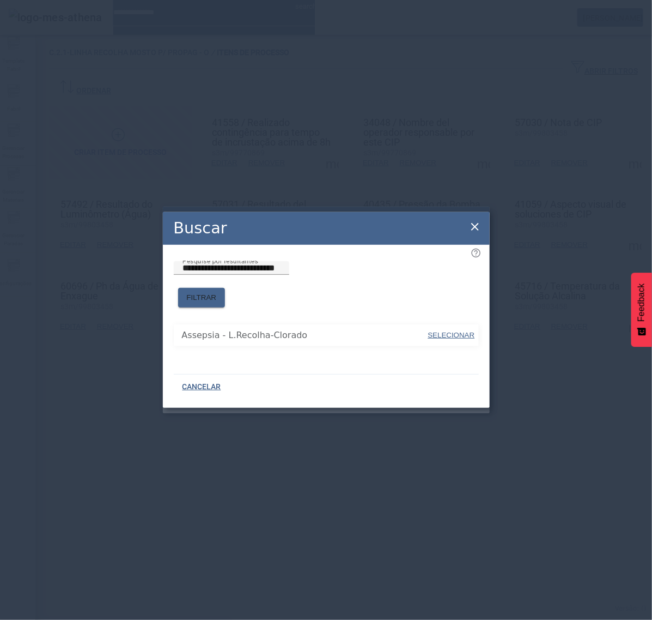
drag, startPoint x: 331, startPoint y: 301, endPoint x: 378, endPoint y: 315, distance: 48.8
click at [443, 331] on span "SELECIONAR" at bounding box center [451, 335] width 47 height 8
type input "**********"
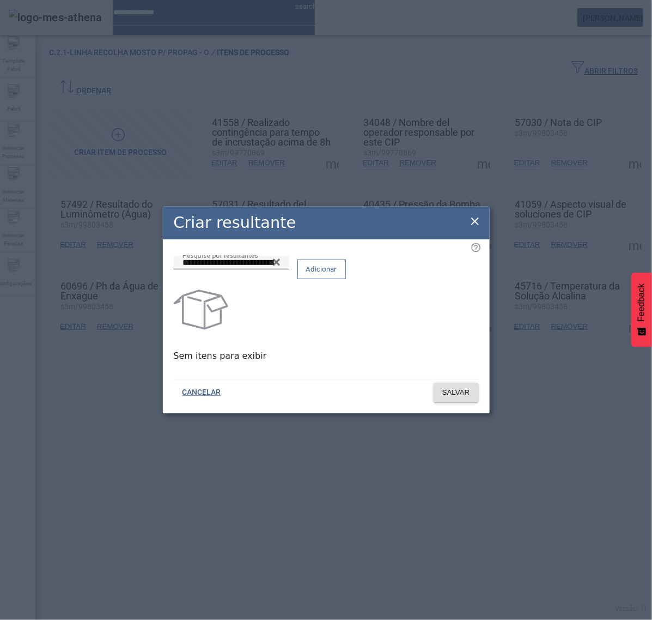
click at [337, 275] on span "Adicionar" at bounding box center [321, 269] width 31 height 11
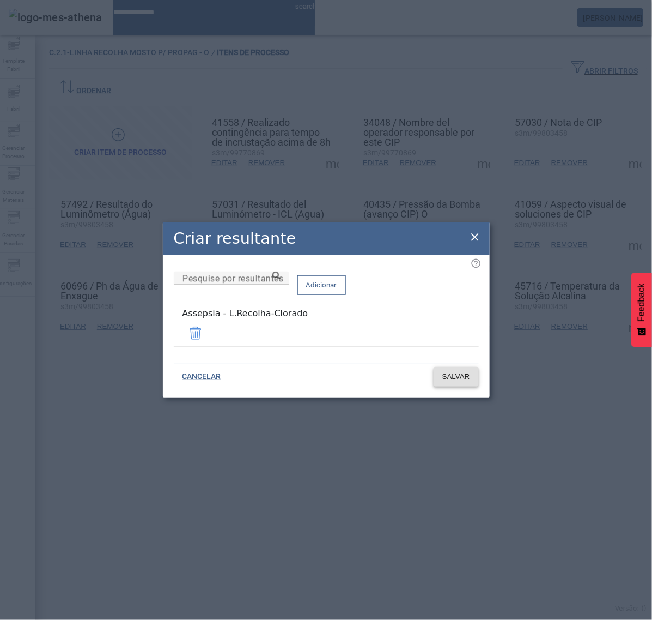
click at [456, 374] on span "SALVAR" at bounding box center [457, 376] width 28 height 11
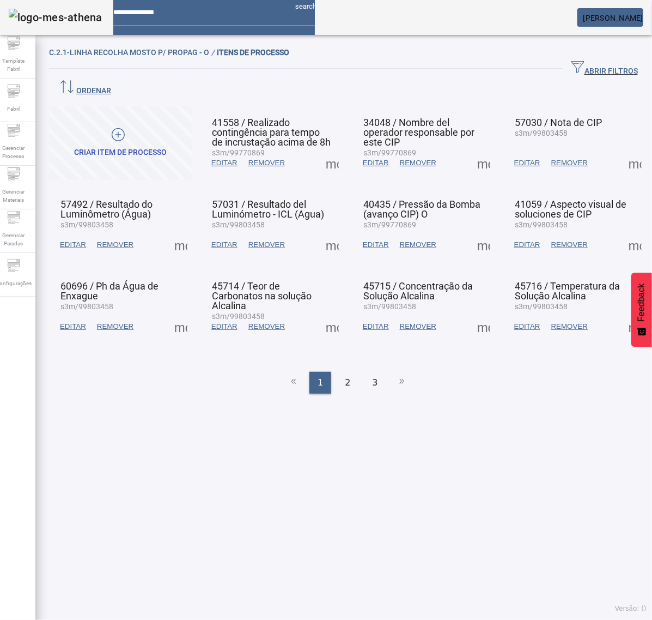
click at [331, 313] on span at bounding box center [332, 326] width 26 height 26
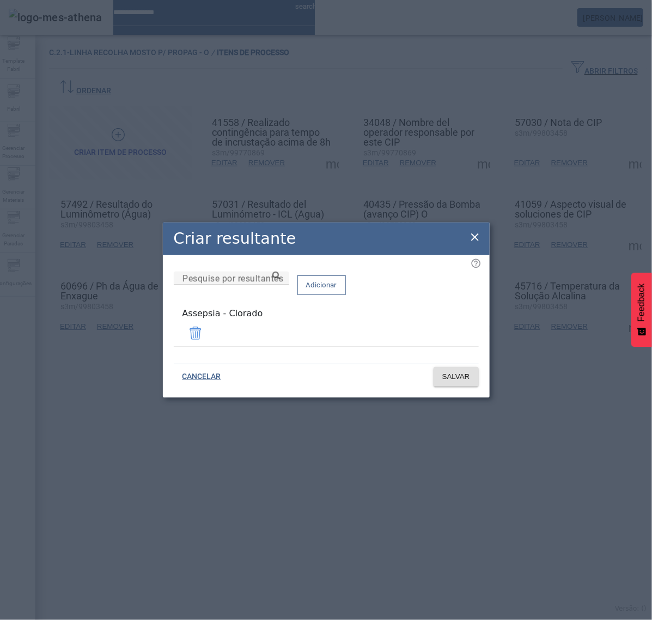
drag, startPoint x: 433, startPoint y: 330, endPoint x: 440, endPoint y: 331, distance: 6.6
click at [209, 331] on span at bounding box center [196, 333] width 26 height 26
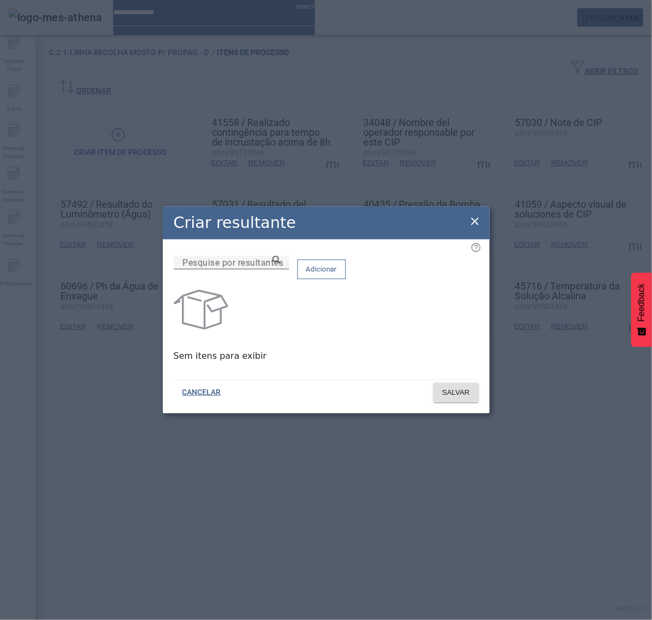
click at [281, 269] on input "Pesquise por resultantes" at bounding box center [232, 262] width 98 height 13
paste input "**********"
click at [281, 264] on icon at bounding box center [277, 260] width 8 height 8
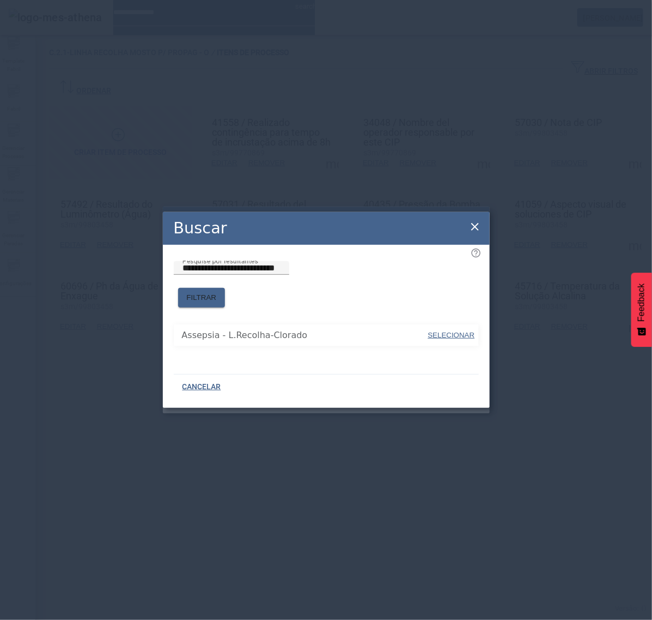
click at [452, 331] on span "SELECIONAR" at bounding box center [451, 335] width 47 height 8
type input "**********"
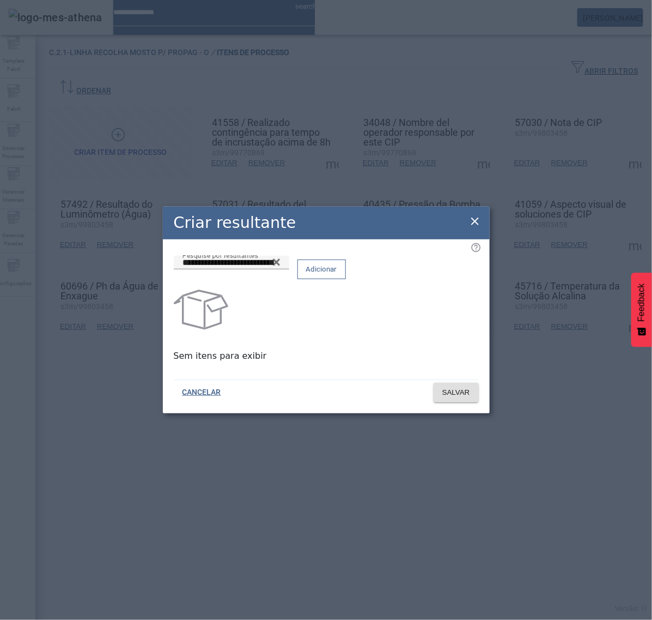
click at [337, 275] on span "Adicionar" at bounding box center [321, 269] width 31 height 11
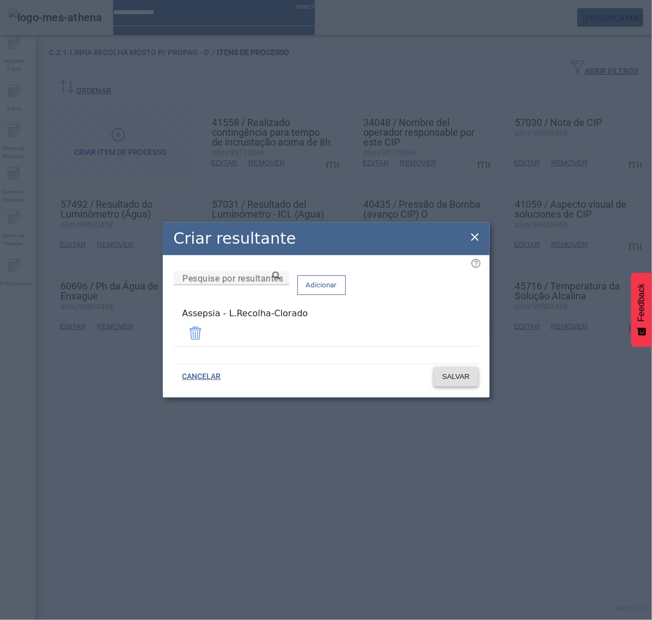
click at [449, 372] on span "SALVAR" at bounding box center [457, 376] width 28 height 11
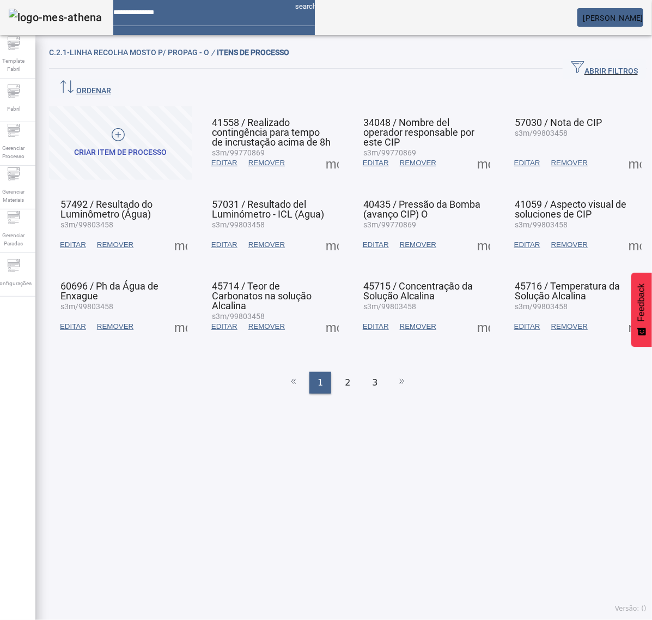
click at [328, 313] on span at bounding box center [332, 326] width 26 height 26
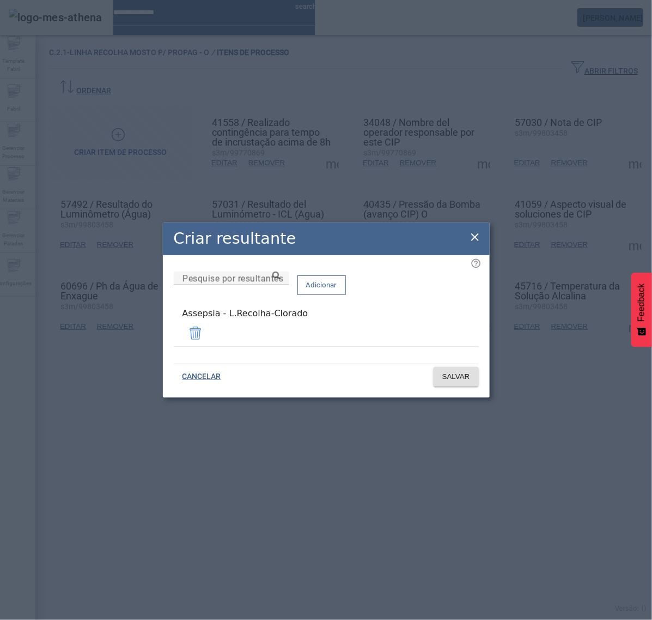
drag, startPoint x: 476, startPoint y: 236, endPoint x: 478, endPoint y: 255, distance: 19.1
click at [477, 236] on icon at bounding box center [475, 237] width 13 height 13
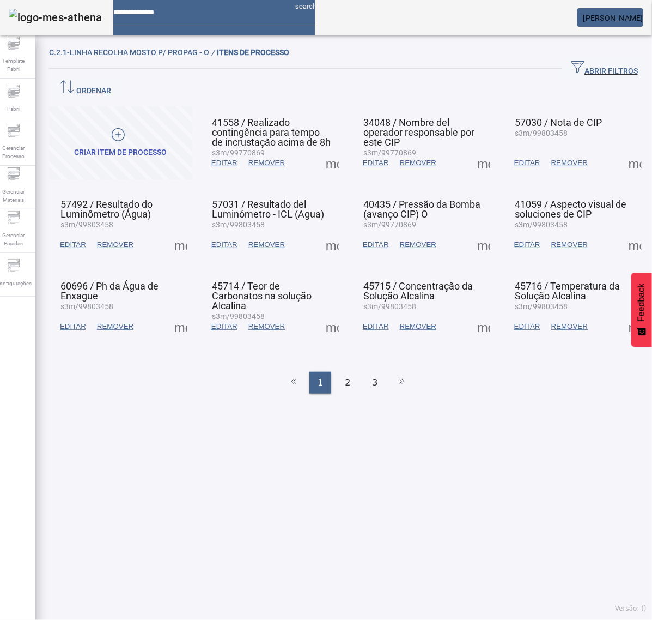
click at [473, 313] on span at bounding box center [484, 326] width 26 height 26
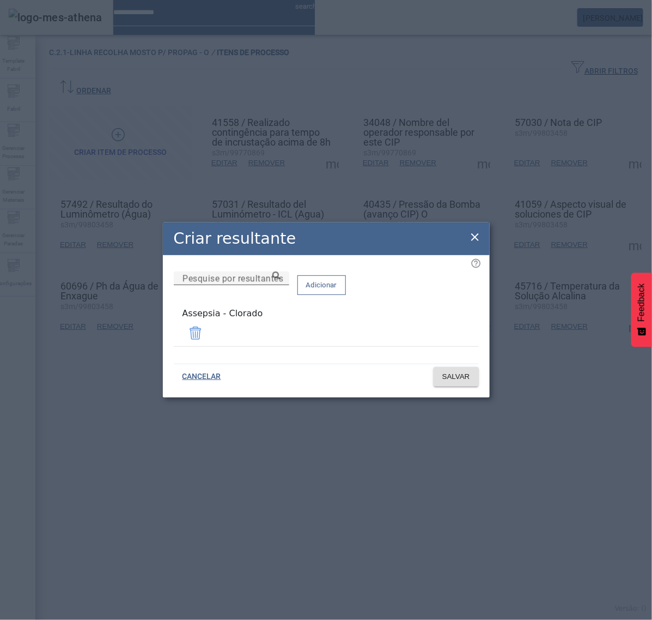
click at [281, 281] on div "Pesquise por resultantes" at bounding box center [232, 278] width 98 height 14
click at [209, 331] on span at bounding box center [196, 333] width 26 height 26
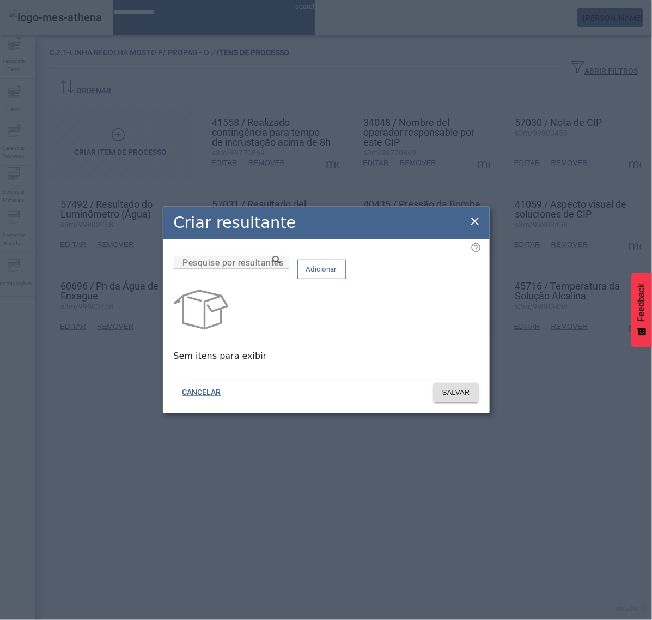
click at [281, 269] on input "Pesquise por resultantes" at bounding box center [232, 262] width 98 height 13
paste input "**********"
click at [281, 264] on icon at bounding box center [277, 260] width 8 height 8
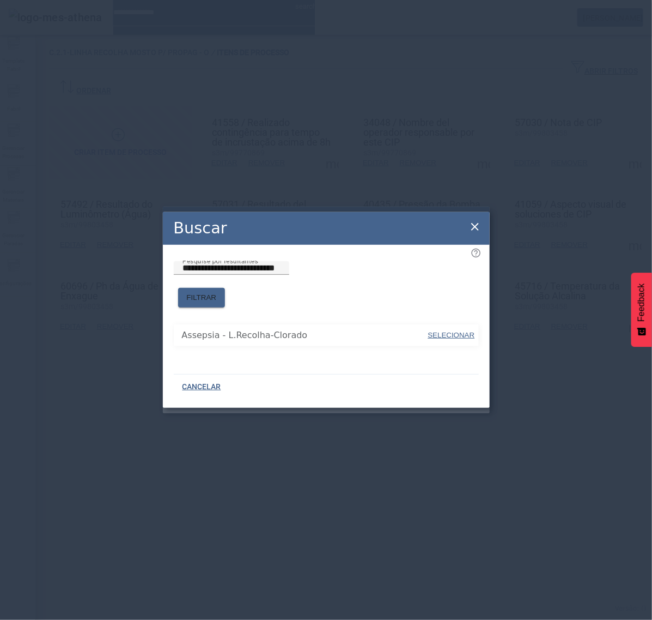
drag, startPoint x: 445, startPoint y: 325, endPoint x: 437, endPoint y: 307, distance: 20.3
click at [447, 331] on span "SELECIONAR" at bounding box center [451, 335] width 47 height 8
type input "**********"
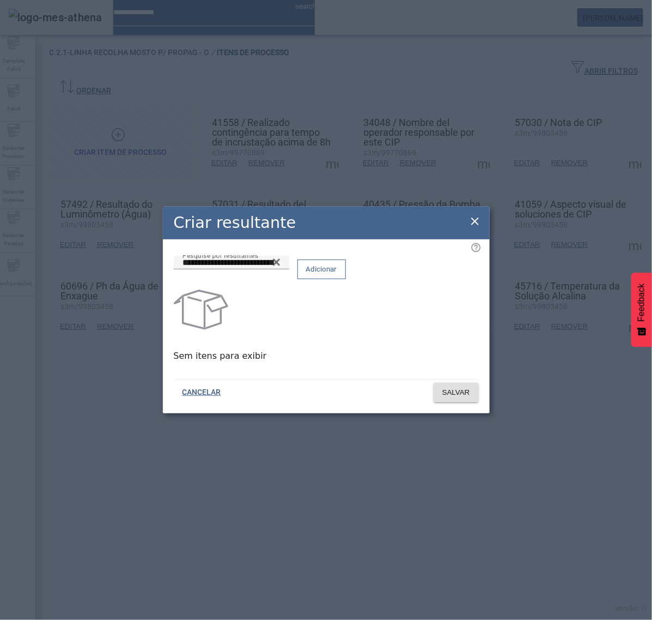
click at [337, 275] on span "Adicionar" at bounding box center [321, 269] width 31 height 11
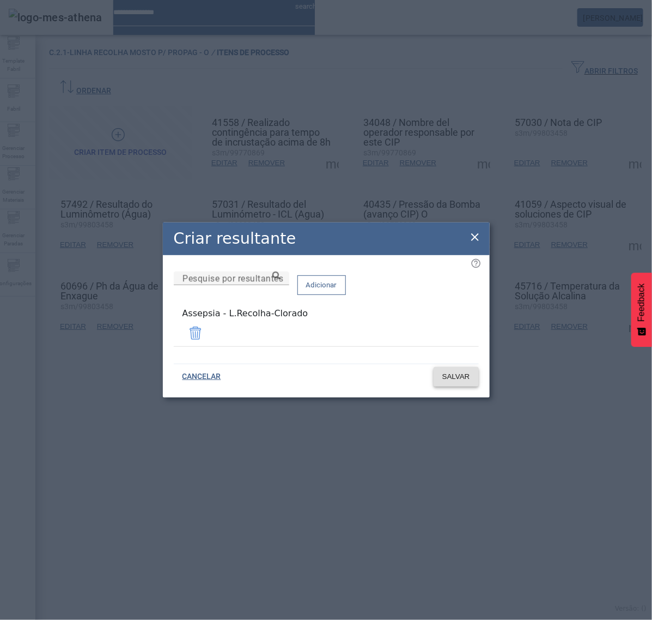
click at [450, 374] on span "SALVAR" at bounding box center [457, 376] width 28 height 11
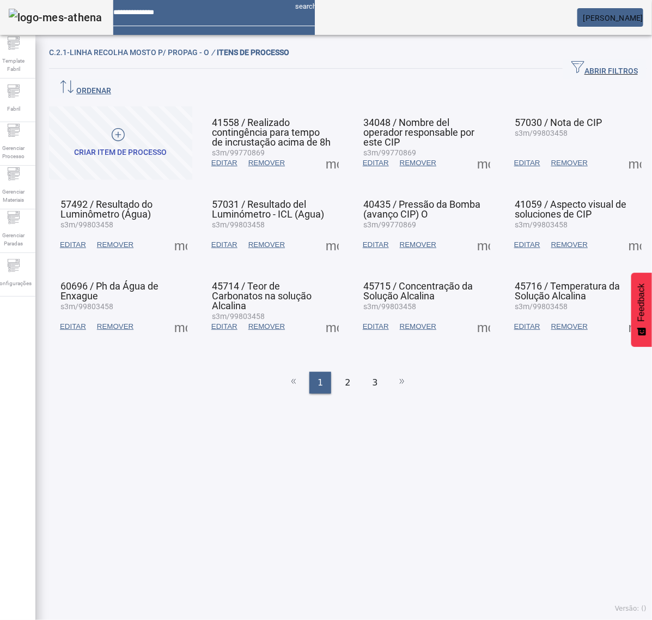
click at [623, 313] on span at bounding box center [636, 326] width 26 height 26
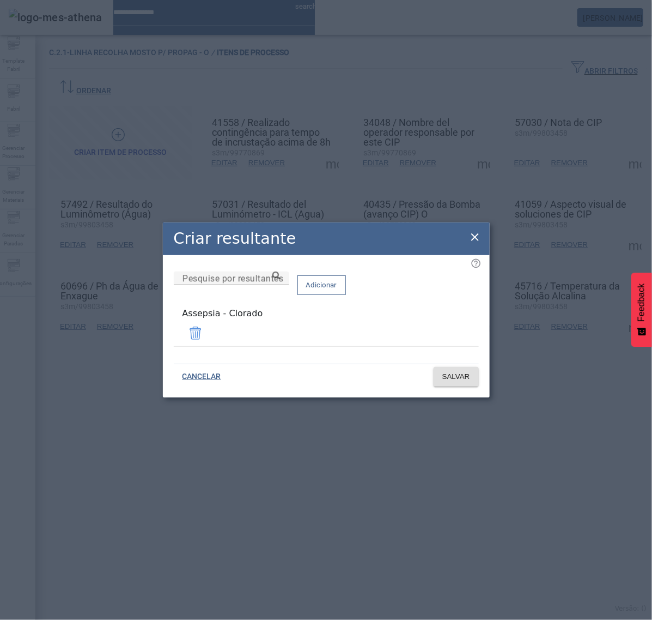
click at [209, 333] on span at bounding box center [196, 333] width 26 height 26
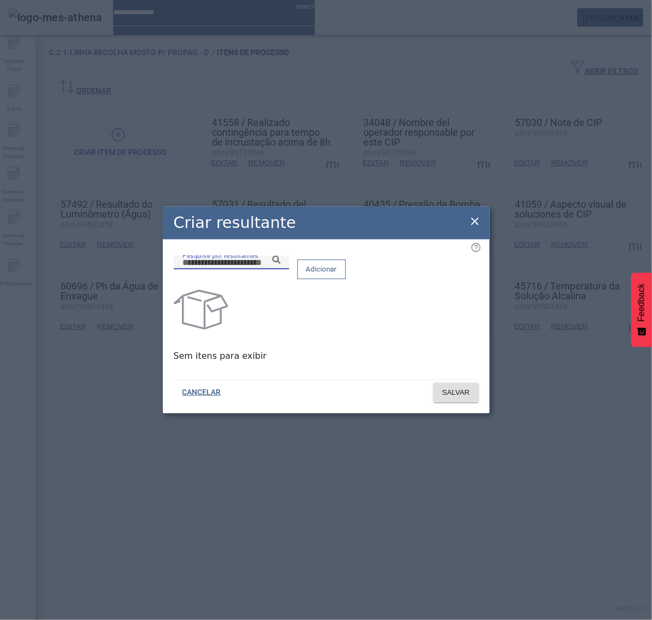
click at [281, 269] on input "Pesquise por resultantes" at bounding box center [232, 262] width 98 height 13
paste input "**********"
click at [281, 264] on icon at bounding box center [277, 260] width 8 height 8
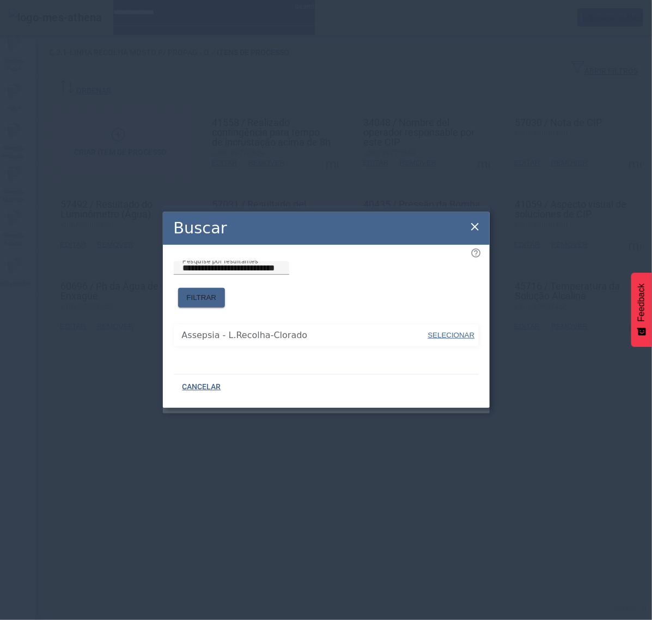
drag, startPoint x: 330, startPoint y: 299, endPoint x: 336, endPoint y: 298, distance: 5.5
drag, startPoint x: 463, startPoint y: 331, endPoint x: 462, endPoint y: 323, distance: 7.8
click at [463, 331] on span "SELECIONAR" at bounding box center [451, 335] width 47 height 8
type input "**********"
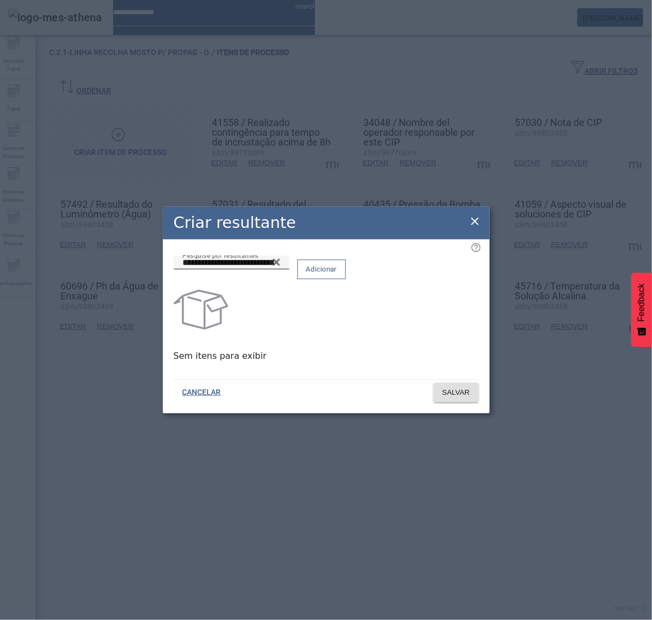
click at [337, 274] on span "Adicionar" at bounding box center [321, 269] width 31 height 11
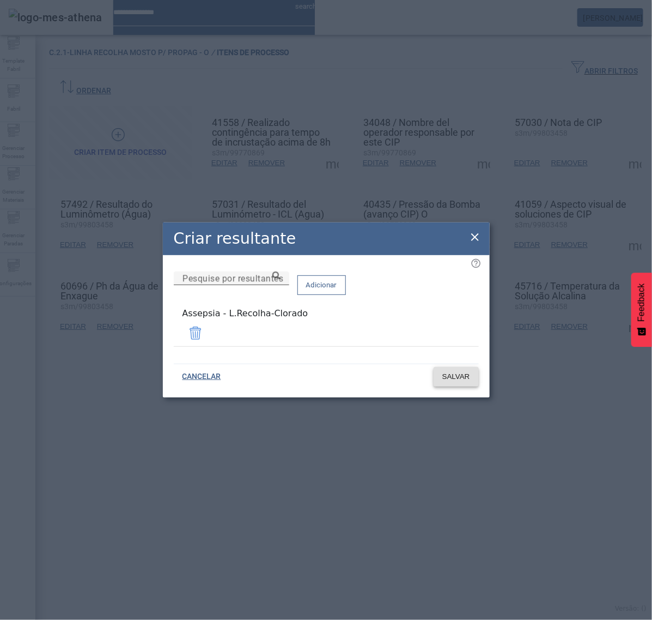
click at [460, 379] on span "SALVAR" at bounding box center [457, 376] width 28 height 11
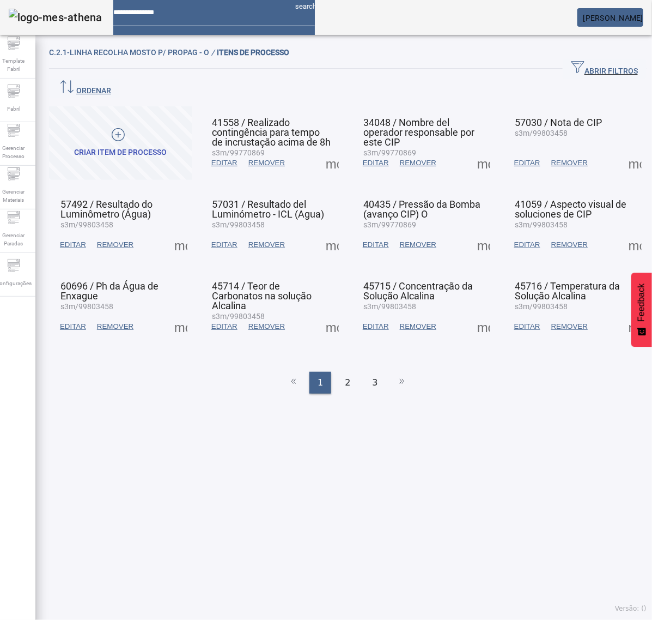
click at [323, 150] on span at bounding box center [332, 163] width 26 height 26
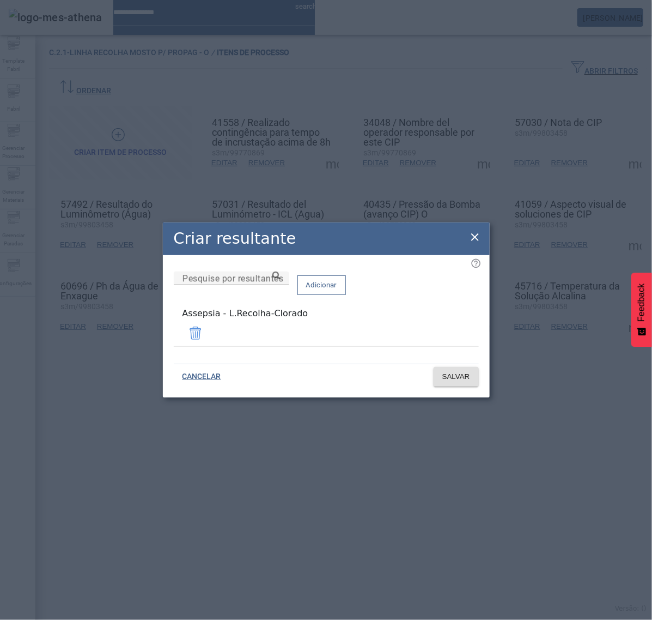
click at [475, 240] on icon at bounding box center [476, 237] width 8 height 8
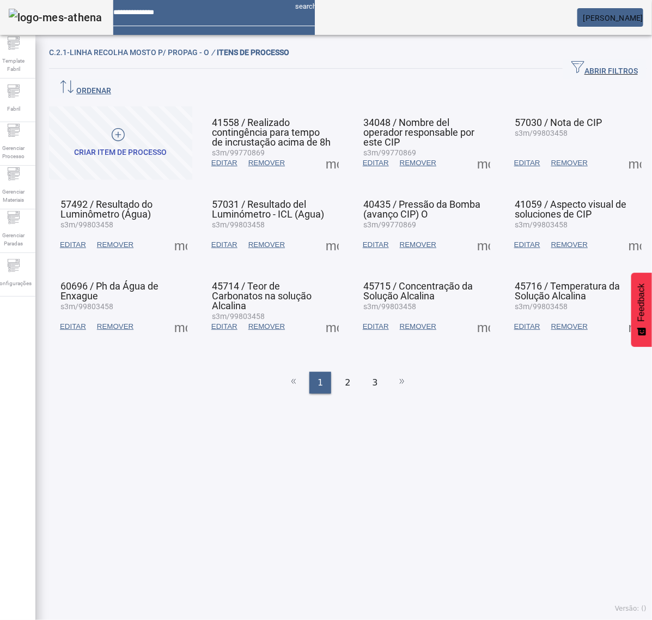
click at [479, 150] on span at bounding box center [484, 163] width 26 height 26
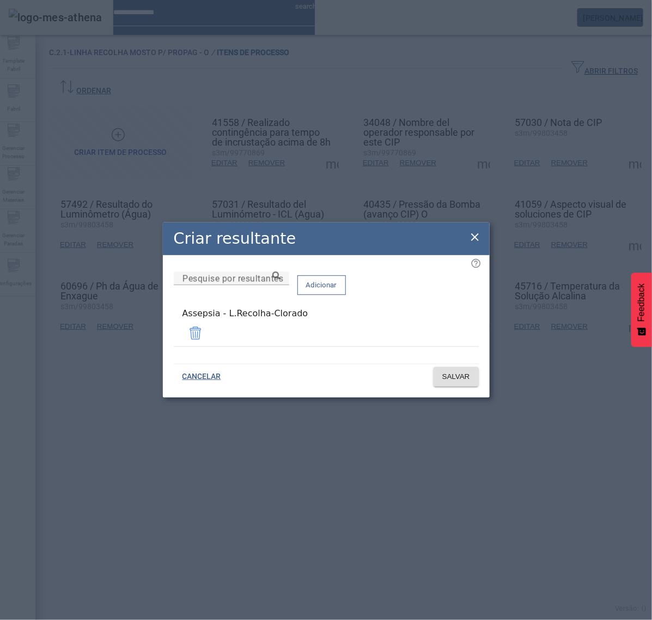
click at [475, 235] on icon at bounding box center [475, 237] width 13 height 13
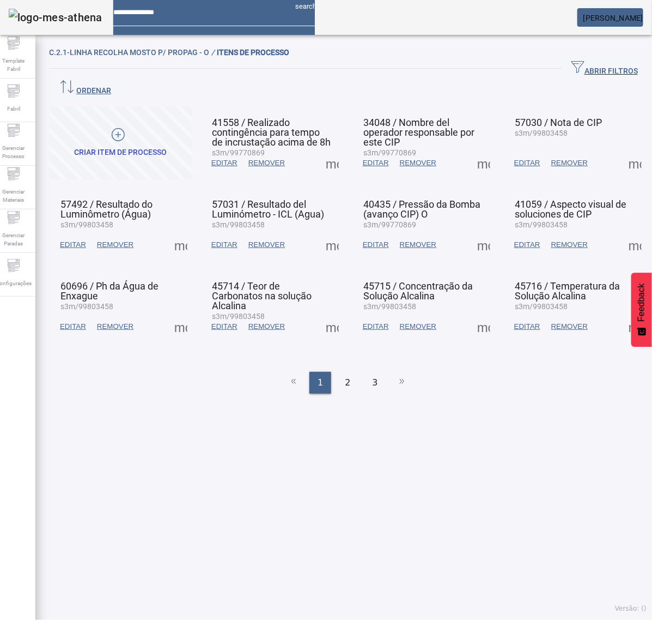
click at [629, 150] on span at bounding box center [636, 163] width 26 height 26
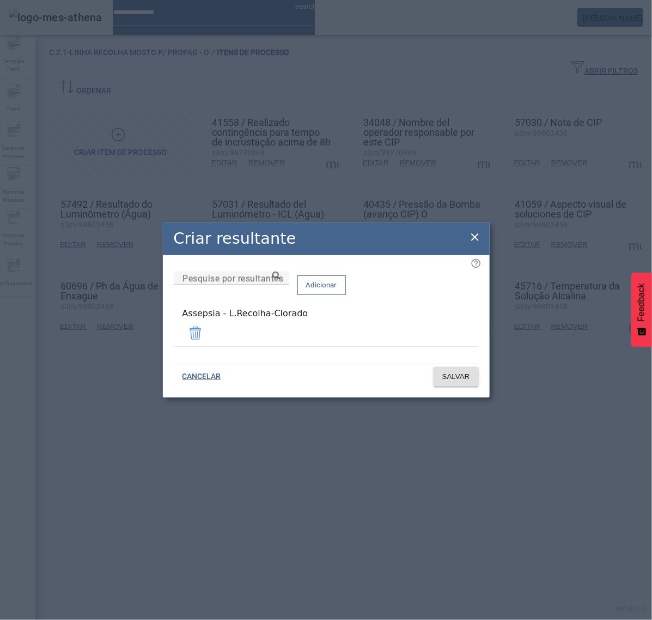
click at [475, 238] on icon at bounding box center [475, 237] width 13 height 13
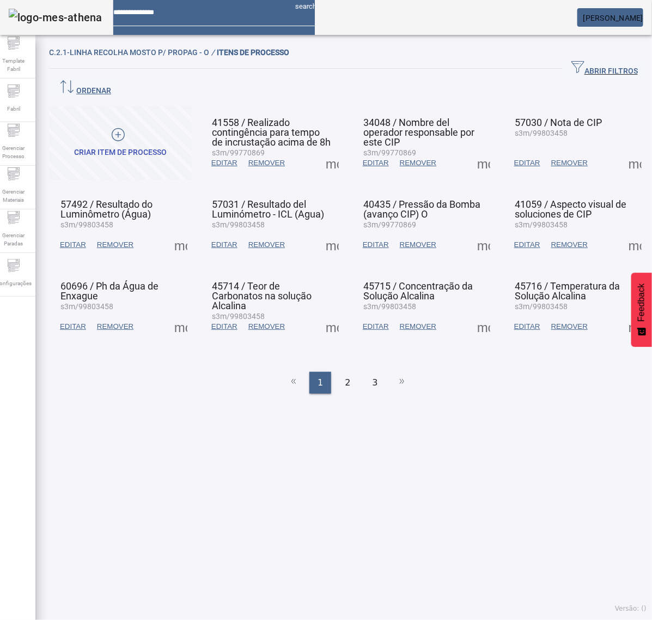
click at [183, 232] on span at bounding box center [181, 245] width 26 height 26
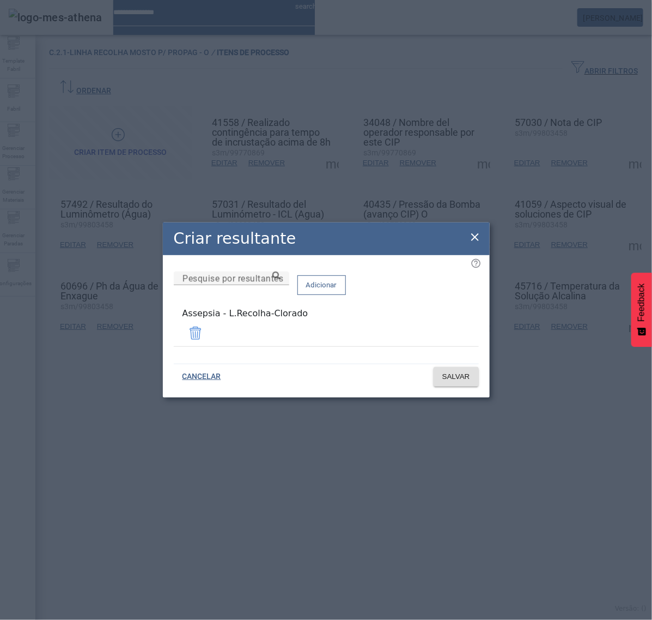
click at [473, 240] on icon at bounding box center [475, 237] width 13 height 13
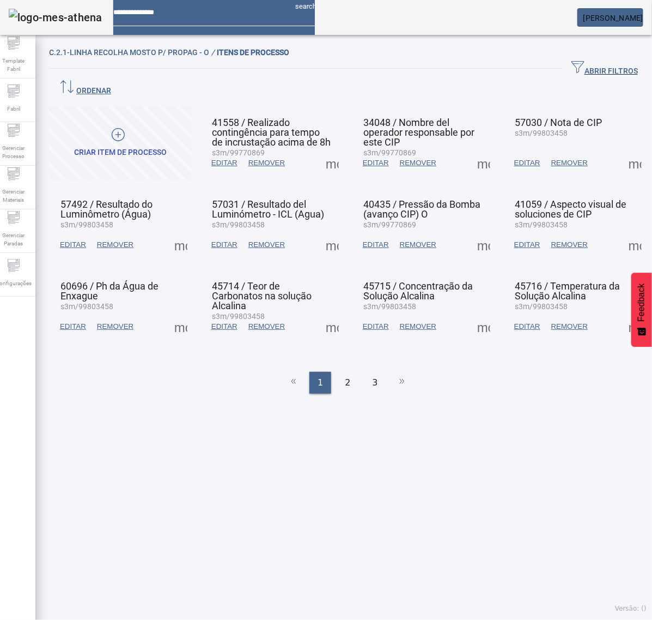
click at [325, 232] on span at bounding box center [332, 245] width 26 height 26
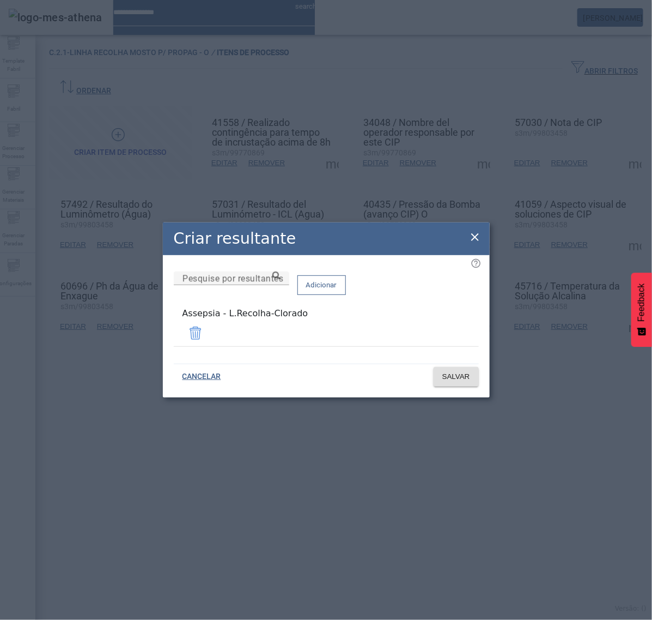
click at [473, 237] on icon at bounding box center [475, 237] width 13 height 13
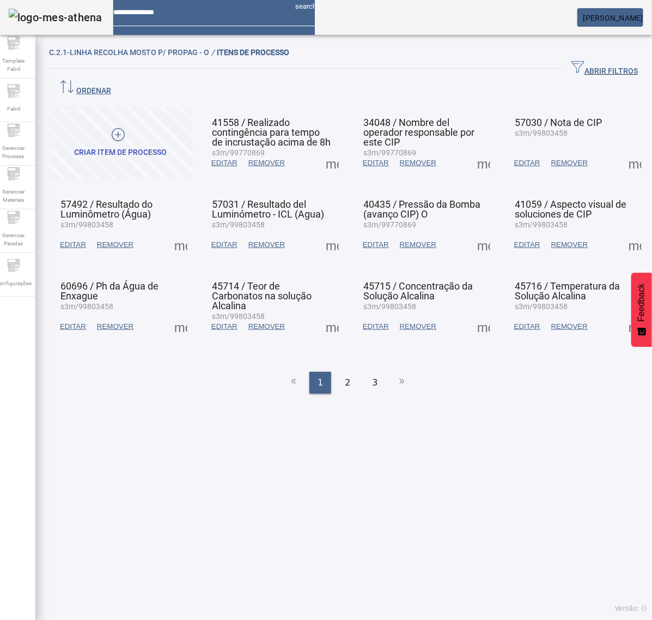
click at [477, 232] on span at bounding box center [484, 245] width 26 height 26
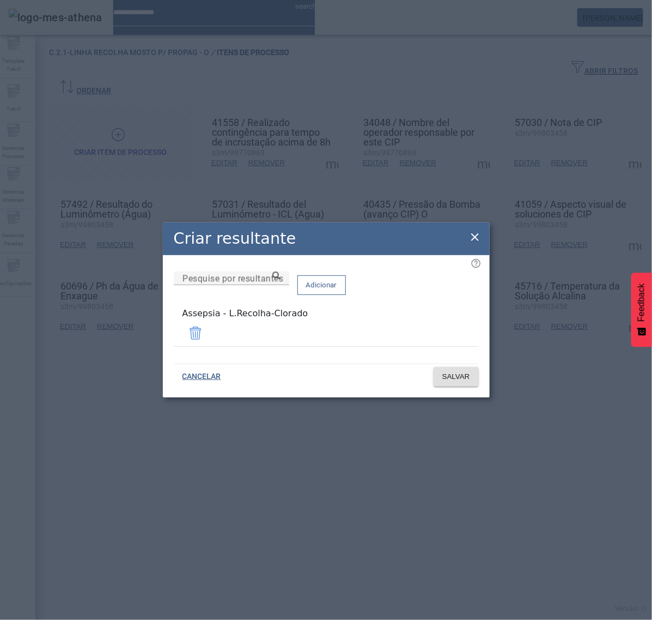
click at [472, 235] on icon at bounding box center [475, 237] width 13 height 13
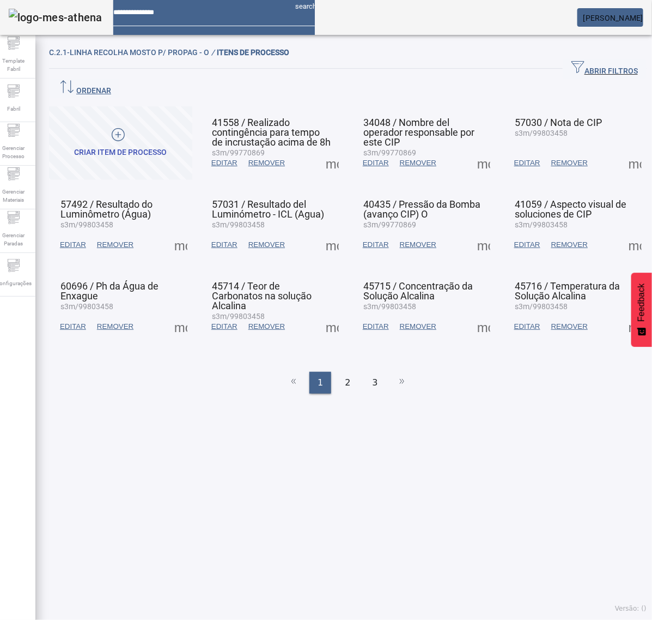
click at [623, 232] on span at bounding box center [636, 245] width 26 height 26
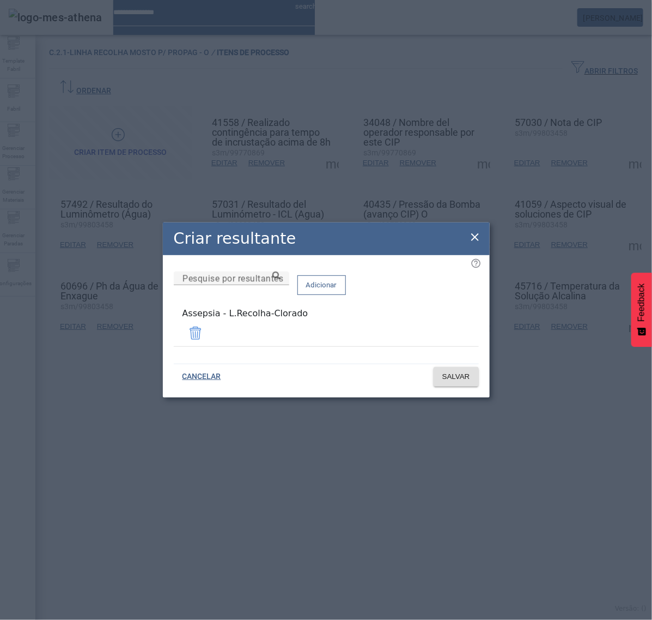
click at [476, 238] on icon at bounding box center [476, 237] width 8 height 8
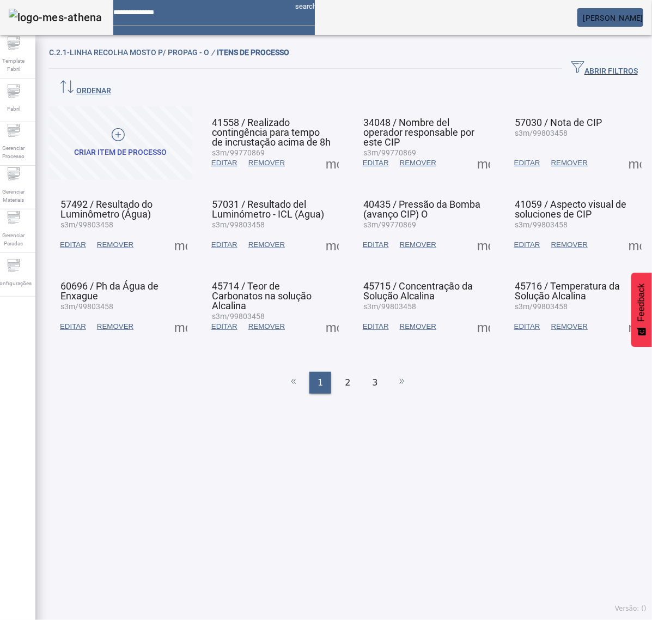
click at [180, 313] on span at bounding box center [181, 326] width 26 height 26
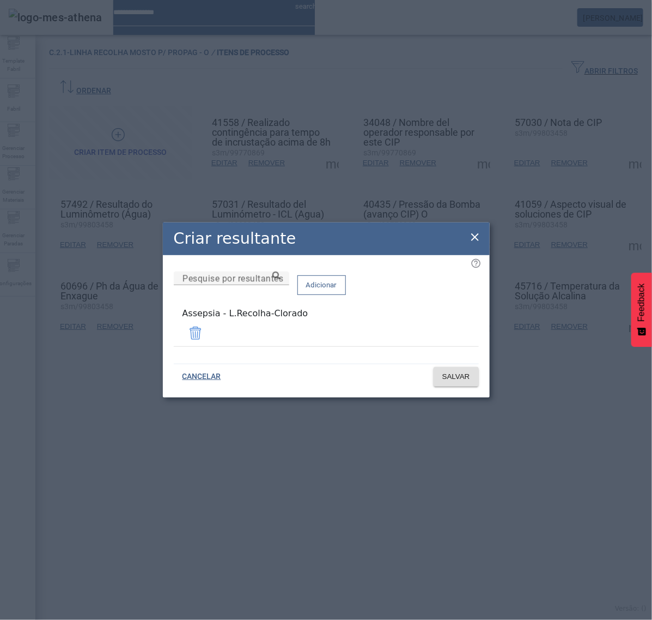
click at [478, 238] on icon at bounding box center [475, 237] width 13 height 13
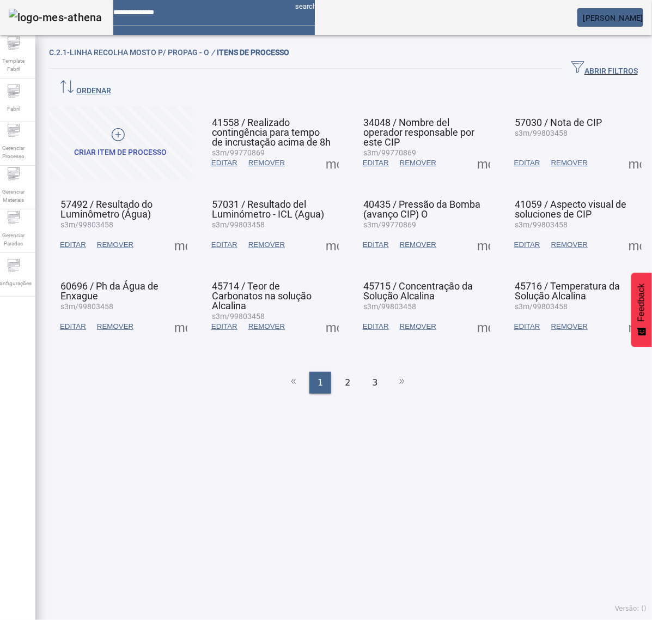
click at [328, 313] on span at bounding box center [332, 326] width 26 height 26
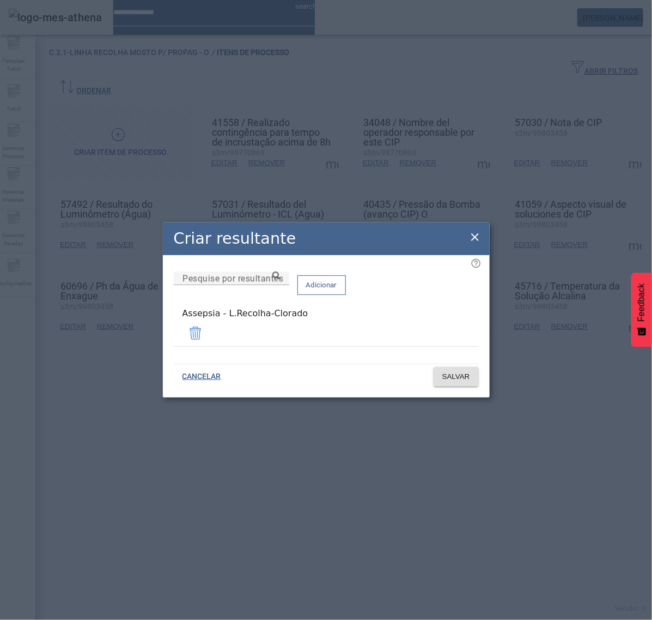
click at [477, 241] on icon at bounding box center [476, 237] width 8 height 8
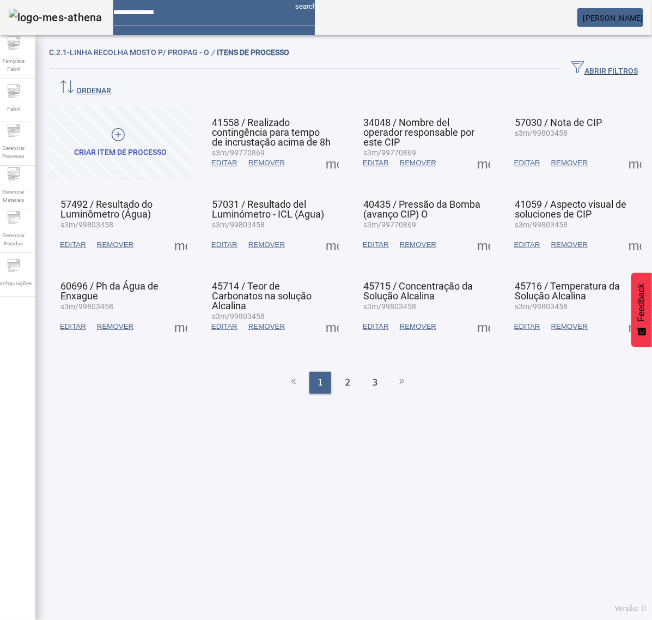
click at [475, 313] on span at bounding box center [484, 326] width 26 height 26
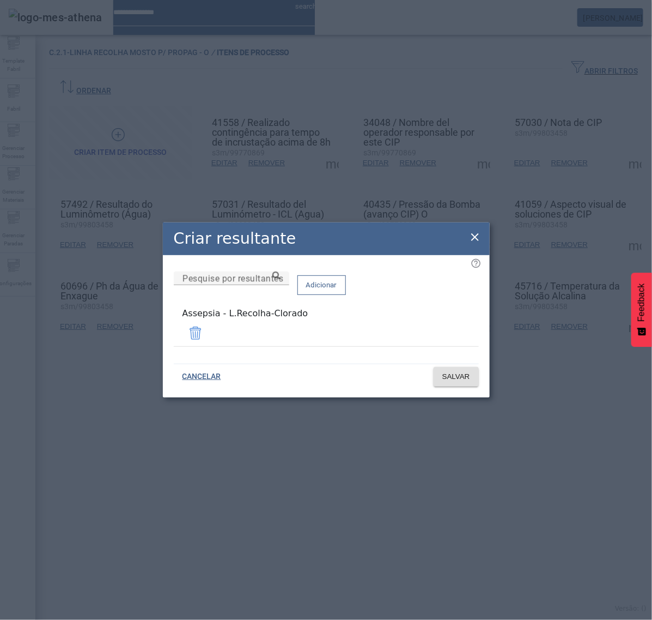
drag, startPoint x: 474, startPoint y: 238, endPoint x: 500, endPoint y: 249, distance: 28.3
click at [475, 237] on icon at bounding box center [475, 237] width 13 height 13
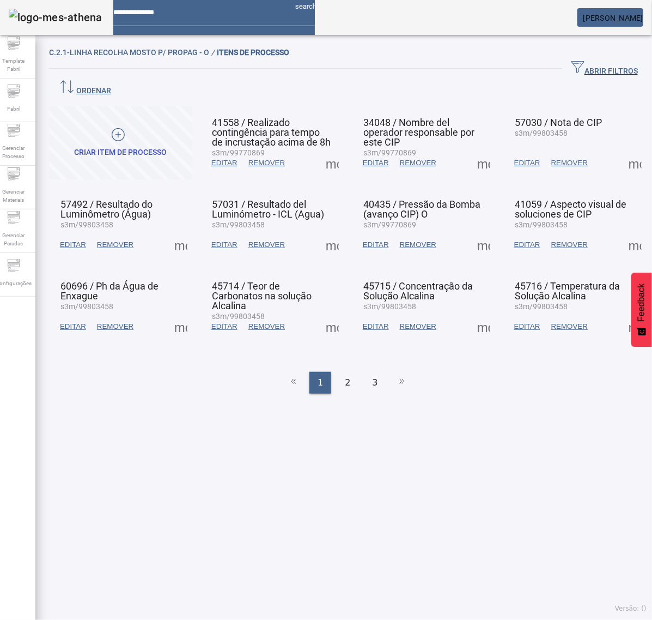
click at [623, 313] on span at bounding box center [636, 326] width 26 height 26
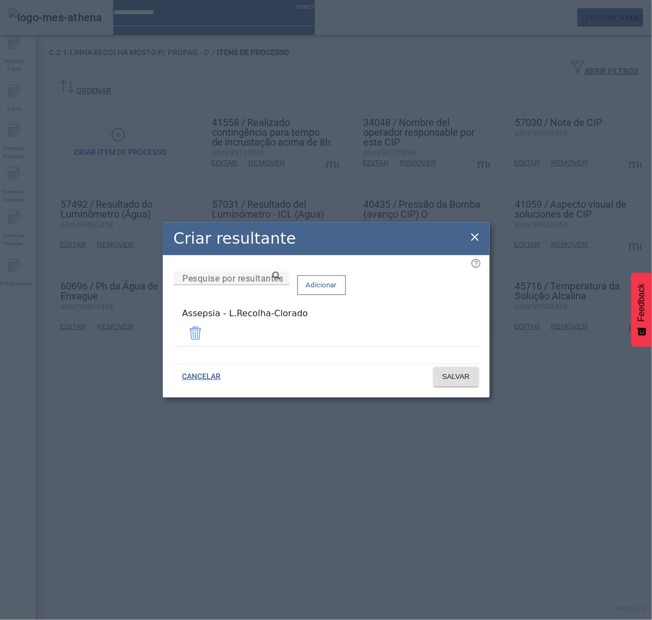
click at [473, 237] on icon at bounding box center [476, 237] width 8 height 8
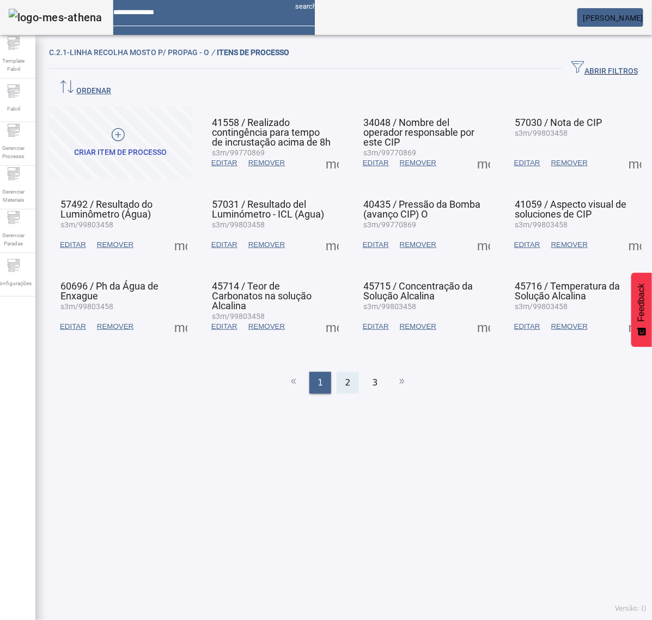
click at [337, 372] on div "2" at bounding box center [348, 383] width 22 height 22
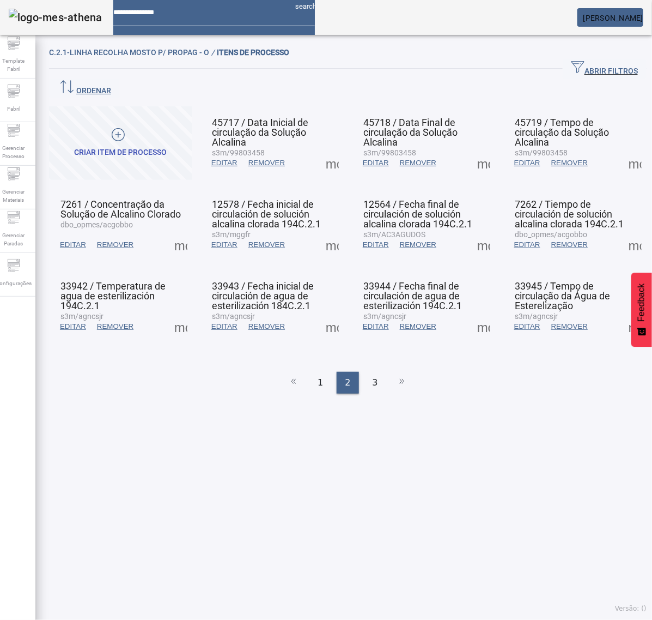
click at [328, 150] on span at bounding box center [332, 163] width 26 height 26
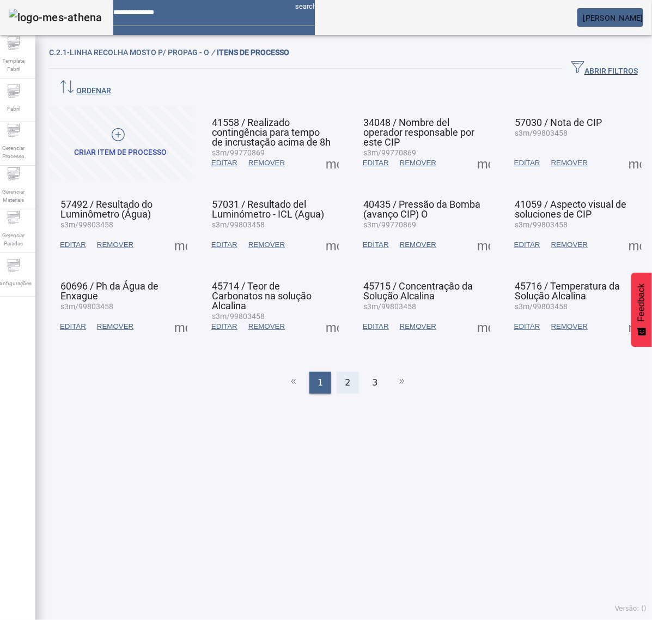
click at [345, 376] on span "2" at bounding box center [347, 382] width 5 height 13
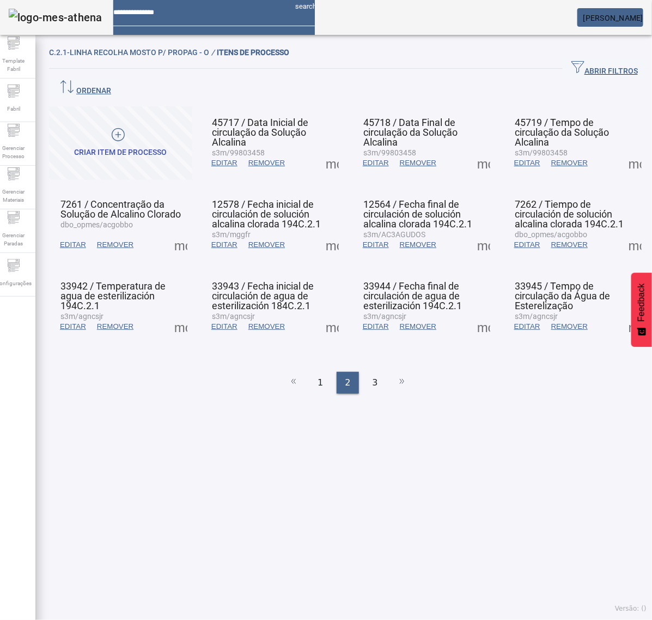
click at [330, 151] on span at bounding box center [332, 163] width 26 height 26
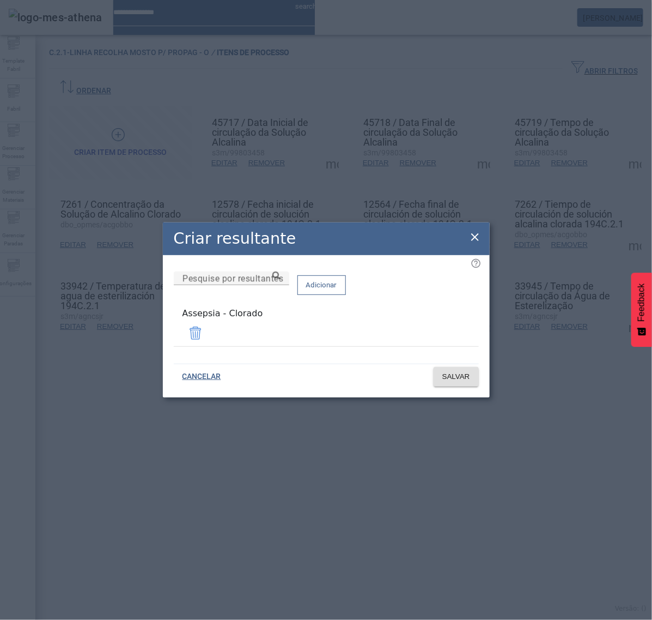
click at [209, 330] on span at bounding box center [196, 333] width 26 height 26
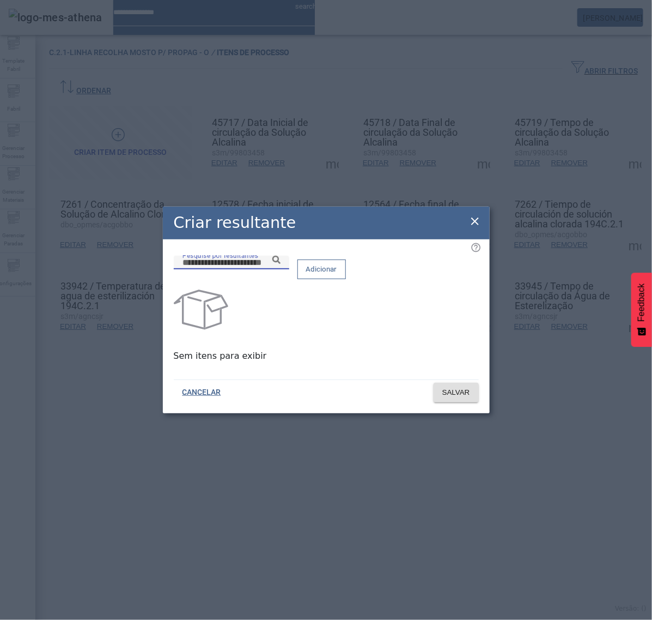
click at [281, 269] on input "Pesquise por resultantes" at bounding box center [232, 262] width 98 height 13
paste input "**********"
click at [281, 264] on icon at bounding box center [277, 260] width 8 height 8
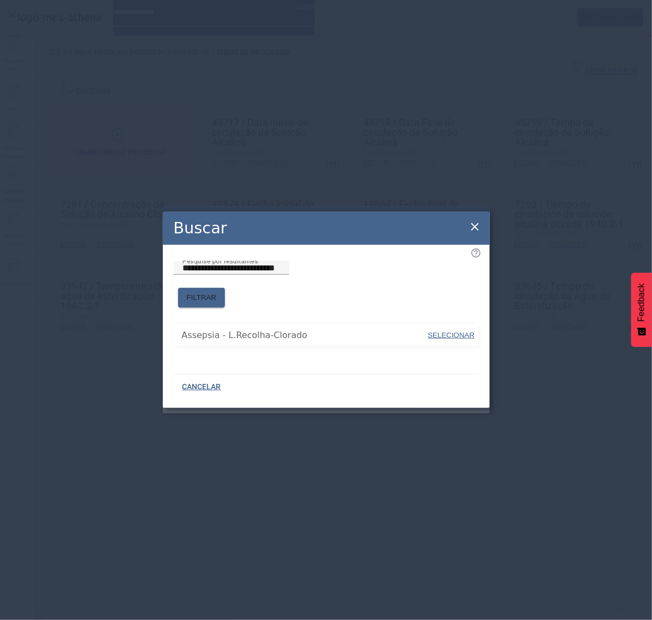
click at [458, 331] on span "SELECIONAR" at bounding box center [451, 335] width 47 height 8
type input "**********"
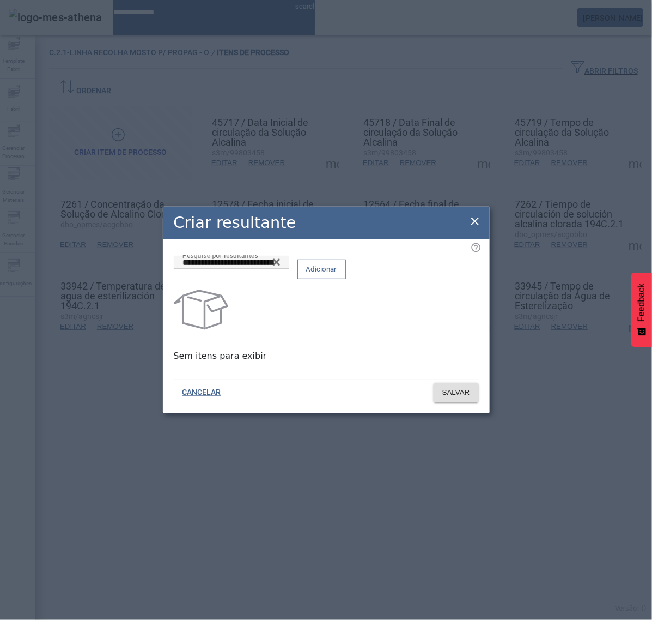
click at [346, 266] on span at bounding box center [321, 269] width 47 height 26
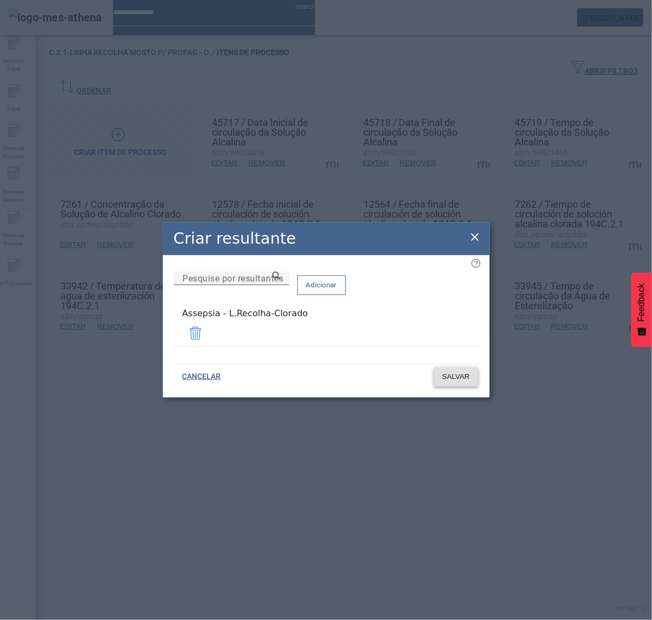
click at [475, 378] on span at bounding box center [456, 377] width 45 height 26
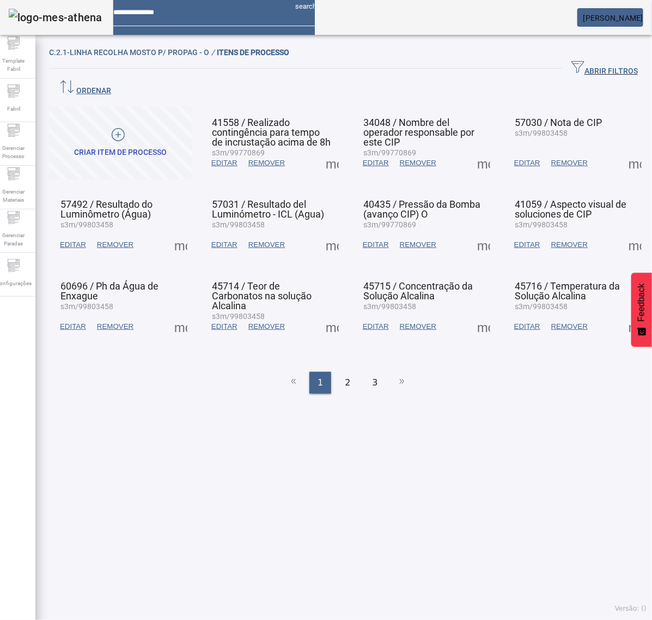
drag, startPoint x: 342, startPoint y: 355, endPoint x: 342, endPoint y: 314, distance: 40.9
click at [345, 376] on span "2" at bounding box center [347, 382] width 5 height 13
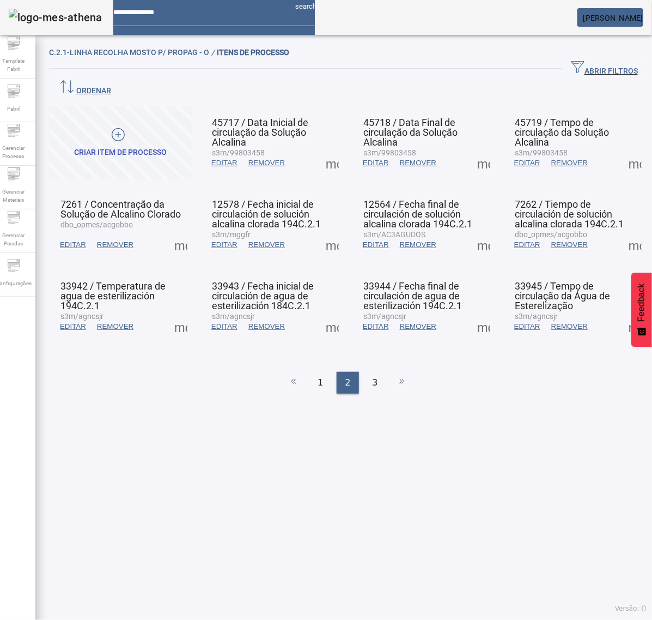
click at [328, 150] on span at bounding box center [332, 163] width 26 height 26
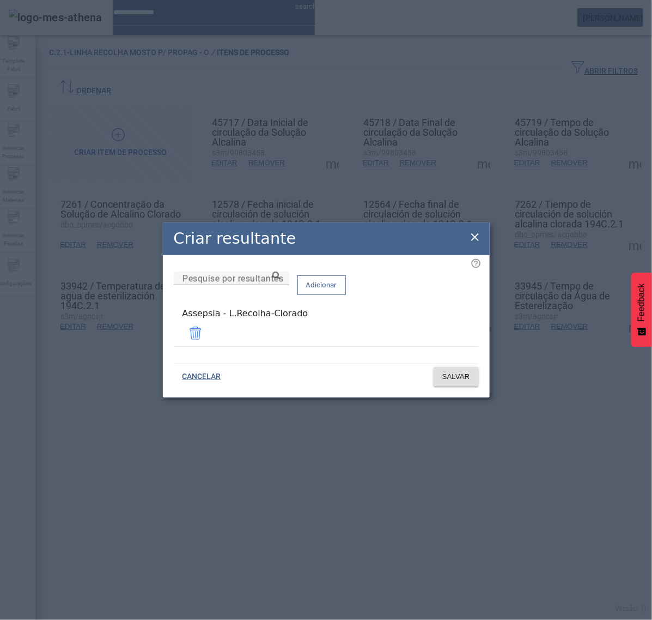
click at [473, 238] on icon at bounding box center [476, 237] width 8 height 8
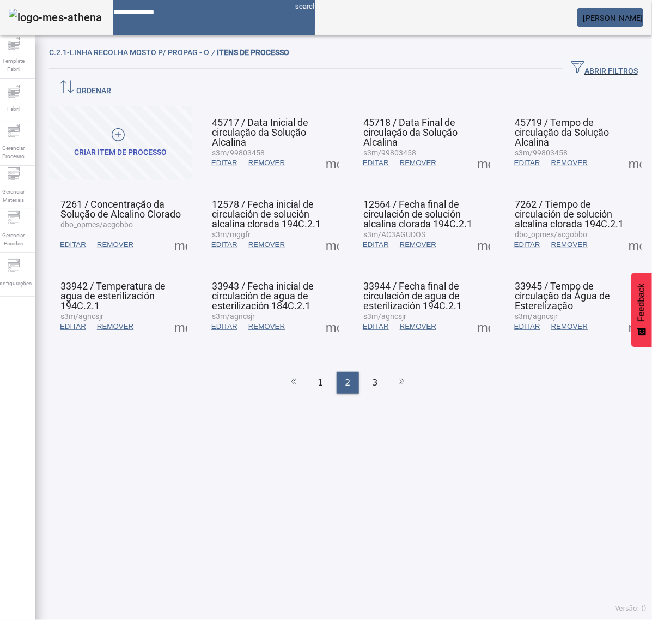
click at [476, 150] on span at bounding box center [484, 163] width 26 height 26
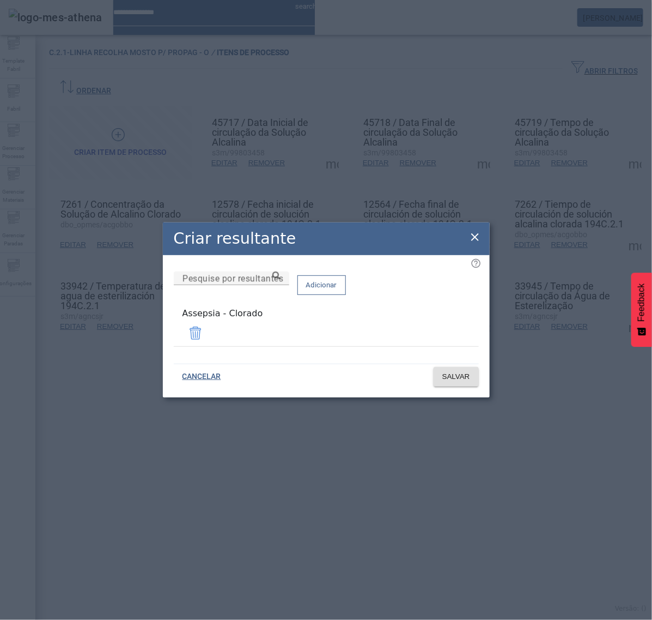
click at [209, 335] on span at bounding box center [196, 333] width 26 height 26
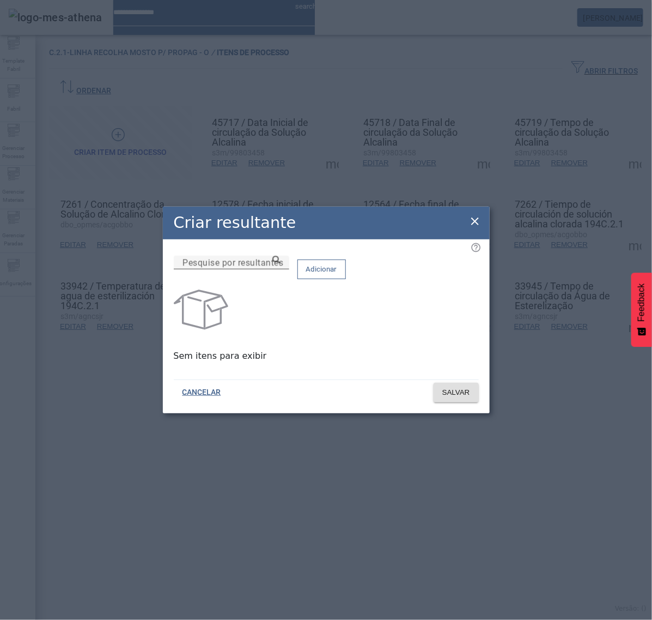
click at [281, 264] on div "Pesquise por resultantes" at bounding box center [232, 263] width 98 height 14
paste input "**********"
click at [281, 264] on icon at bounding box center [277, 260] width 8 height 8
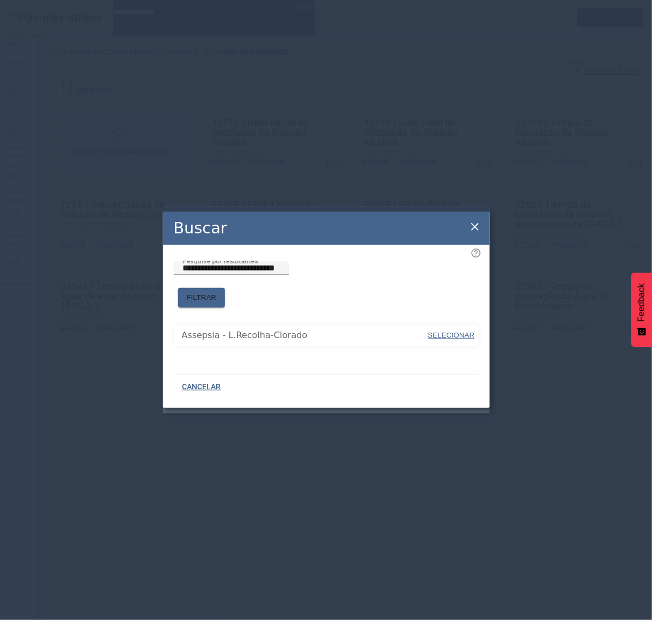
drag, startPoint x: 368, startPoint y: 304, endPoint x: 398, endPoint y: 313, distance: 31.5
drag, startPoint x: 448, startPoint y: 329, endPoint x: 450, endPoint y: 300, distance: 28.4
click at [448, 331] on span "SELECIONAR" at bounding box center [451, 335] width 47 height 8
type input "**********"
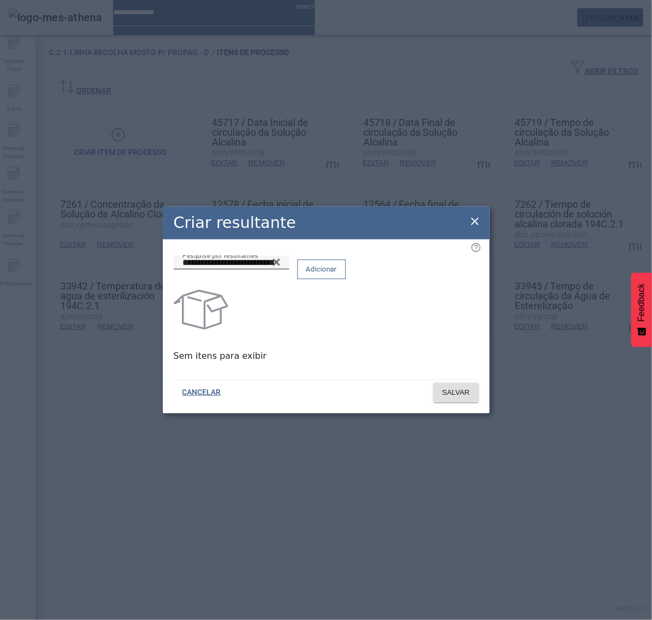
click at [337, 275] on span "Adicionar" at bounding box center [321, 269] width 31 height 11
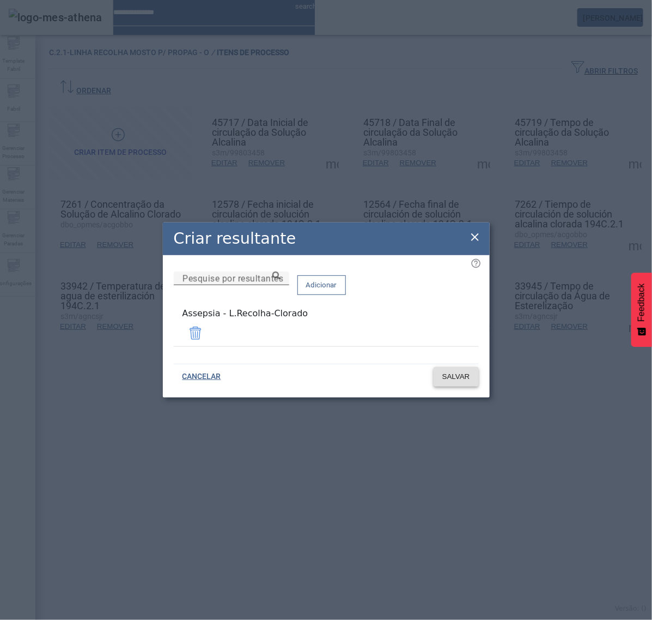
click at [467, 379] on span "SALVAR" at bounding box center [457, 376] width 28 height 11
